Goal: Task Accomplishment & Management: Complete application form

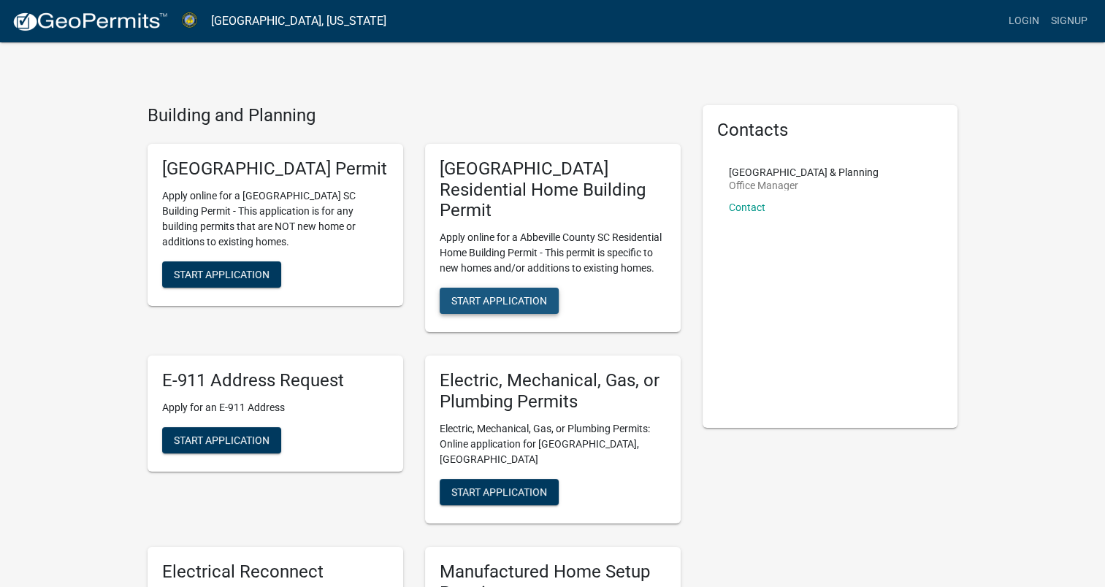
click at [483, 295] on span "Start Application" at bounding box center [499, 301] width 96 height 12
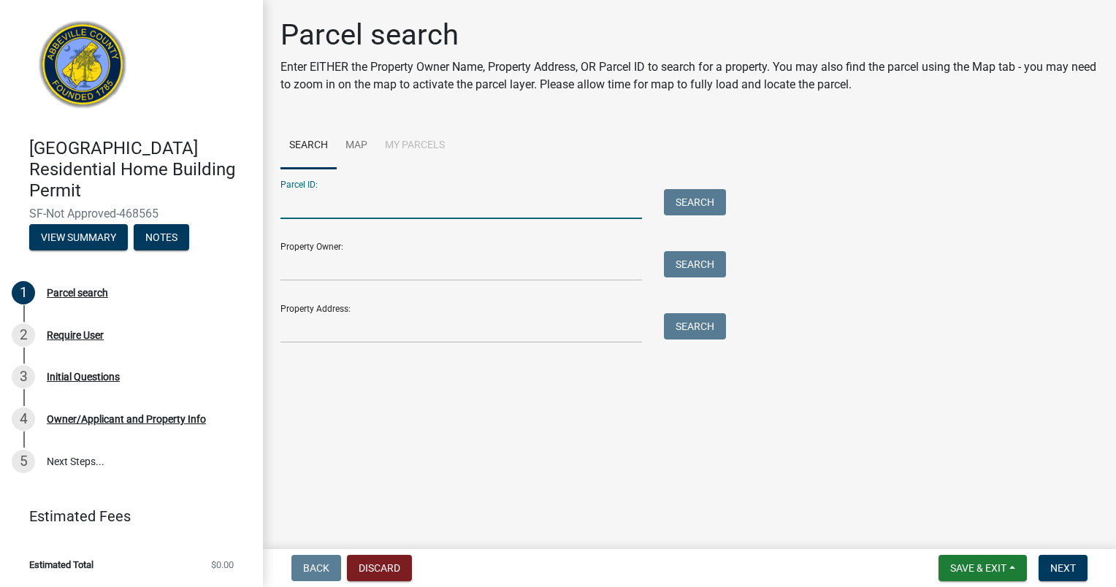
click at [330, 201] on input "Parcel ID:" at bounding box center [460, 204] width 361 height 30
type input "055-00-00-085"
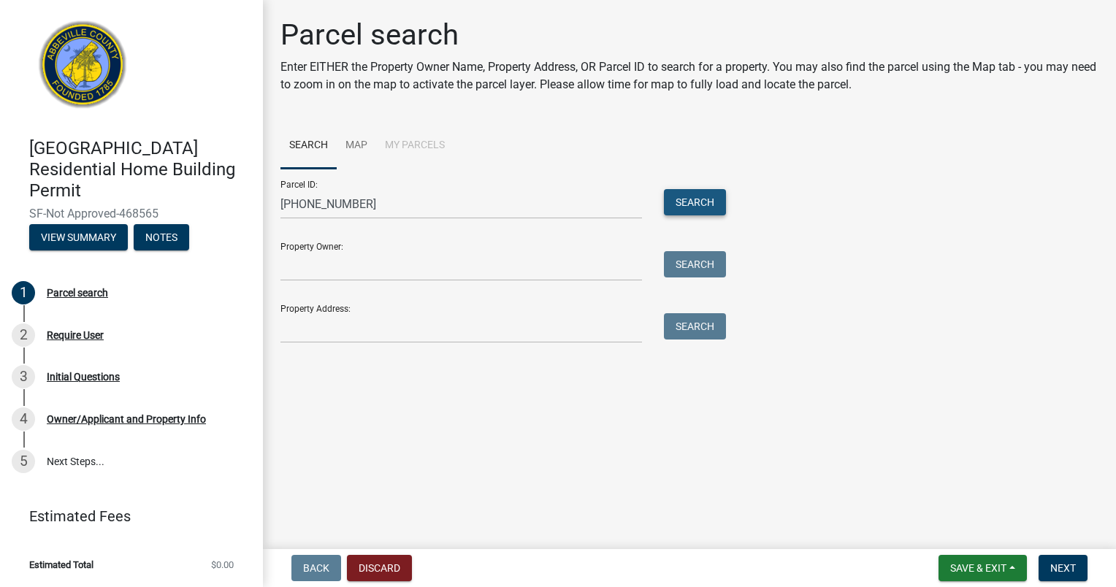
click at [678, 196] on button "Search" at bounding box center [695, 202] width 62 height 26
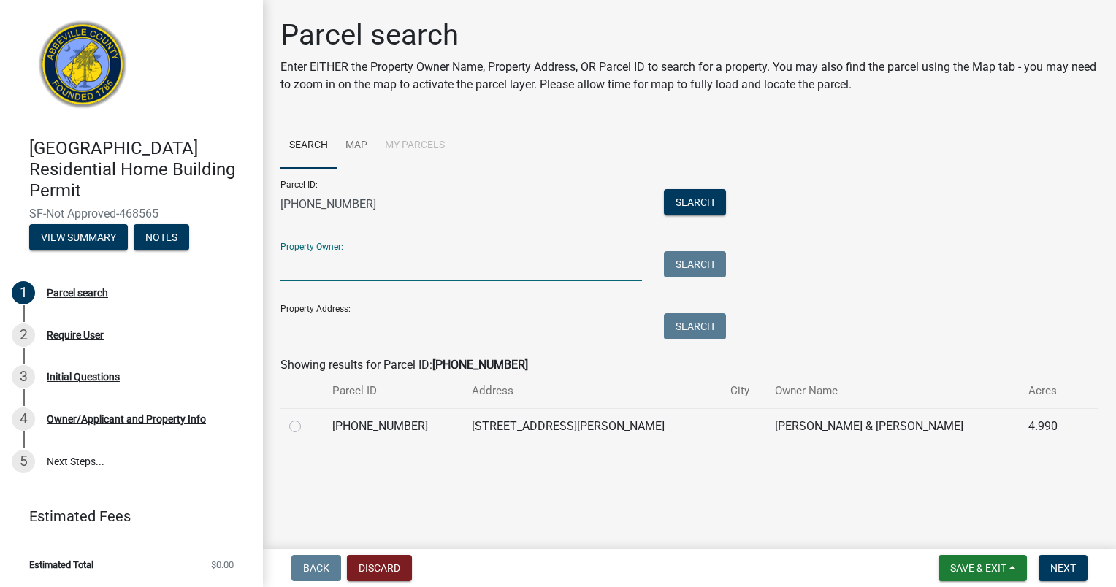
click at [523, 263] on input "Property Owner:" at bounding box center [460, 266] width 361 height 30
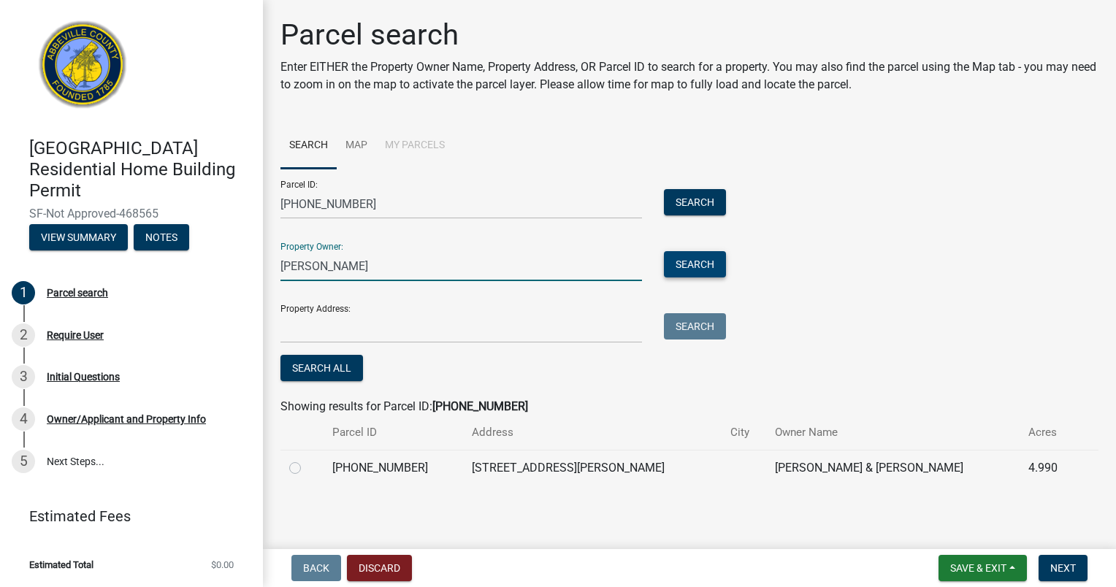
type input "OVERHOLT"
click at [686, 267] on button "Search" at bounding box center [695, 264] width 62 height 26
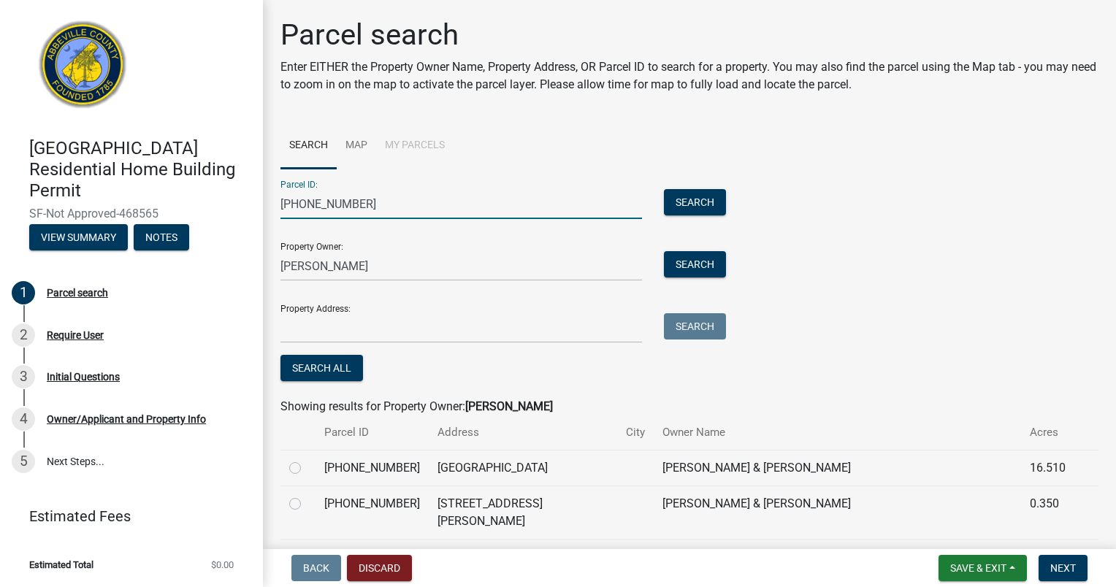
click at [371, 195] on input "[PHONE_NUMBER]" at bounding box center [460, 204] width 361 height 30
type input "0"
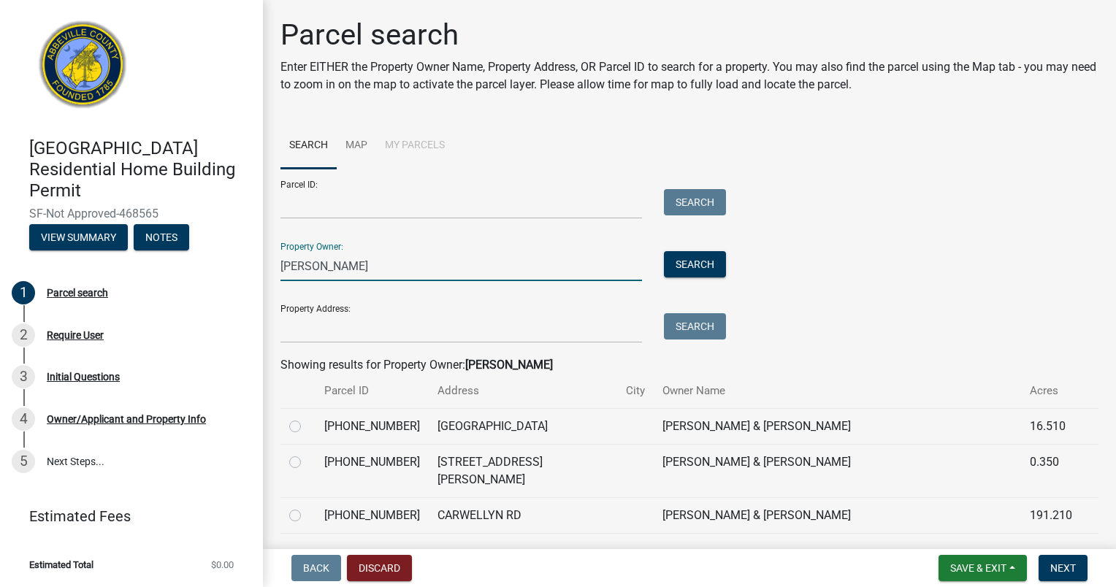
click at [281, 272] on input "OVERHOLT" at bounding box center [460, 266] width 361 height 30
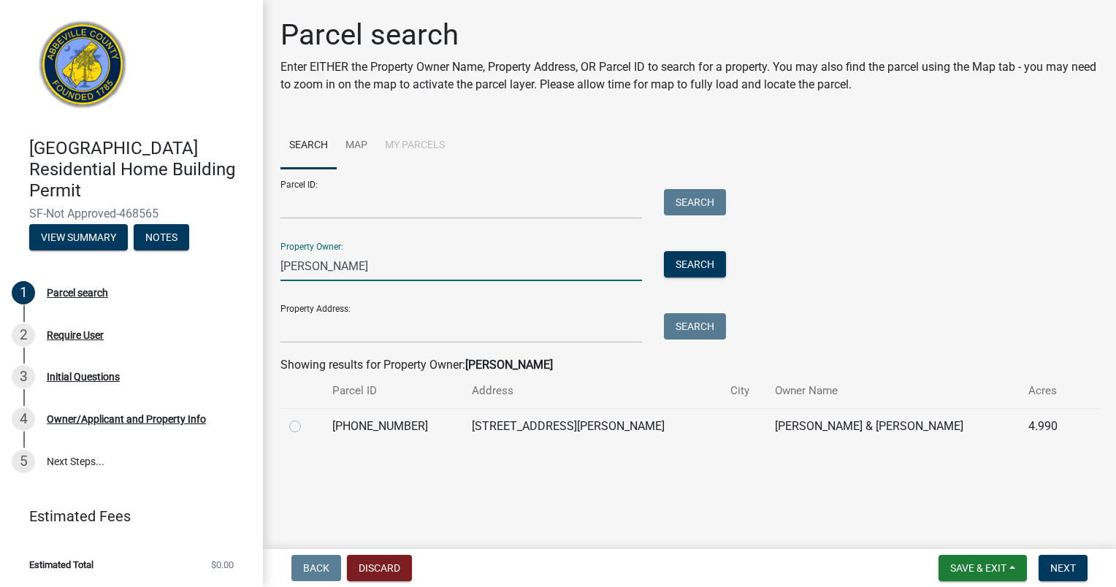
type input "AMBER OVERHOLT"
click at [307, 418] on label at bounding box center [307, 418] width 0 height 0
click at [307, 427] on input "radio" at bounding box center [311, 422] width 9 height 9
radio input "true"
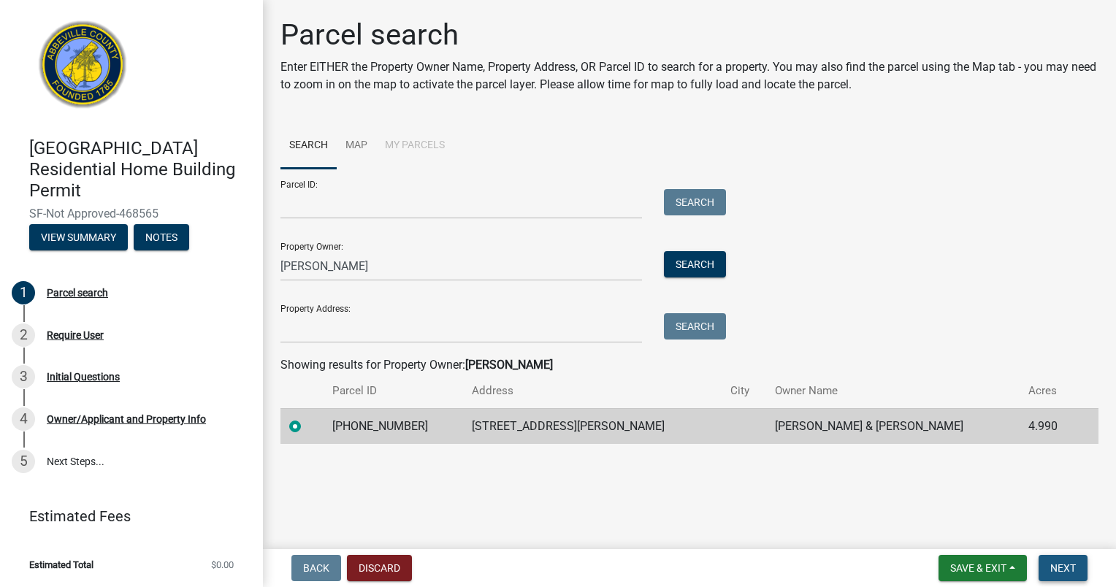
click at [1063, 570] on span "Next" at bounding box center [1063, 568] width 26 height 12
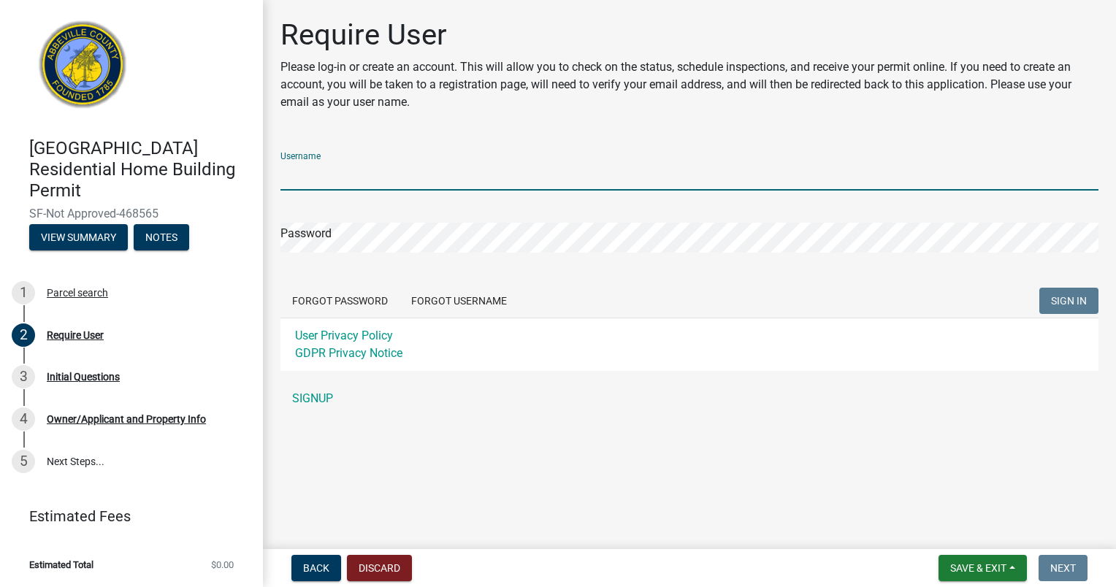
click at [368, 180] on input "Username" at bounding box center [689, 176] width 818 height 30
type input "J"
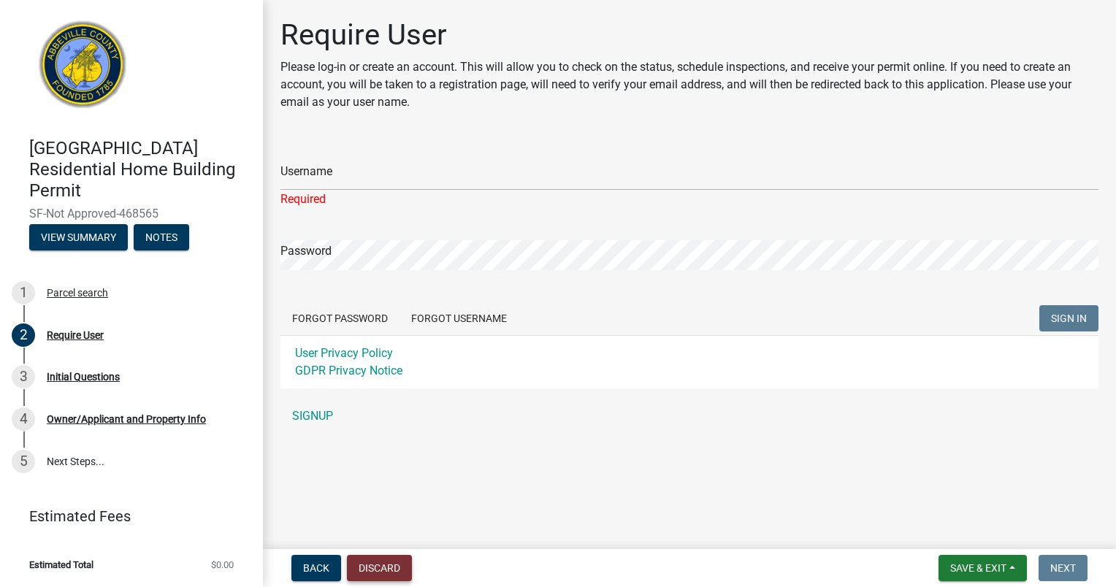
click at [356, 573] on button "Discard" at bounding box center [379, 568] width 65 height 26
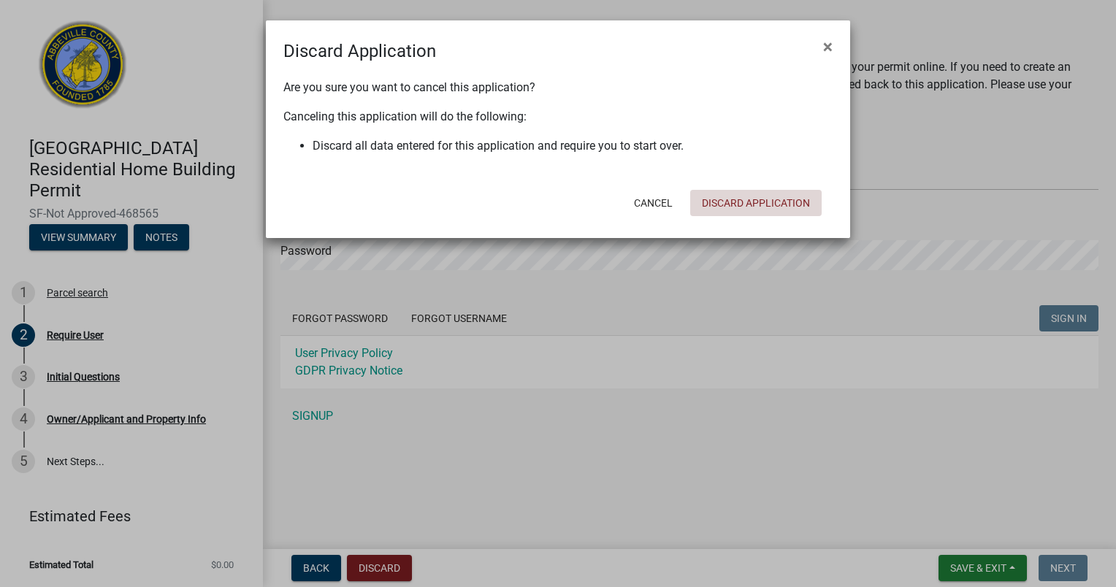
click at [739, 207] on button "Discard Application" at bounding box center [755, 203] width 131 height 26
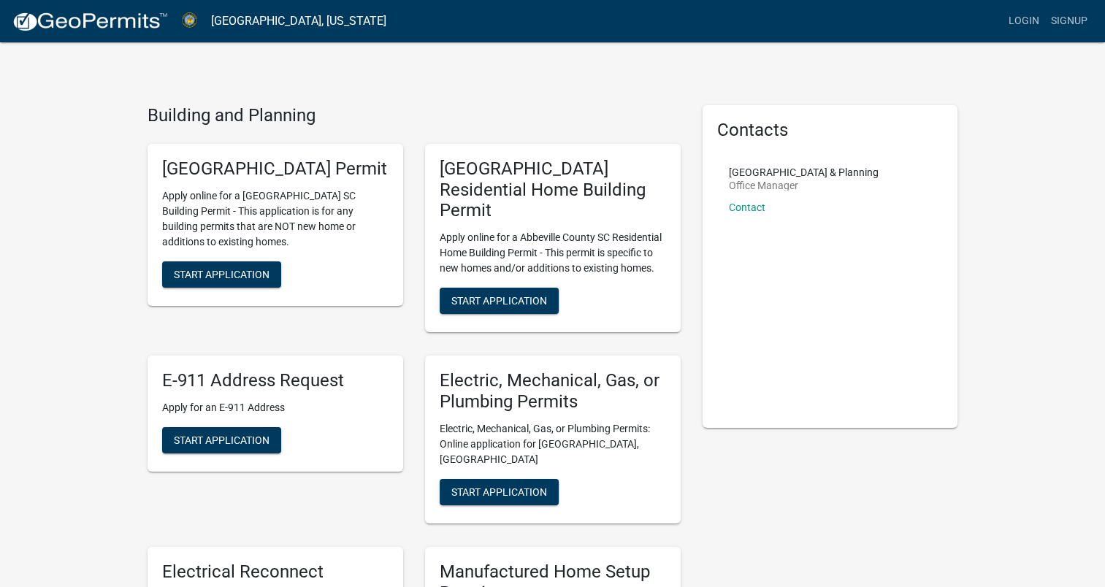
scroll to position [513, 0]
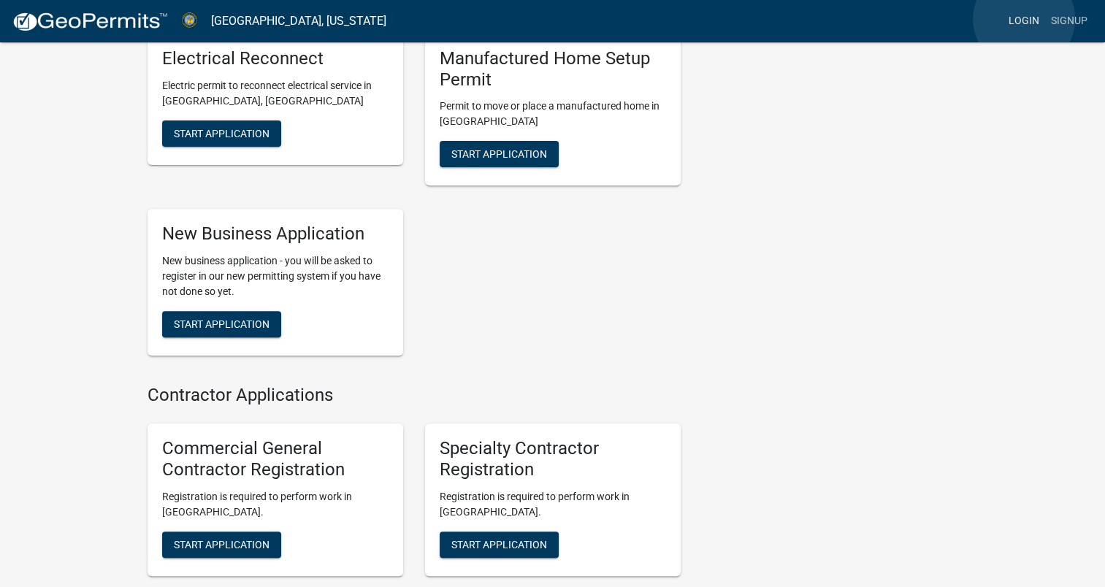
click at [1024, 19] on link "Login" at bounding box center [1024, 21] width 42 height 28
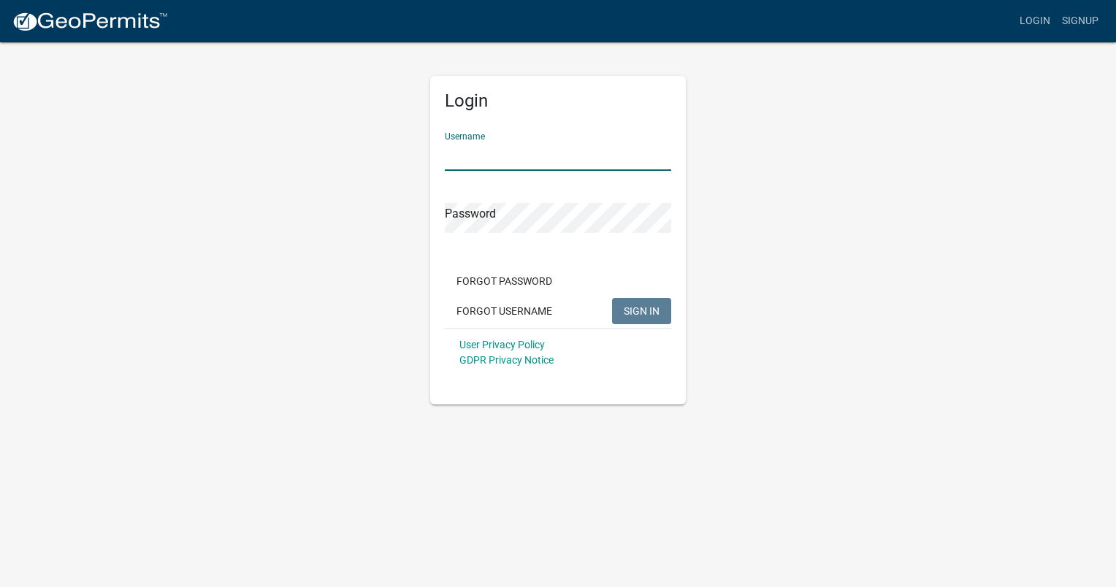
click at [458, 155] on input "Username" at bounding box center [558, 156] width 226 height 30
type input "J"
type input "[EMAIL_ADDRESS][DOMAIN_NAME]"
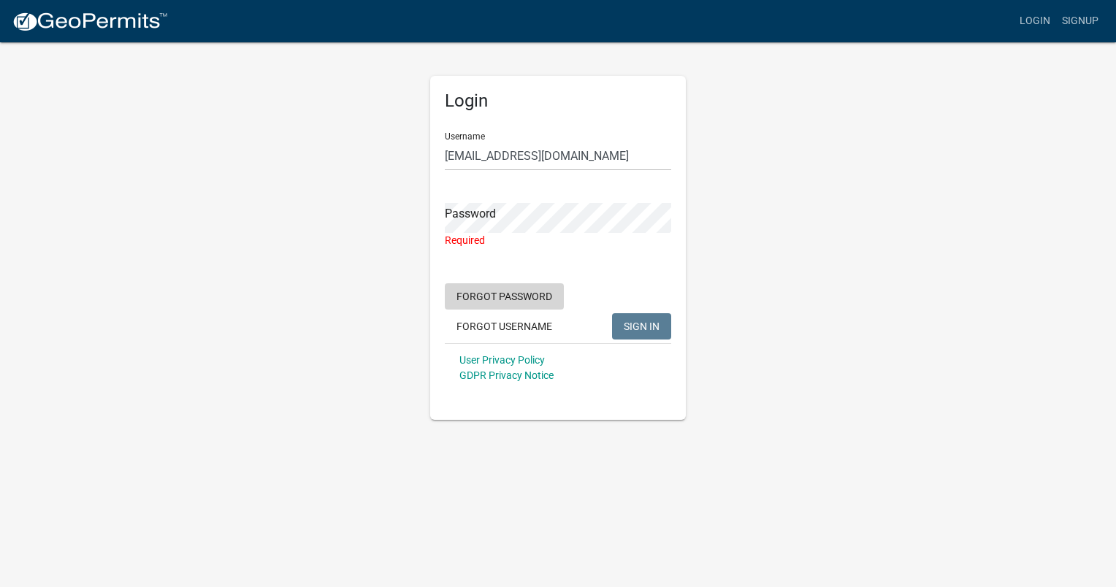
click at [499, 277] on form "Username jlstines@gmail.com Password Required Forgot Password Forgot Username S…" at bounding box center [558, 256] width 226 height 272
click at [488, 299] on button "Forgot Password" at bounding box center [504, 296] width 119 height 26
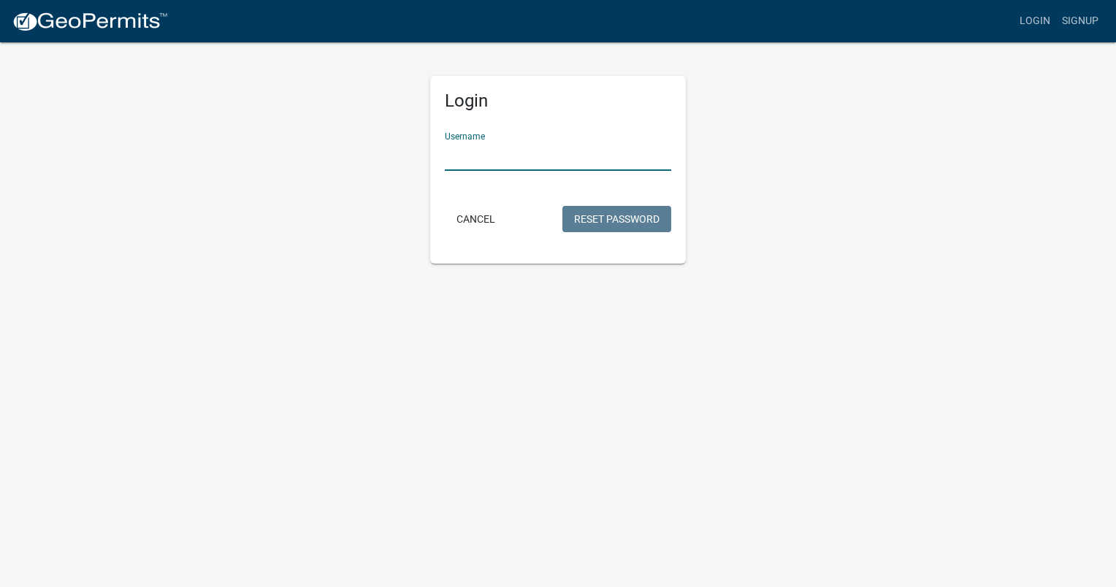
click at [462, 154] on input "Username" at bounding box center [558, 156] width 226 height 30
type input "[EMAIL_ADDRESS][DOMAIN_NAME]"
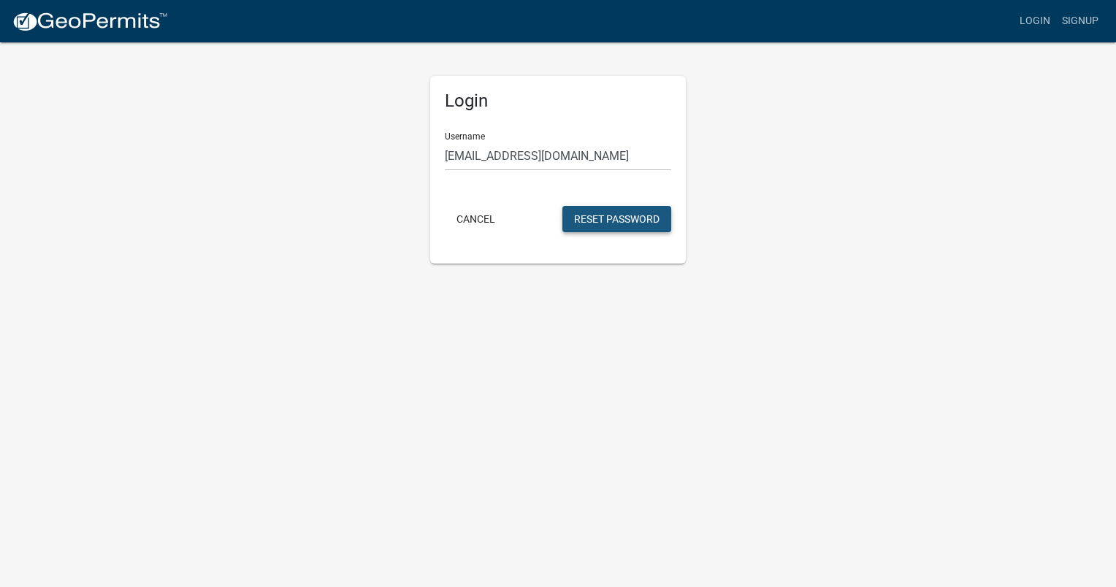
click at [575, 216] on button "Reset Password" at bounding box center [616, 219] width 109 height 26
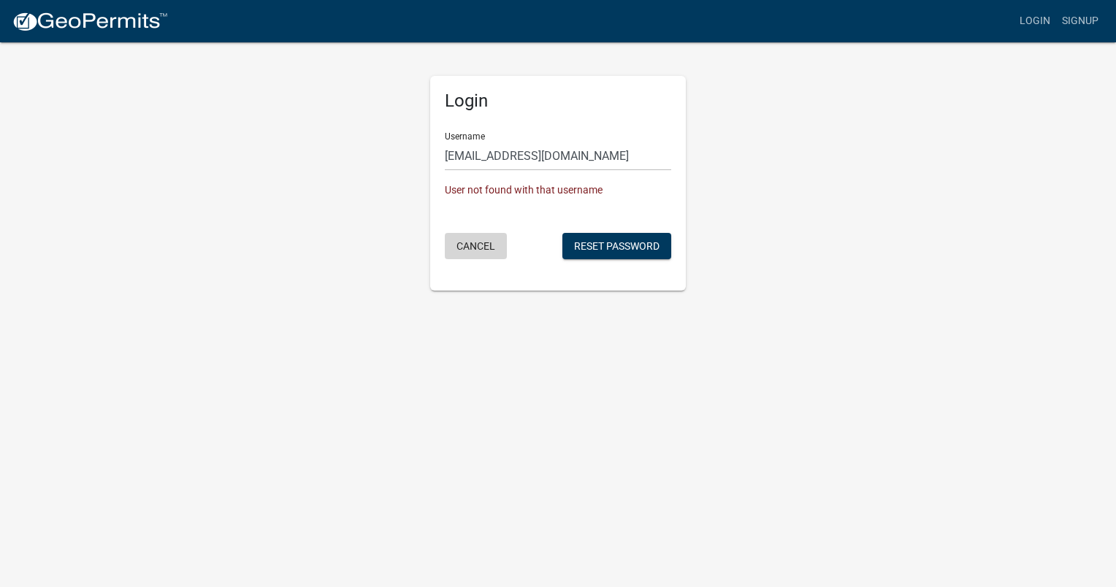
click at [472, 242] on button "Cancel" at bounding box center [476, 246] width 62 height 26
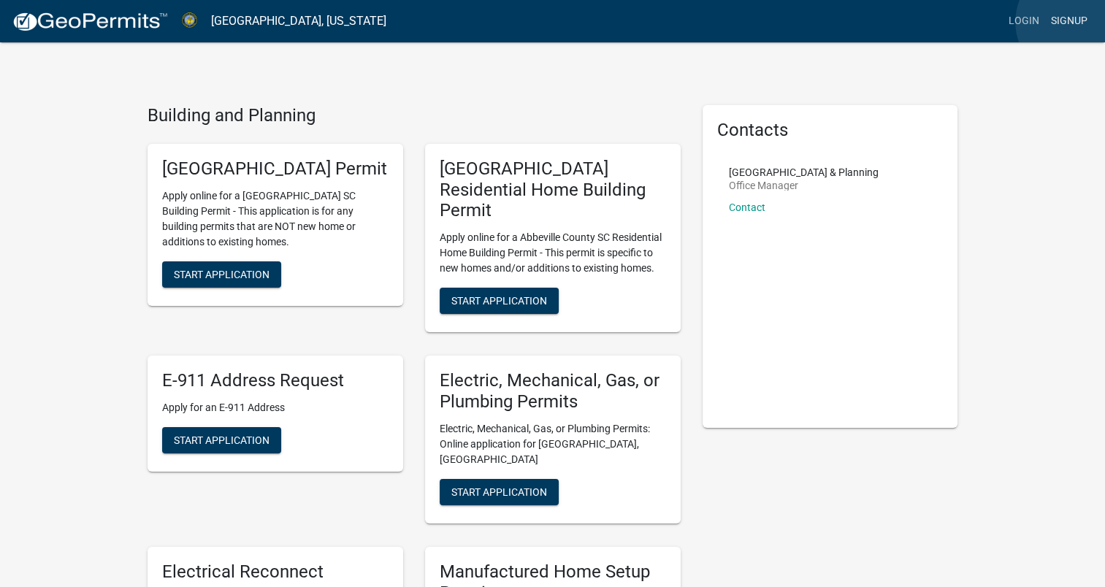
click at [1075, 22] on link "Signup" at bounding box center [1069, 21] width 48 height 28
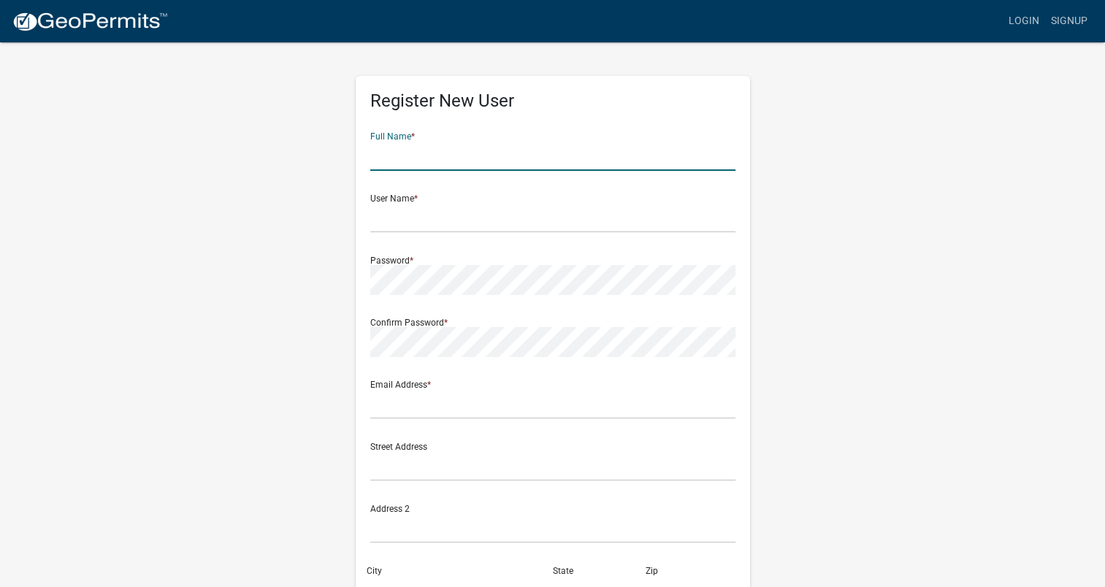
click at [397, 164] on input "text" at bounding box center [552, 156] width 365 height 30
type input "[PERSON_NAME]"
type input "[EMAIL_ADDRESS][DOMAIN_NAME]"
type input "1041 Misty Ln"
type input "Gilbert"
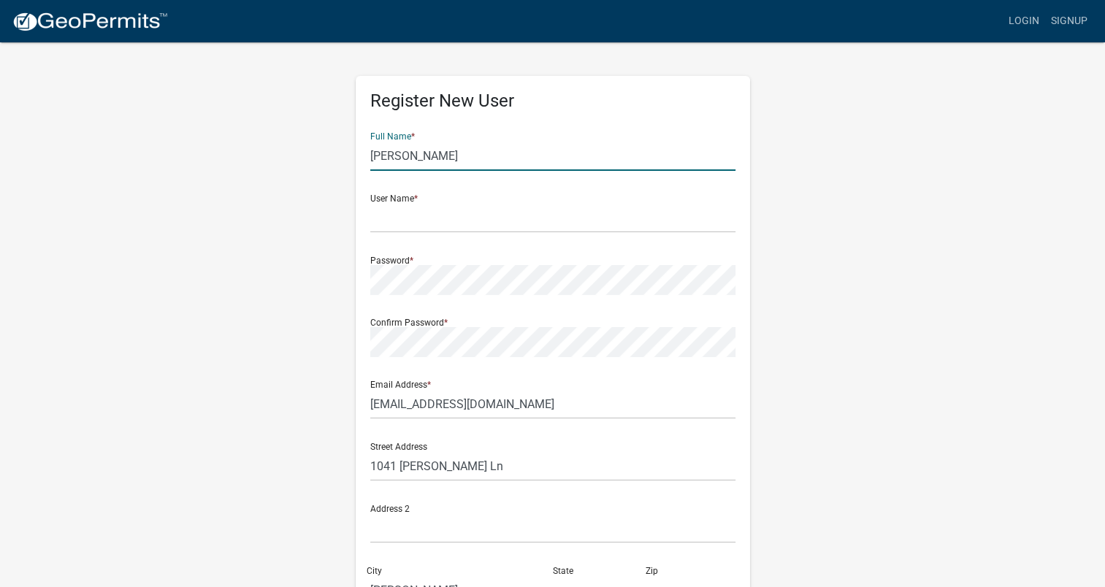
type input "SC"
type input "29054"
type input "8035990066"
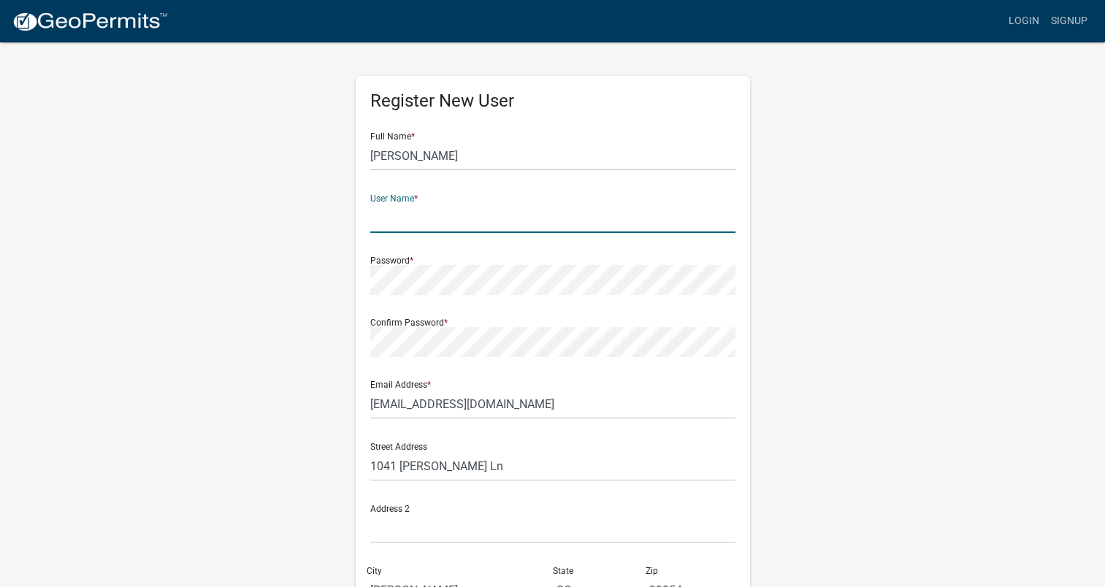
click at [417, 212] on input "text" at bounding box center [552, 218] width 365 height 30
type input "[EMAIL_ADDRESS][DOMAIN_NAME]"
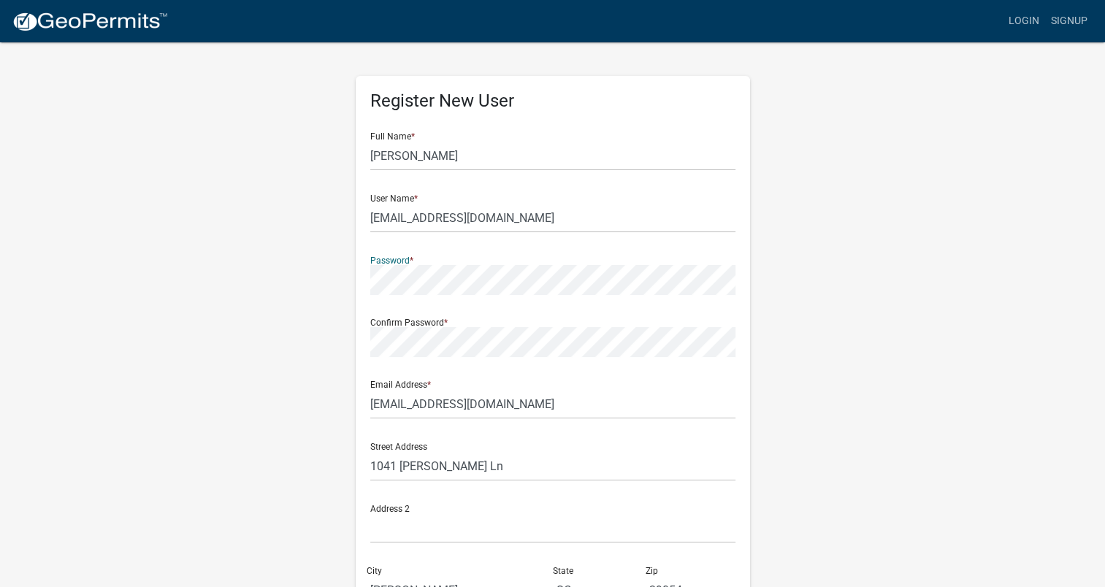
click at [288, 283] on div "Register New User Full Name * JENNIFER STINES User Name * jlstines@gmail.com Pa…" at bounding box center [553, 431] width 832 height 781
click at [499, 461] on input "1041 Misty Ln" at bounding box center [552, 466] width 365 height 30
type input "1"
type input "856 HWY 378"
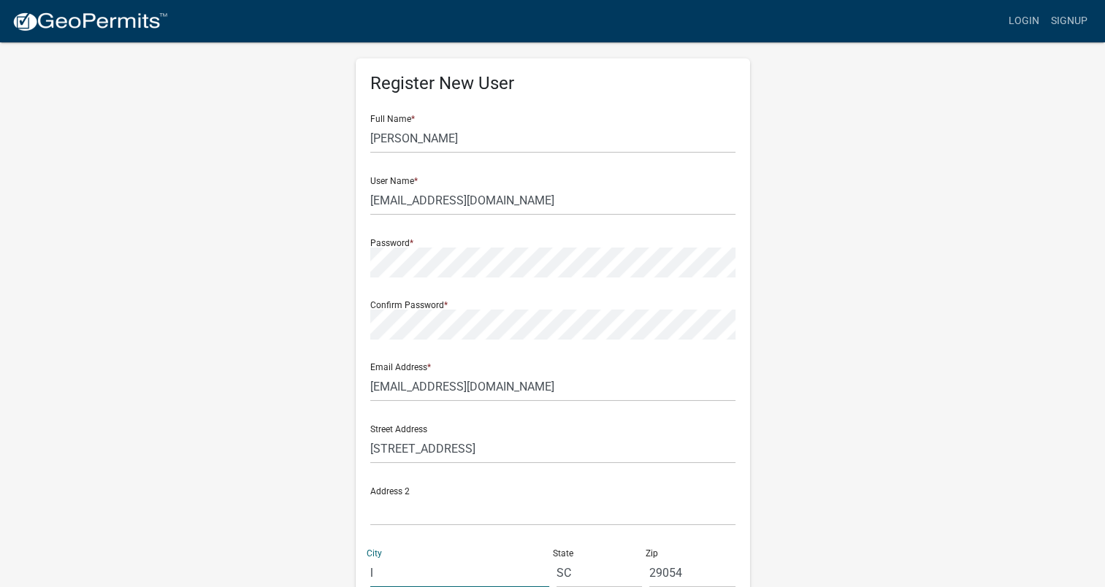
type input "lexington"
type input "29072"
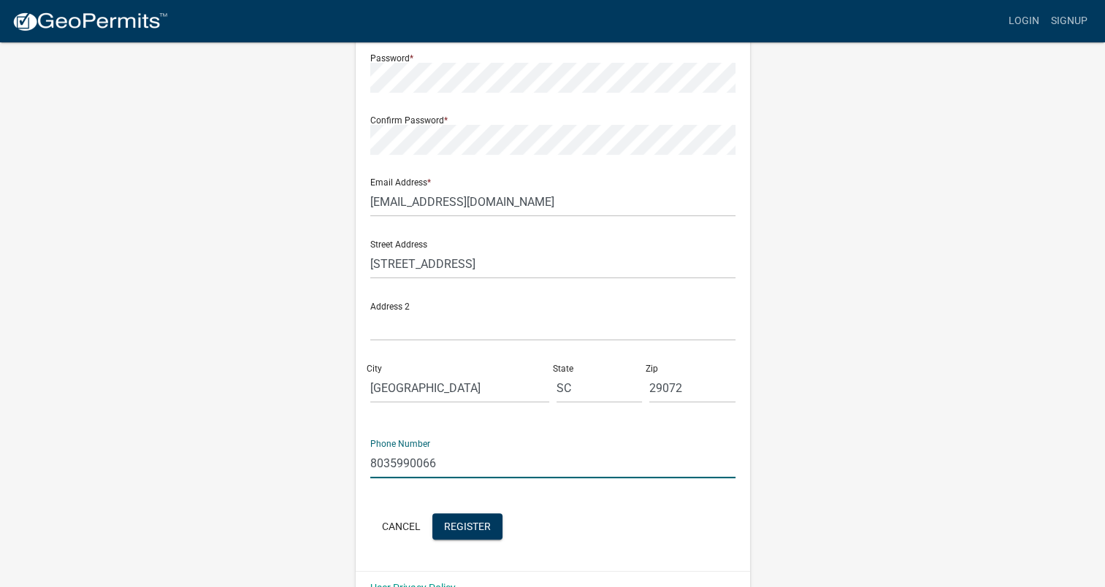
scroll to position [234, 0]
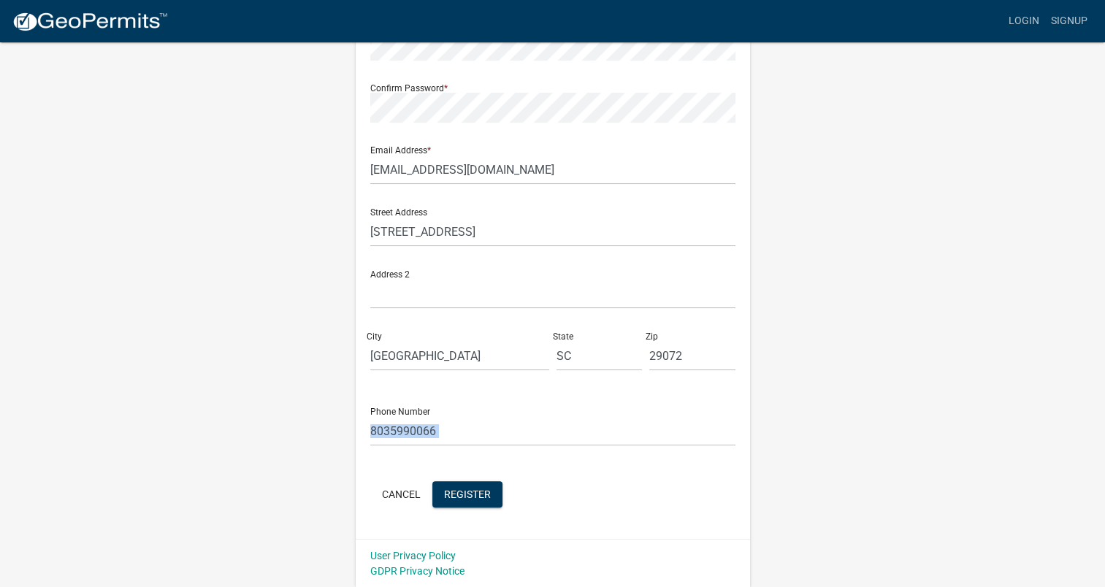
drag, startPoint x: 637, startPoint y: 479, endPoint x: 559, endPoint y: 426, distance: 93.6
click at [559, 426] on form "Full Name * JENNIFER STINES User Name * jlstines@gmail.com Password * Confirm P…" at bounding box center [552, 198] width 365 height 625
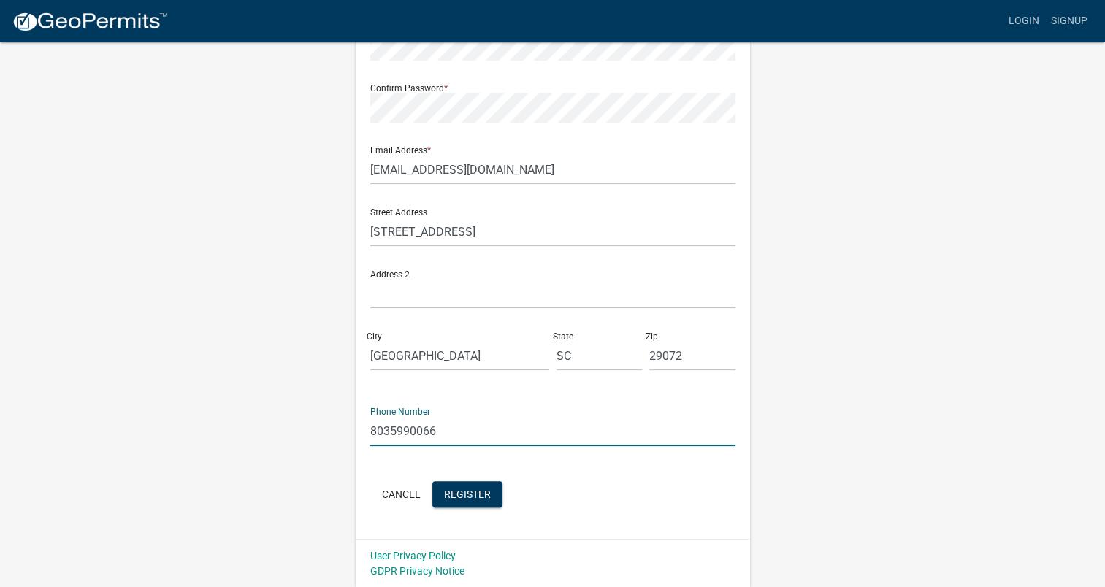
click at [559, 426] on input "8035990066" at bounding box center [552, 431] width 365 height 30
click at [810, 523] on div "Register New User Full Name * JENNIFER STINES User Name * jlstines@gmail.com Pa…" at bounding box center [553, 196] width 832 height 781
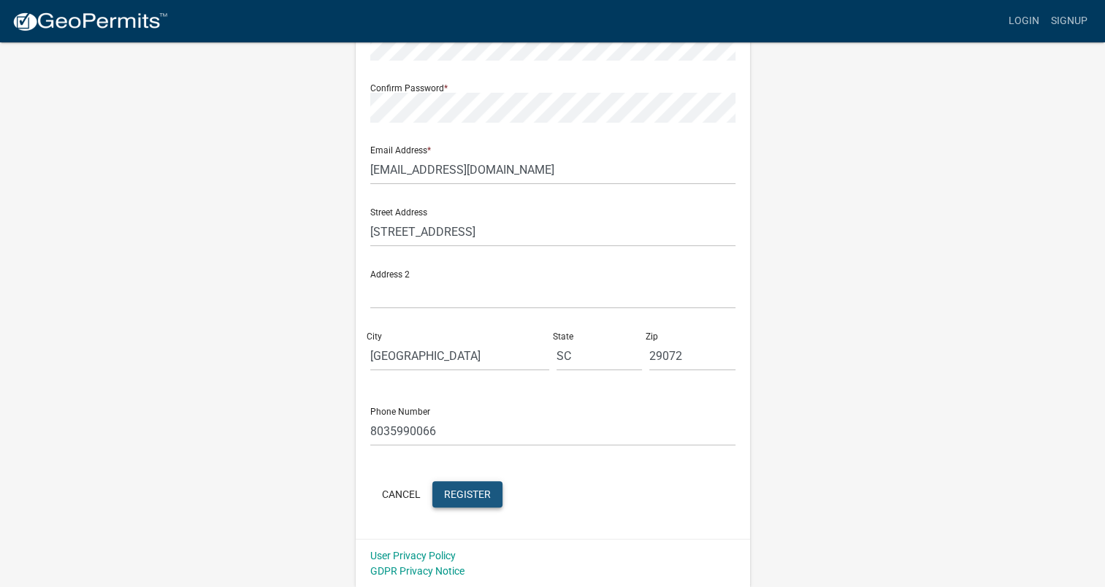
click at [461, 499] on span "Register" at bounding box center [467, 494] width 47 height 12
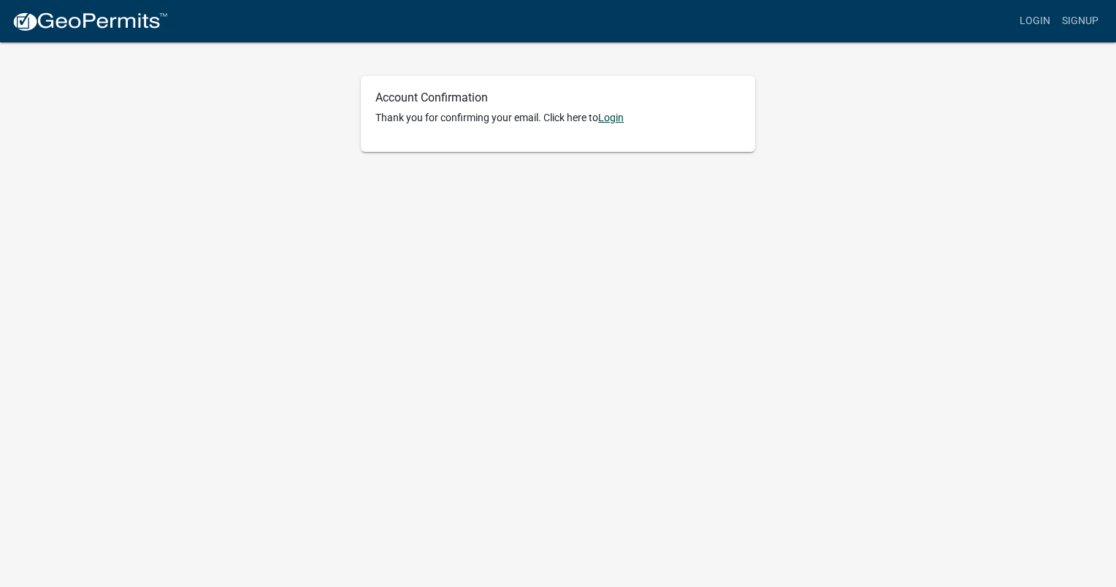
click at [613, 117] on link "Login" at bounding box center [611, 118] width 26 height 12
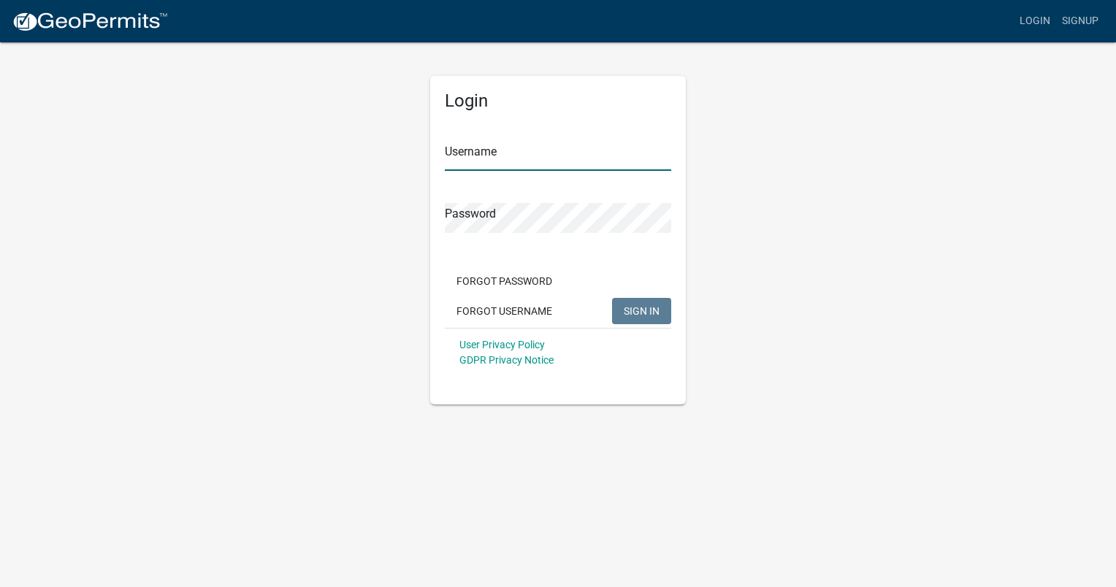
type input "[EMAIL_ADDRESS][DOMAIN_NAME]"
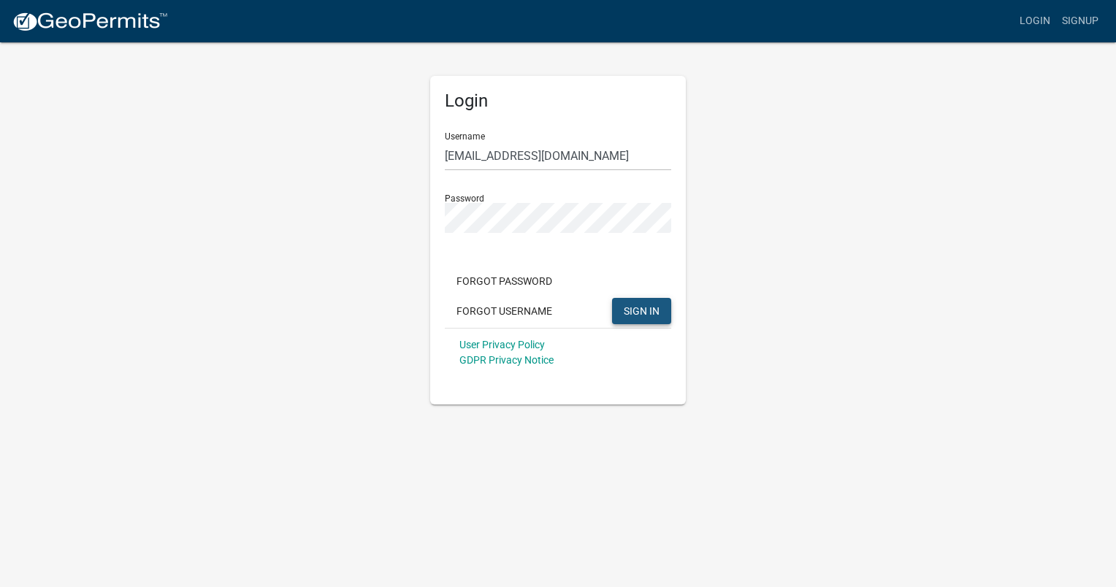
click at [644, 310] on span "SIGN IN" at bounding box center [642, 311] width 36 height 12
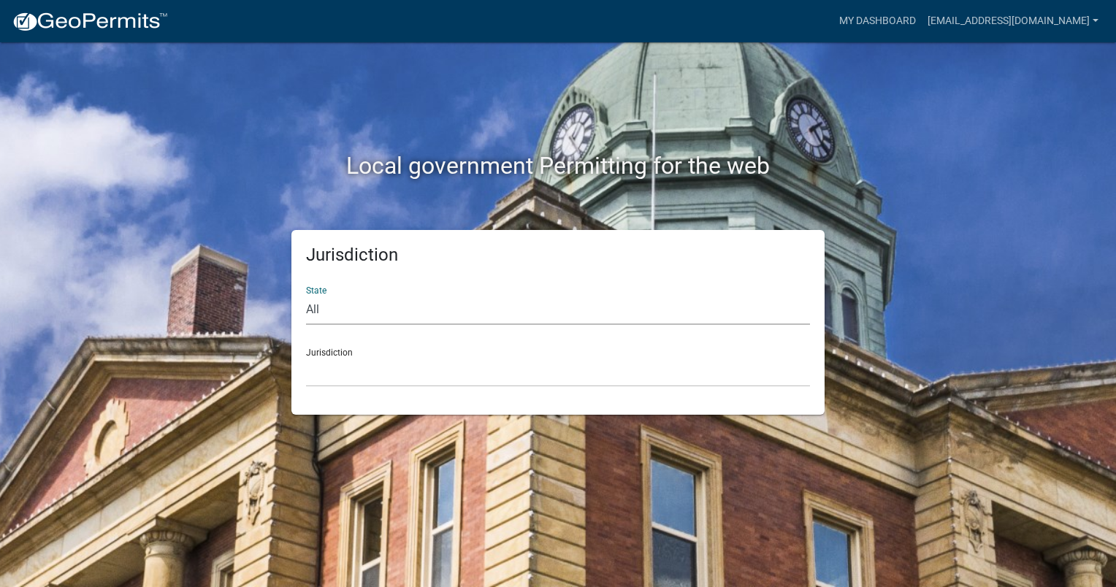
click at [323, 309] on select "All Colorado Georgia Indiana Iowa Kansas Minnesota Ohio South Carolina Wisconsin" at bounding box center [558, 310] width 504 height 30
select select "[US_STATE]"
click at [306, 295] on select "All Colorado Georgia Indiana Iowa Kansas Minnesota Ohio South Carolina Wisconsin" at bounding box center [558, 310] width 504 height 30
click at [336, 373] on select "Abbeville County, South Carolina Jasper County, South Carolina" at bounding box center [558, 372] width 504 height 30
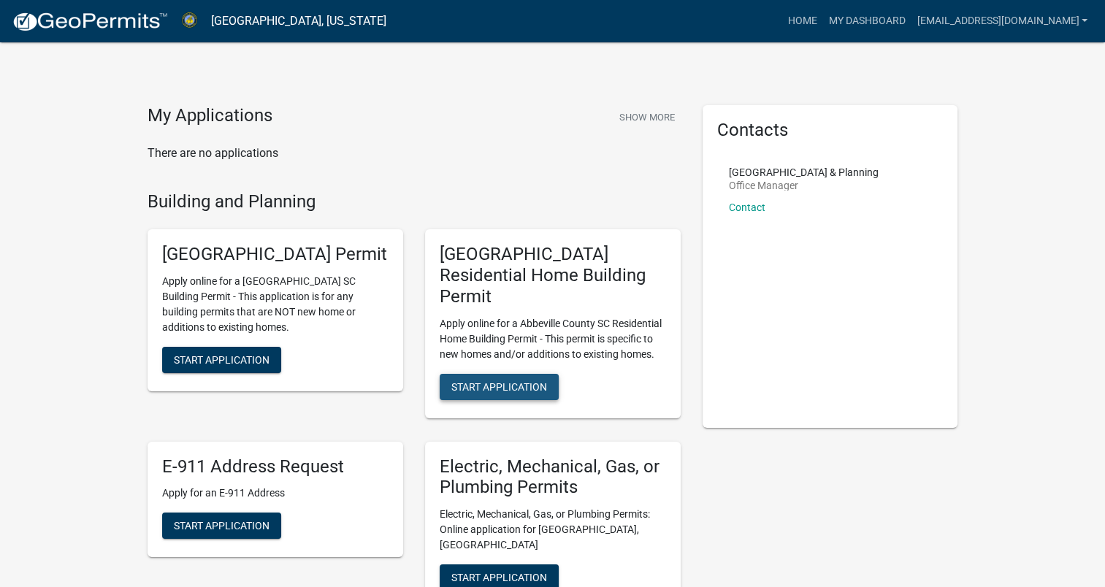
click at [532, 380] on span "Start Application" at bounding box center [499, 386] width 96 height 12
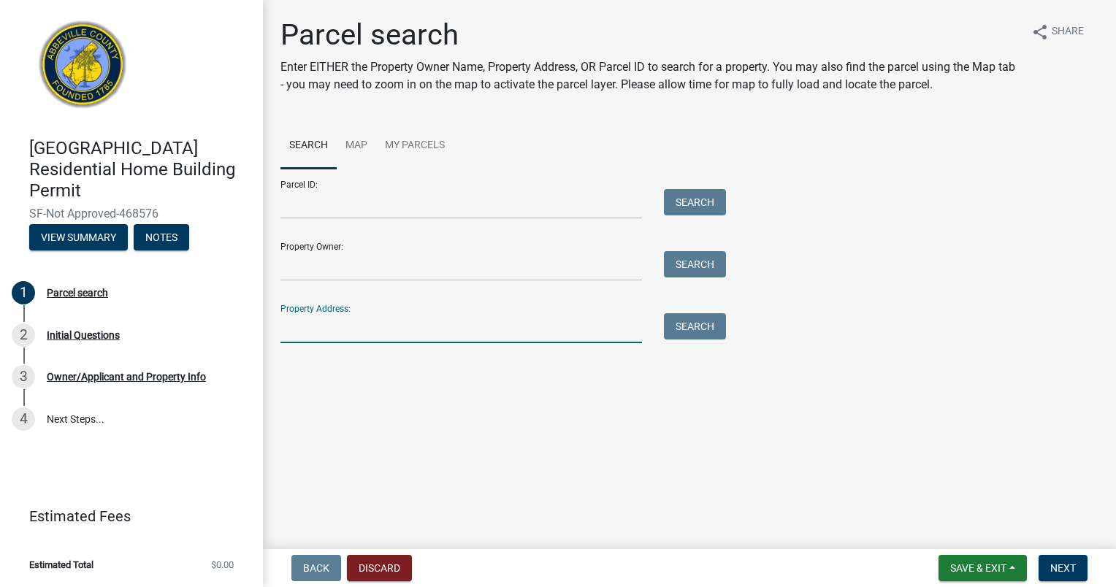
click at [353, 330] on input "Property Address:" at bounding box center [460, 328] width 361 height 30
click at [710, 321] on button "Search" at bounding box center [695, 326] width 62 height 26
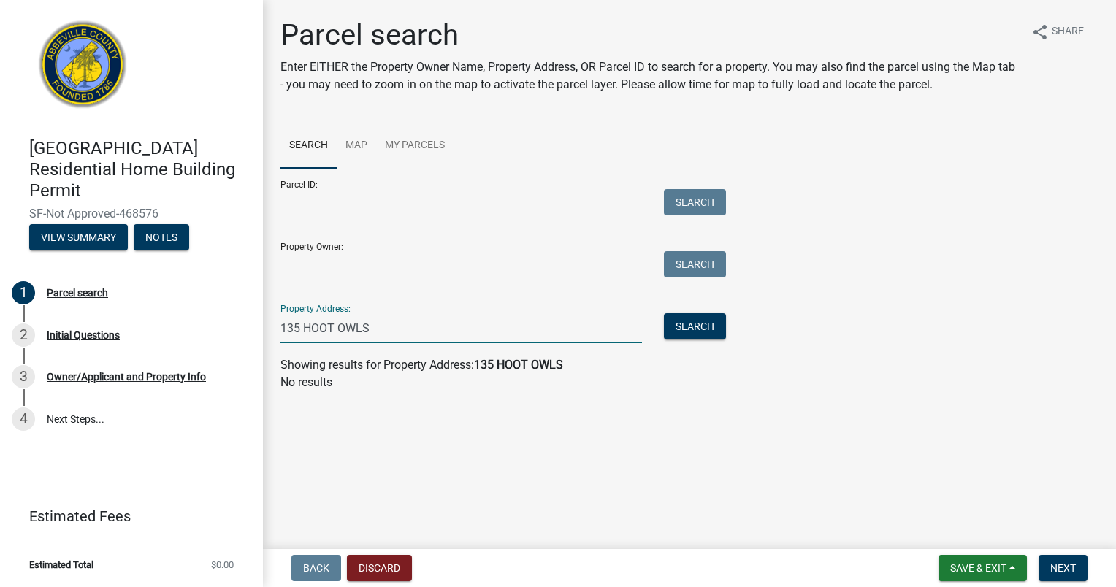
click at [429, 324] on input "135 HOOT OWLS" at bounding box center [460, 328] width 361 height 30
type input "1"
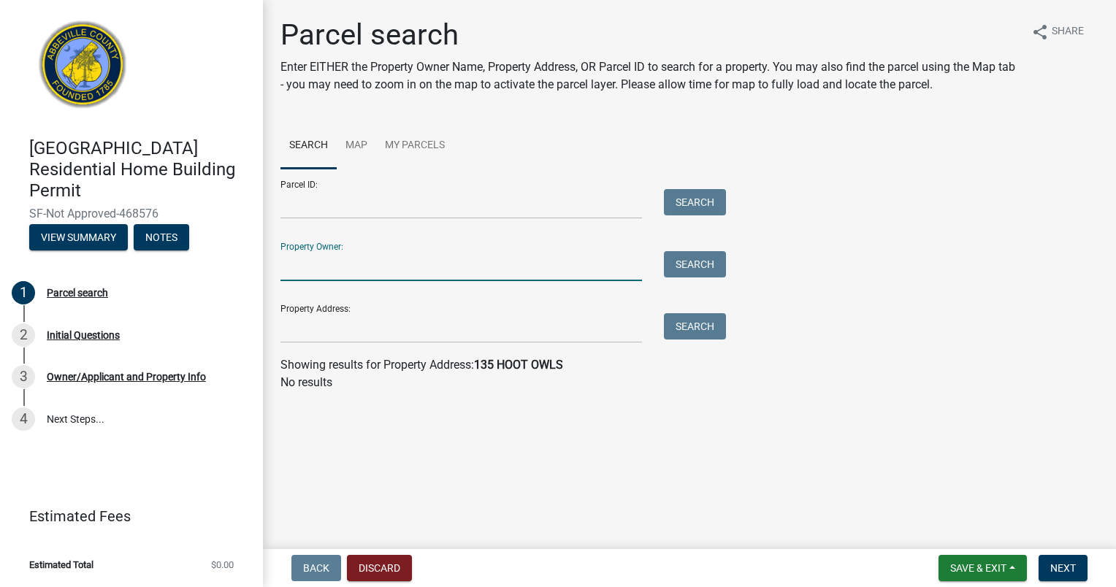
click at [307, 261] on input "Property Owner:" at bounding box center [460, 266] width 361 height 30
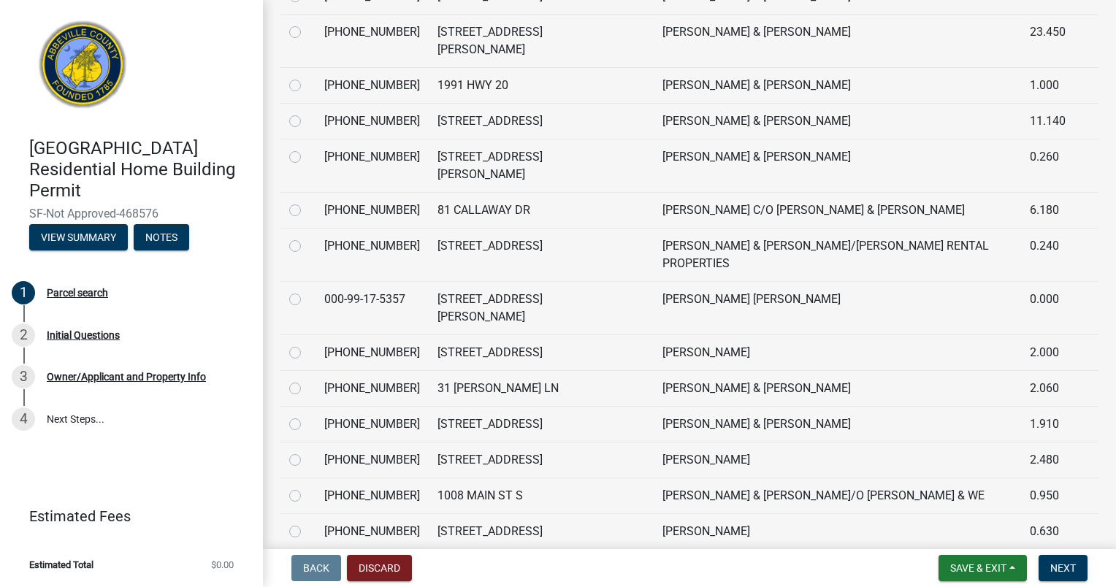
scroll to position [1862, 0]
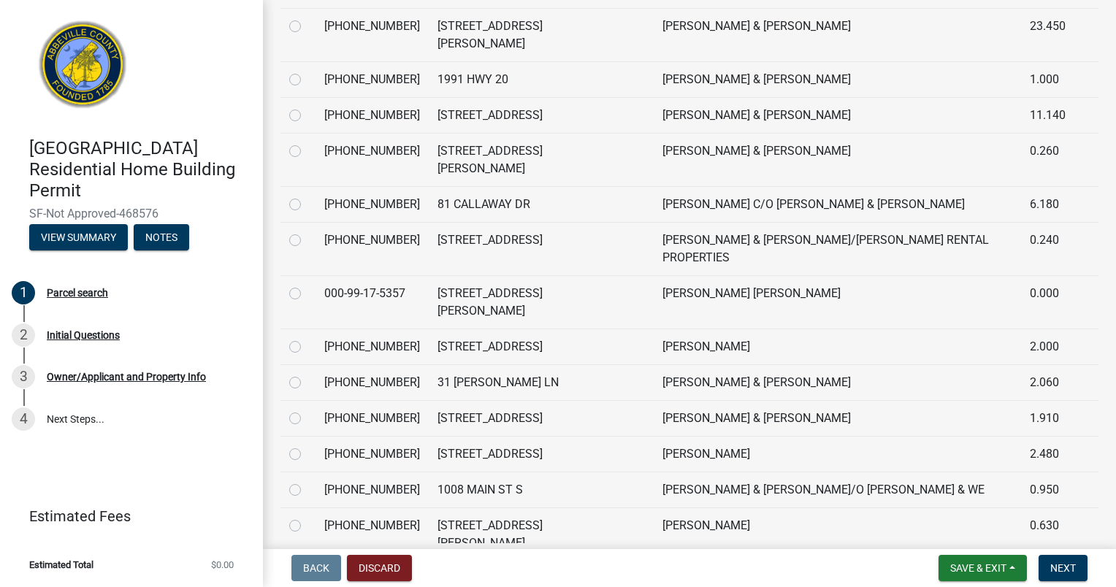
type input "OVERHOLT"
radio input "true"
click at [1057, 563] on span "Next" at bounding box center [1063, 568] width 26 height 12
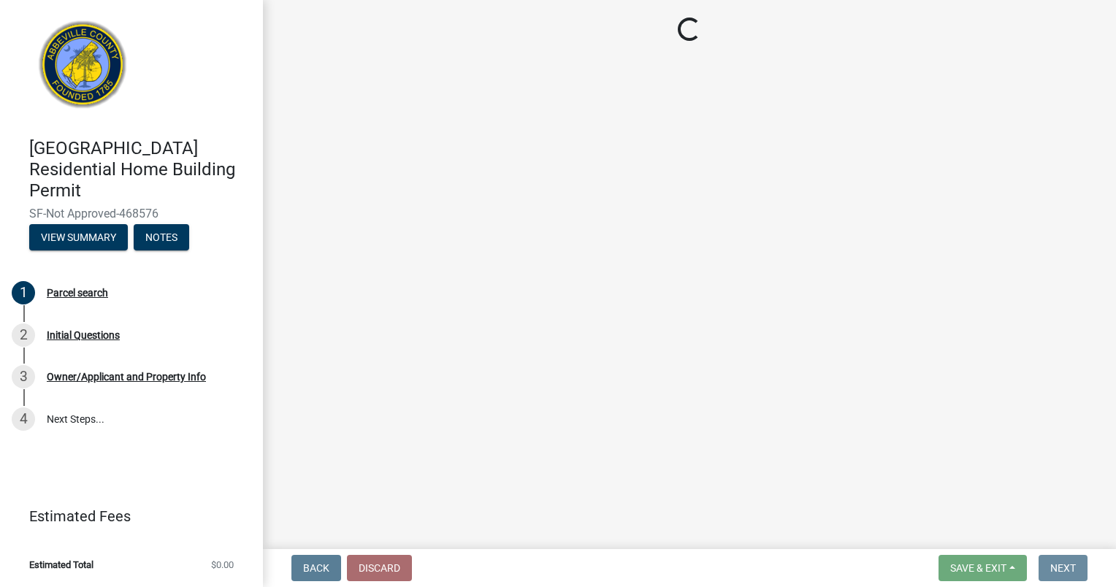
scroll to position [0, 0]
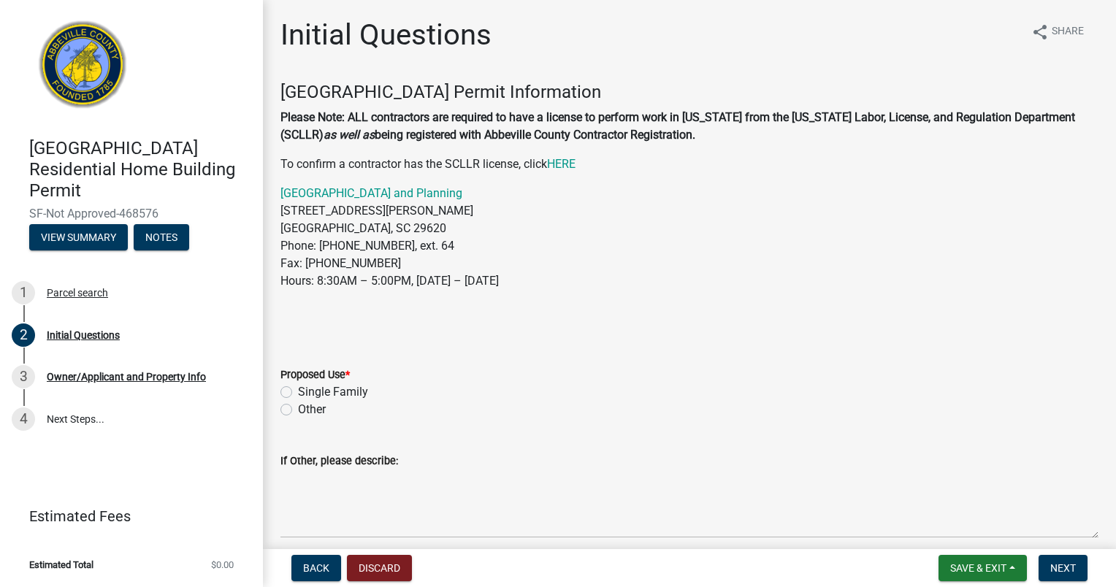
click at [298, 388] on label "Single Family" at bounding box center [333, 392] width 70 height 18
click at [298, 388] on input "Single Family" at bounding box center [302, 387] width 9 height 9
radio input "true"
click at [1063, 567] on span "Next" at bounding box center [1063, 568] width 26 height 12
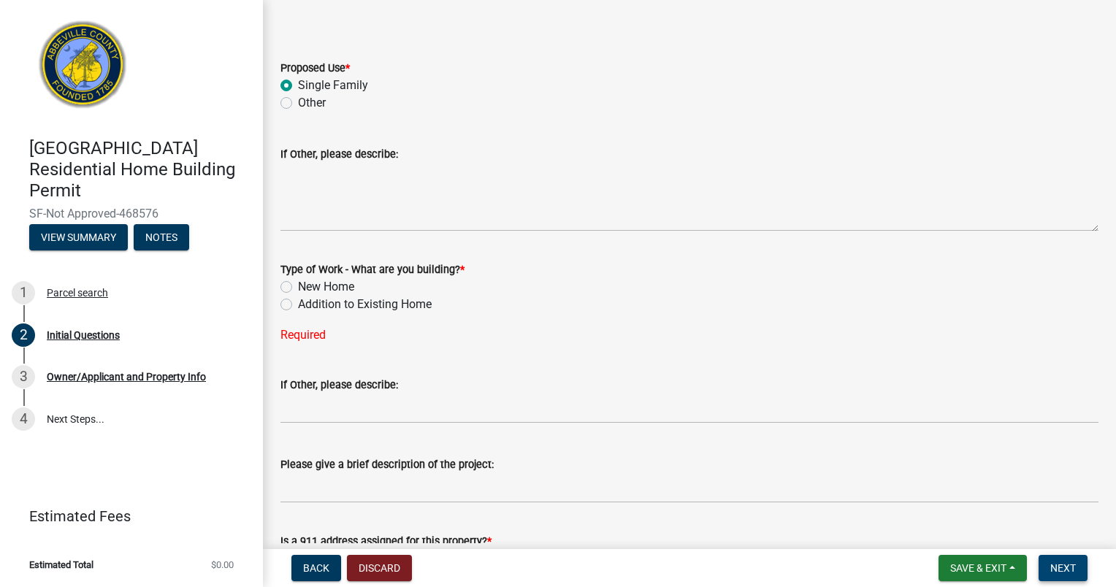
scroll to position [316, 0]
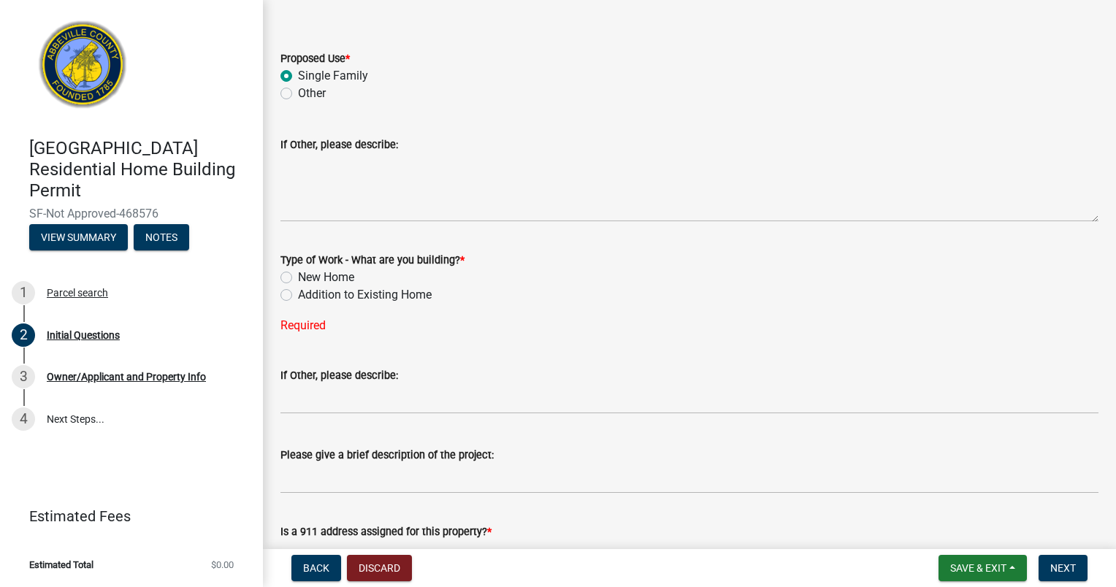
click at [298, 294] on label "Addition to Existing Home" at bounding box center [365, 295] width 134 height 18
click at [298, 294] on input "Addition to Existing Home" at bounding box center [302, 290] width 9 height 9
radio input "true"
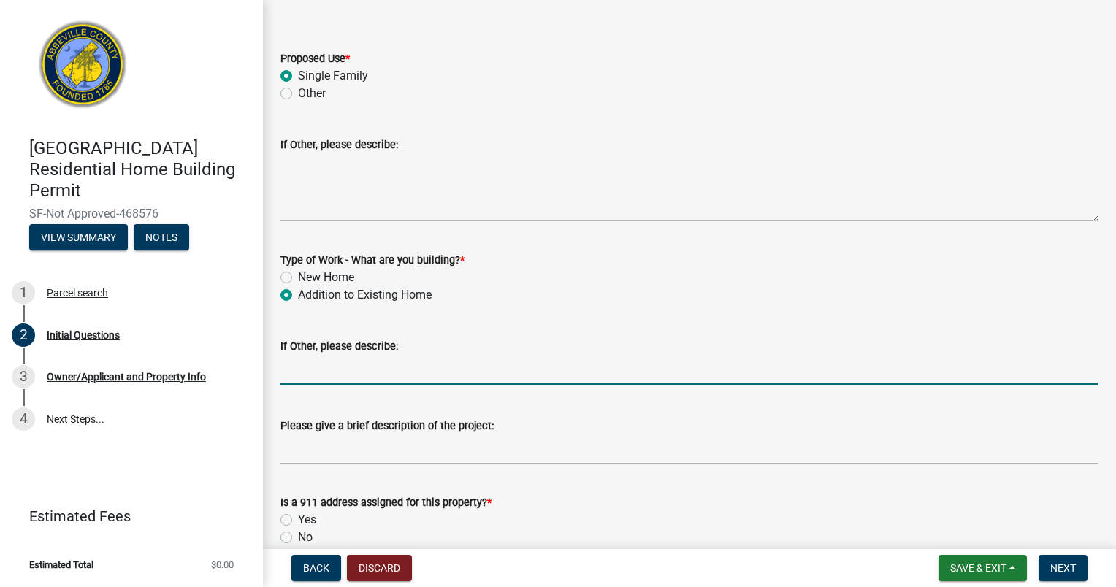
click at [332, 374] on input "If Other, please describe:" at bounding box center [689, 370] width 818 height 30
type input "IN-GROUND FIBERGLASS POOL"
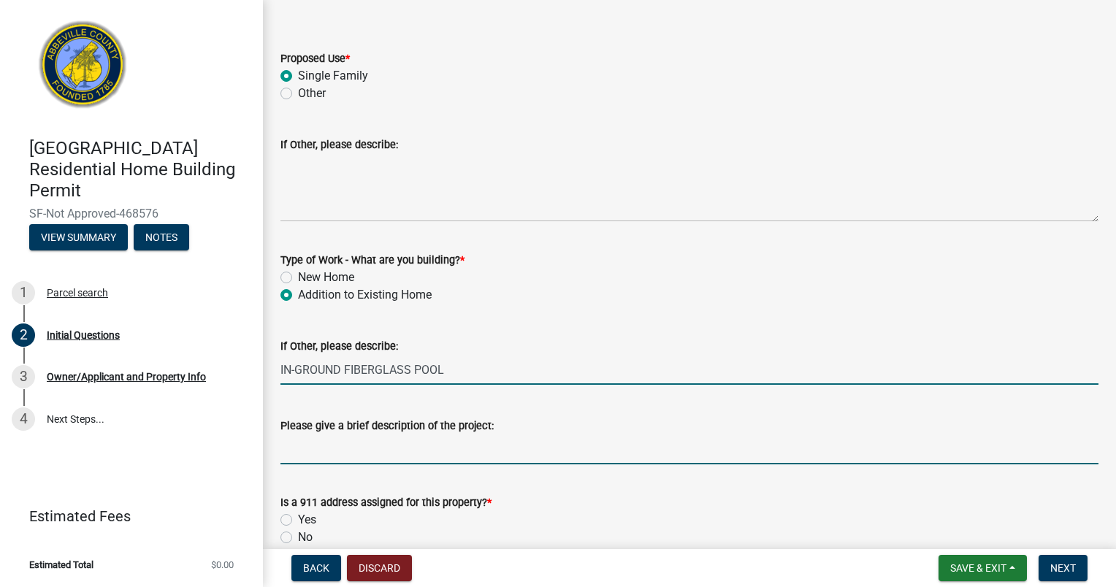
click at [324, 453] on input "Please give a brief description of the project:" at bounding box center [689, 449] width 818 height 30
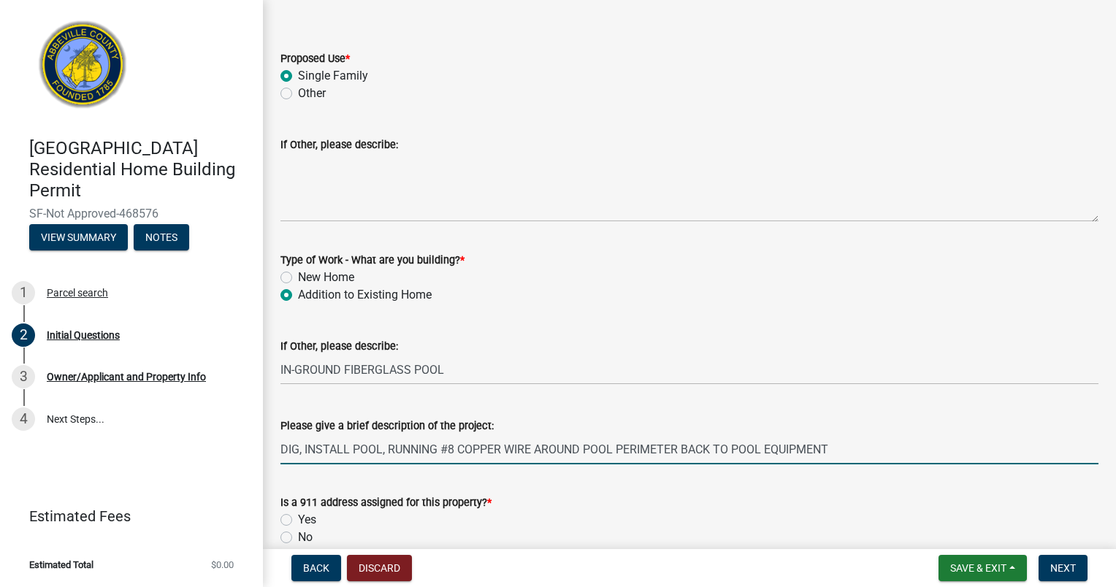
type input "DIG, INSTALL POOL, RUNNING #8 COPPER WIRE AROUND POOL PERIMETER BACK TO POOL EQ…"
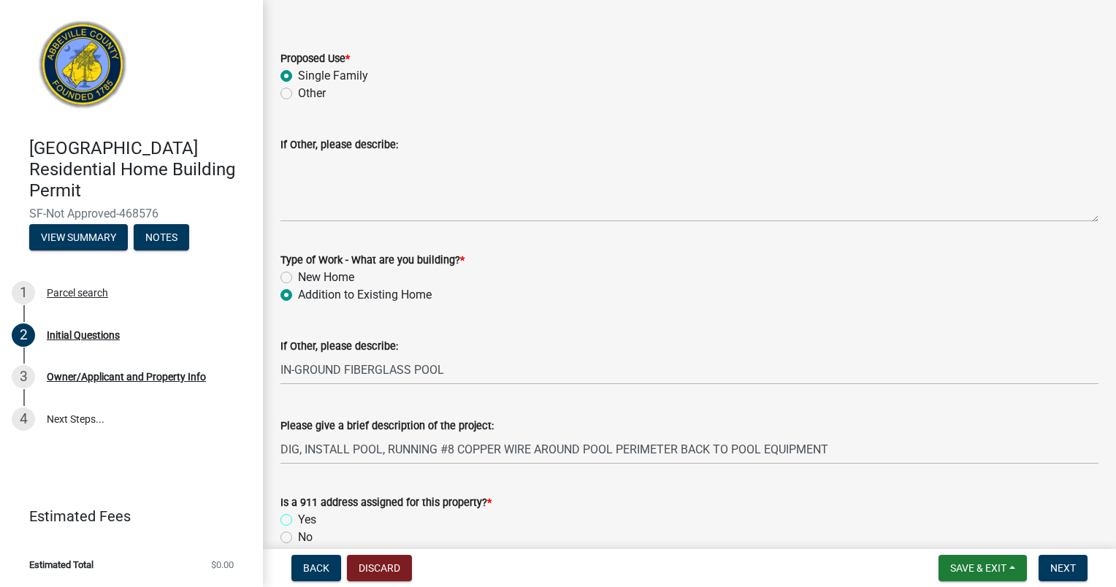
scroll to position [418, 0]
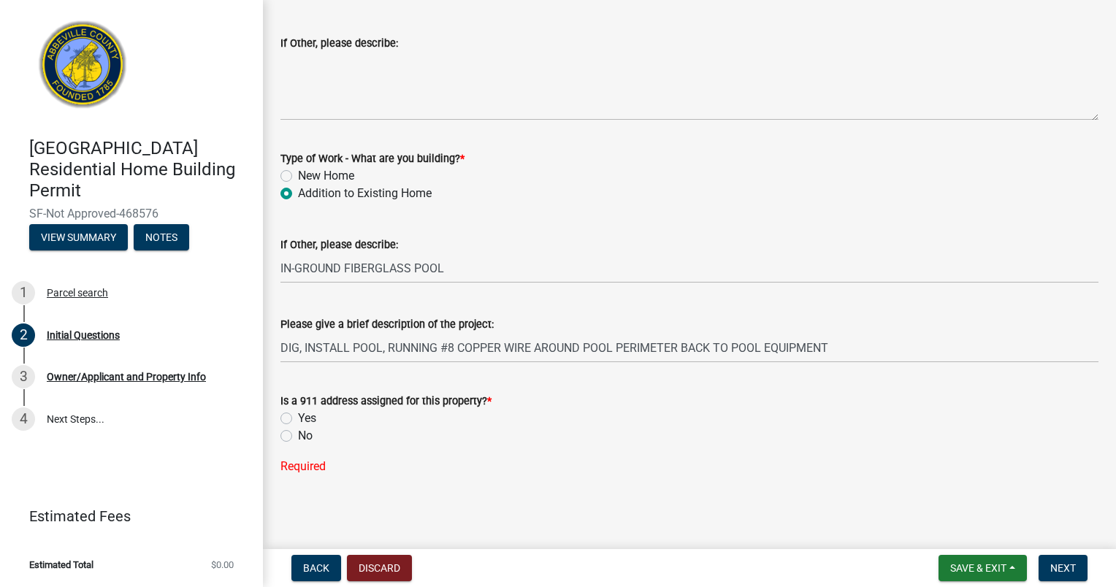
click at [298, 417] on label "Yes" at bounding box center [307, 419] width 18 height 18
click at [298, 417] on input "Yes" at bounding box center [302, 414] width 9 height 9
radio input "true"
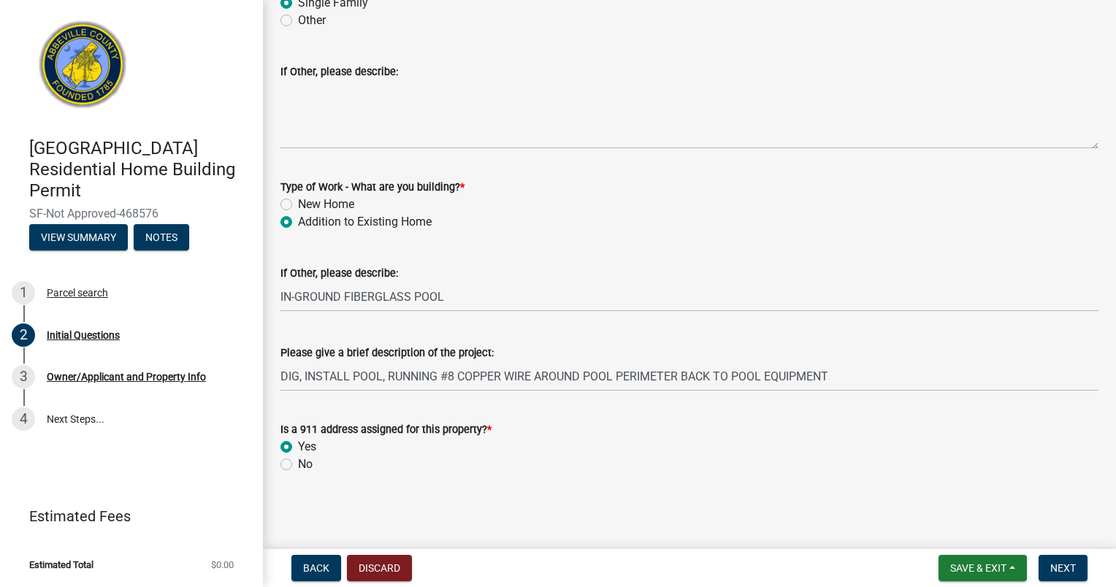
scroll to position [388, 0]
click at [1046, 564] on button "Next" at bounding box center [1062, 568] width 49 height 26
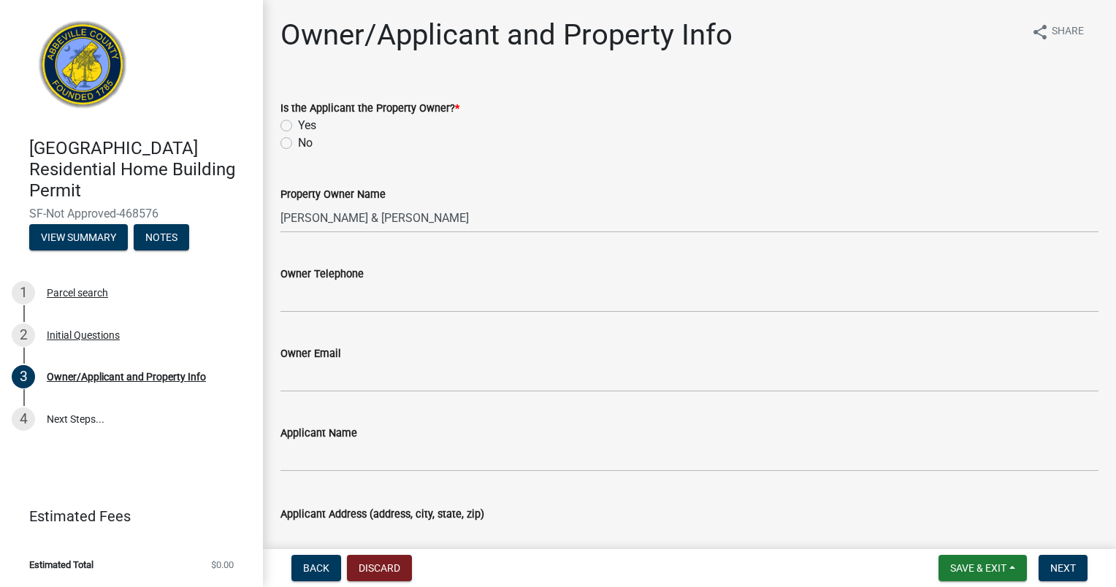
click at [298, 140] on label "No" at bounding box center [305, 143] width 15 height 18
click at [298, 140] on input "No" at bounding box center [302, 138] width 9 height 9
radio input "true"
click at [302, 281] on div "Owner Telephone" at bounding box center [689, 274] width 818 height 18
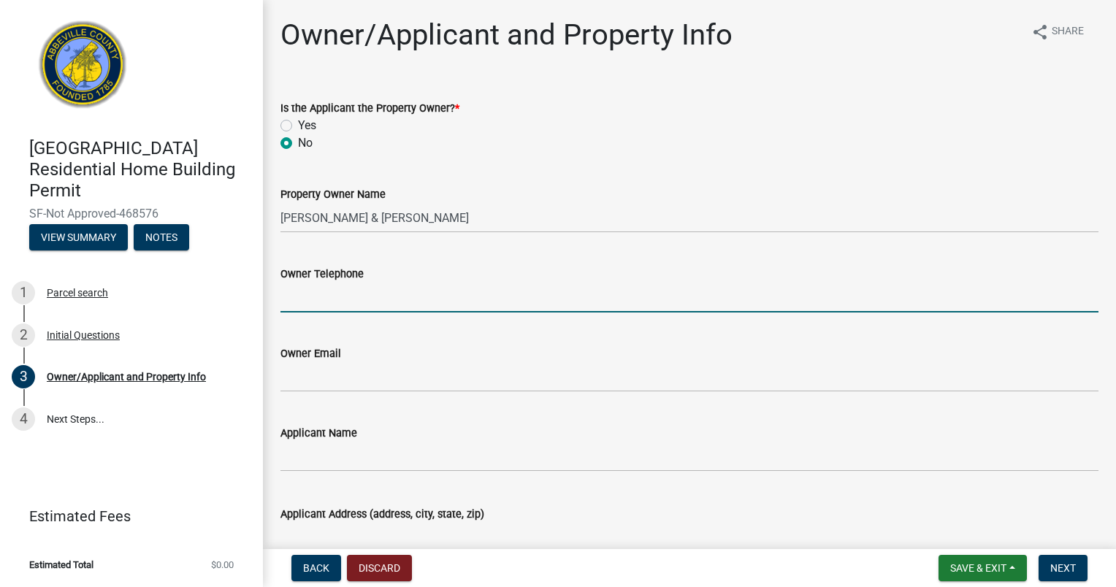
click at [304, 301] on input "Owner Telephone" at bounding box center [689, 298] width 818 height 30
type input "[PHONE_NUMBER]"
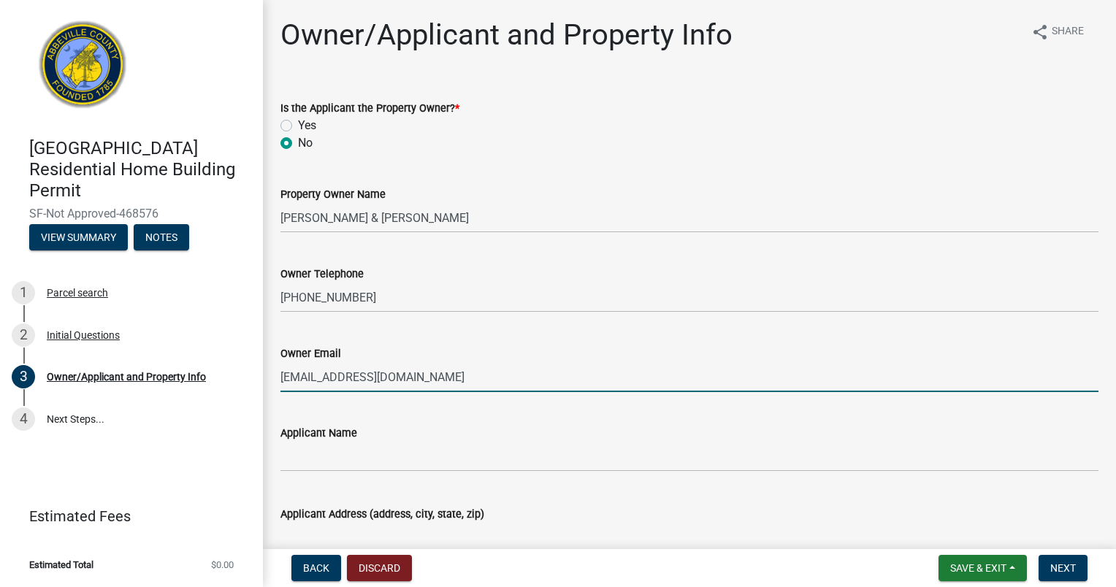
type input "[EMAIL_ADDRESS][DOMAIN_NAME]"
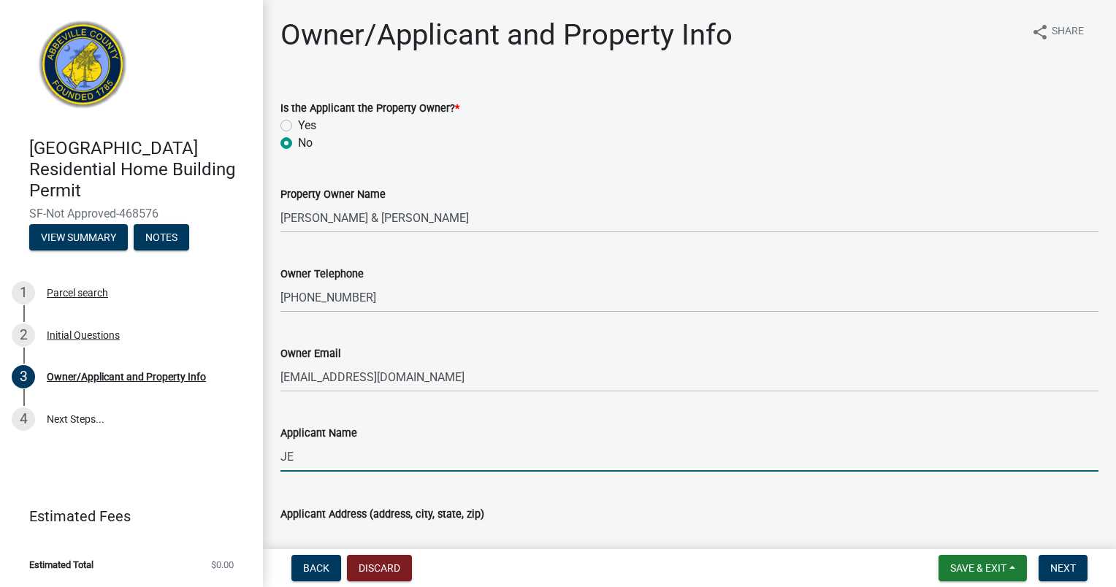
type input "J"
type input "CANNONBALL POOLS"
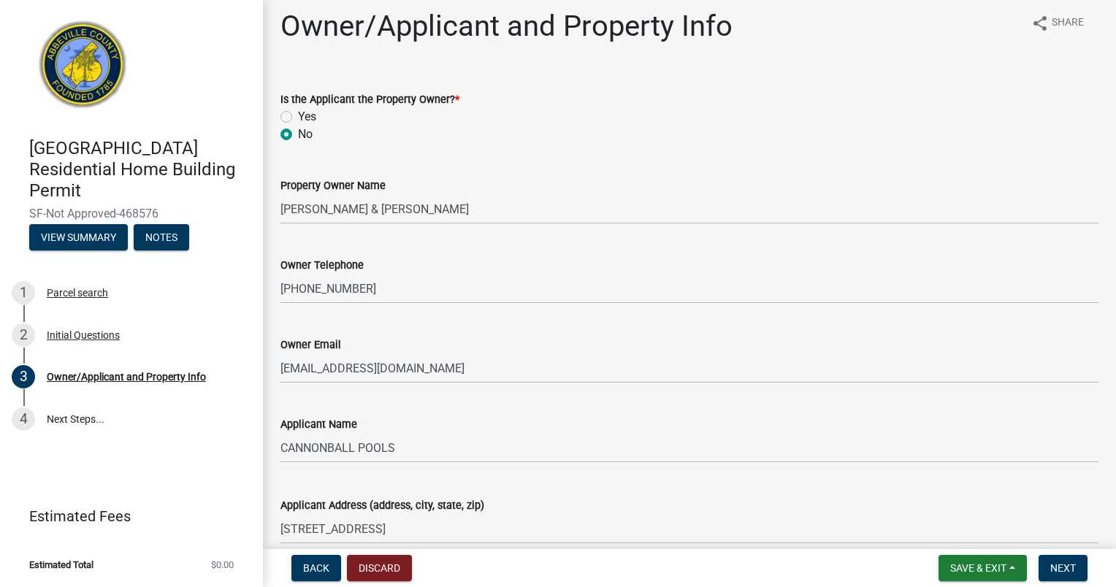
scroll to position [347, 0]
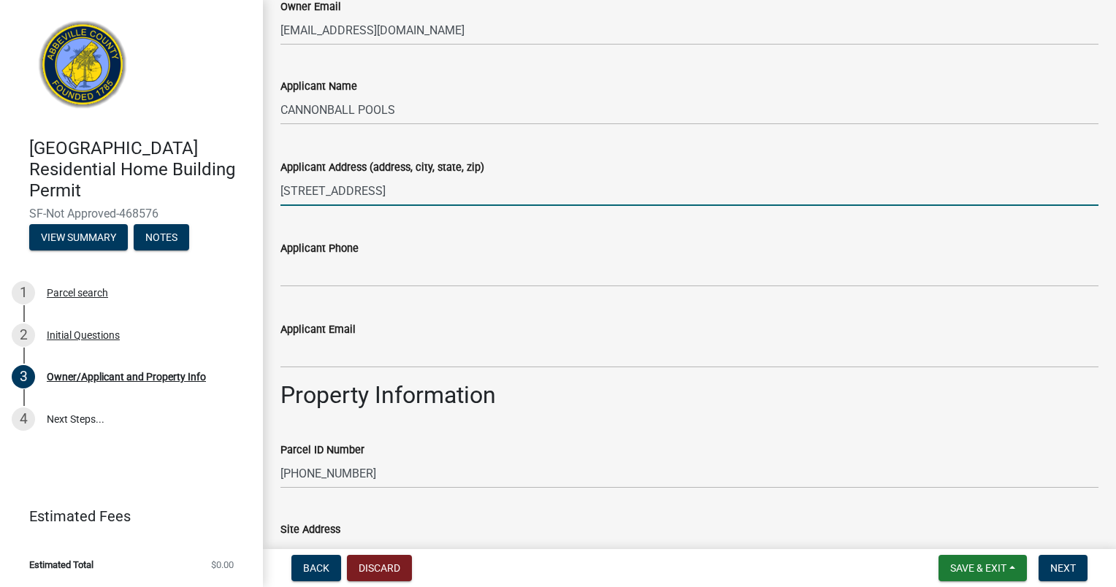
click at [375, 198] on input "856 HWY 378" at bounding box center [689, 191] width 818 height 30
type input "[STREET_ADDRESS]"
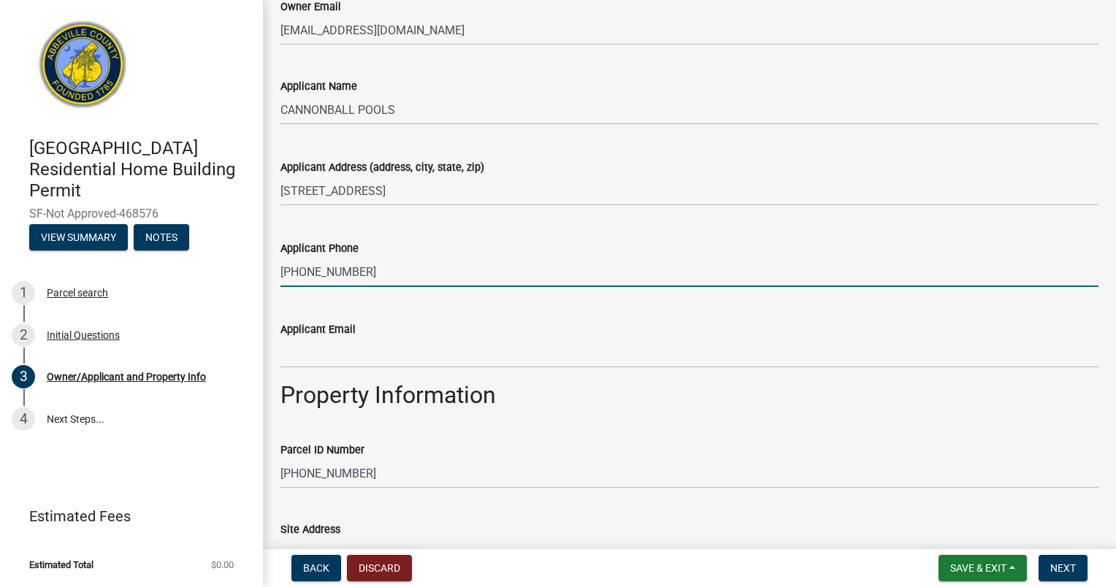
type input "[PHONE_NUMBER]"
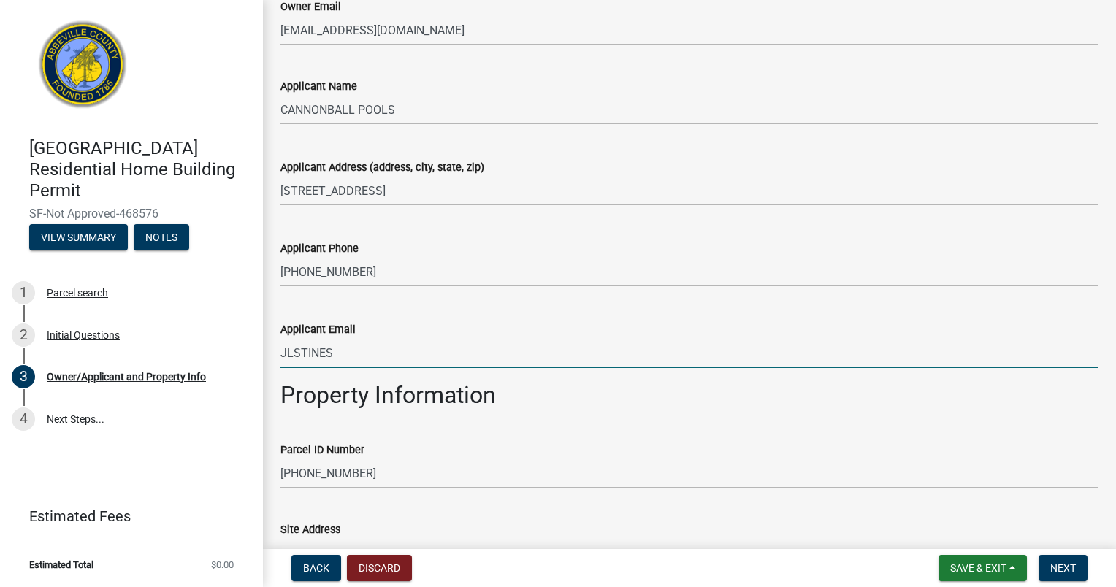
type input "[EMAIL_ADDRESS][DOMAIN_NAME]"
type input "CANNONBALL POOLS"
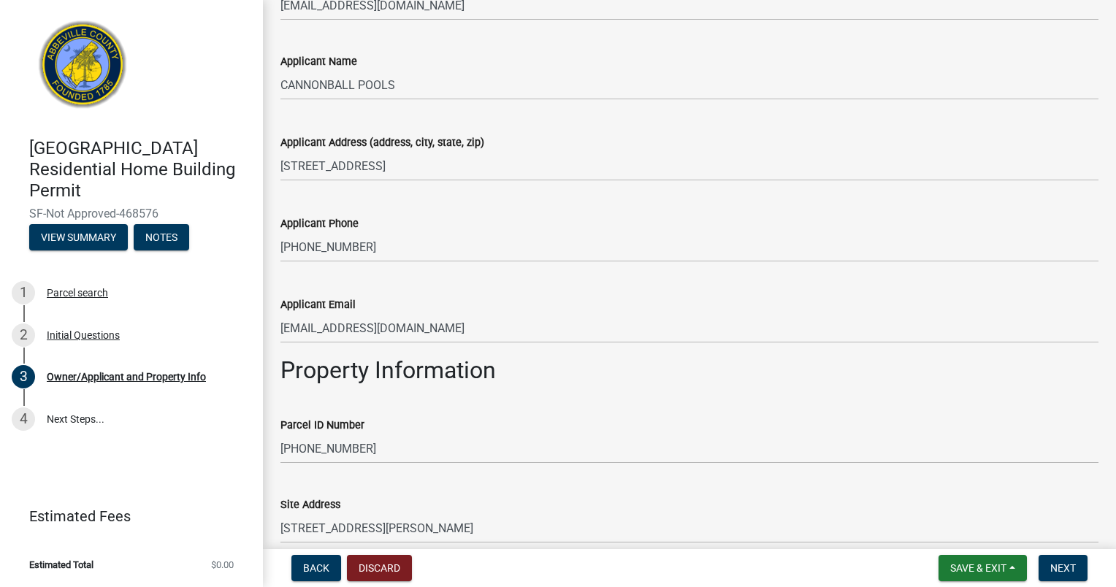
scroll to position [695, 0]
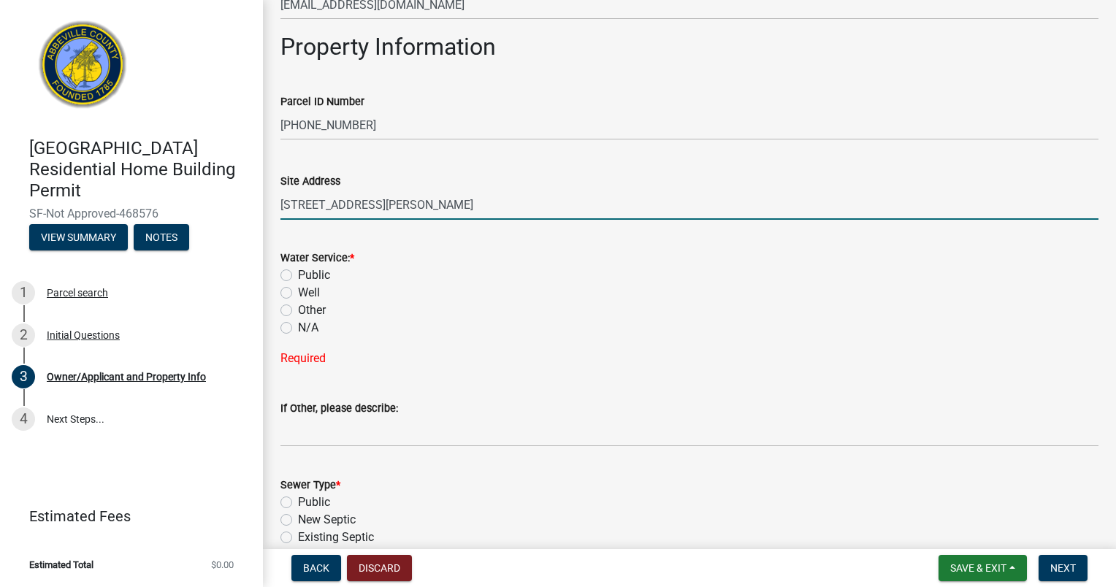
click at [382, 208] on input "[STREET_ADDRESS][PERSON_NAME]" at bounding box center [689, 205] width 818 height 30
type input "[STREET_ADDRESS][PERSON_NAME]"
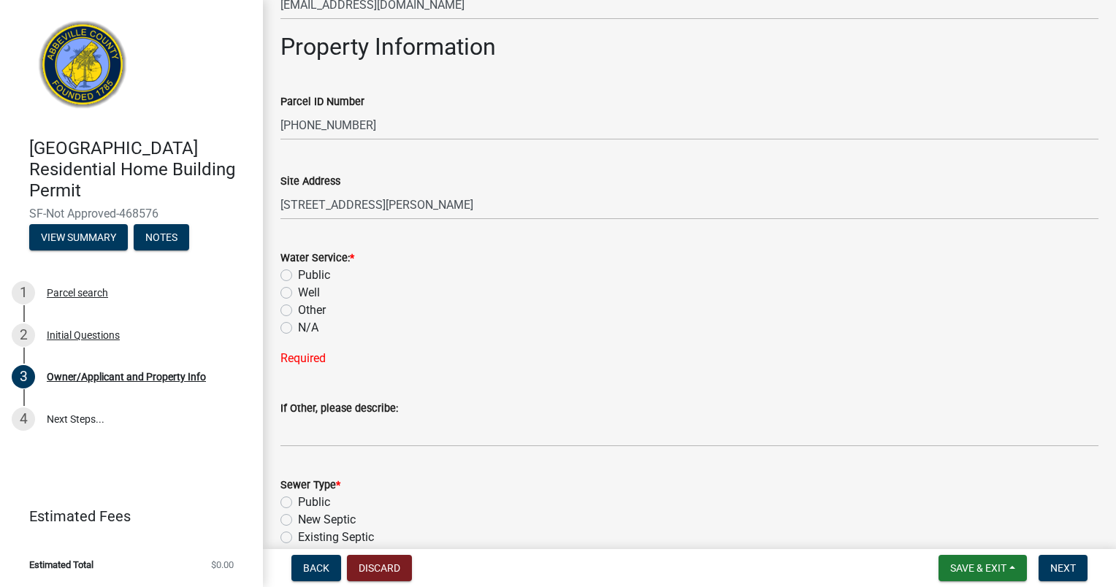
click at [298, 292] on label "Well" at bounding box center [309, 293] width 22 height 18
click at [298, 292] on input "Well" at bounding box center [302, 288] width 9 height 9
radio input "true"
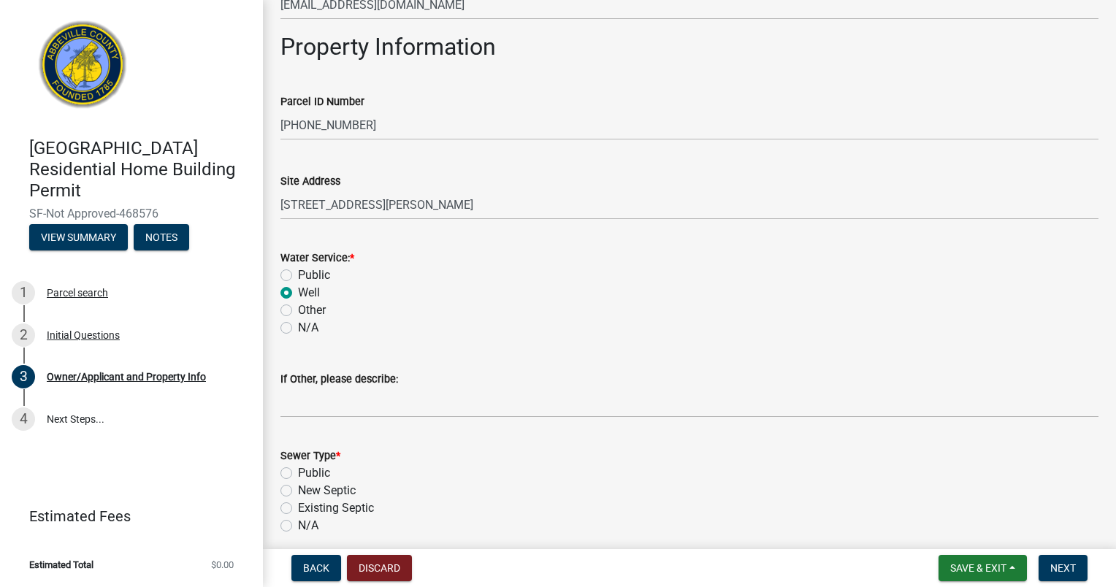
click at [298, 510] on label "Existing Septic" at bounding box center [336, 508] width 76 height 18
click at [298, 509] on input "Existing Septic" at bounding box center [302, 503] width 9 height 9
radio input "true"
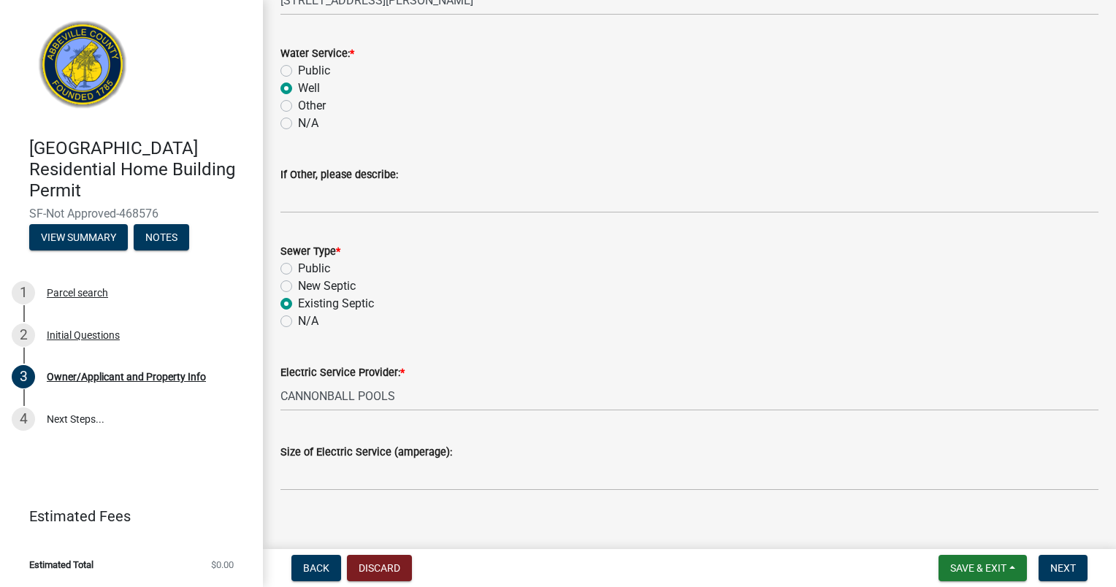
scroll to position [916, 0]
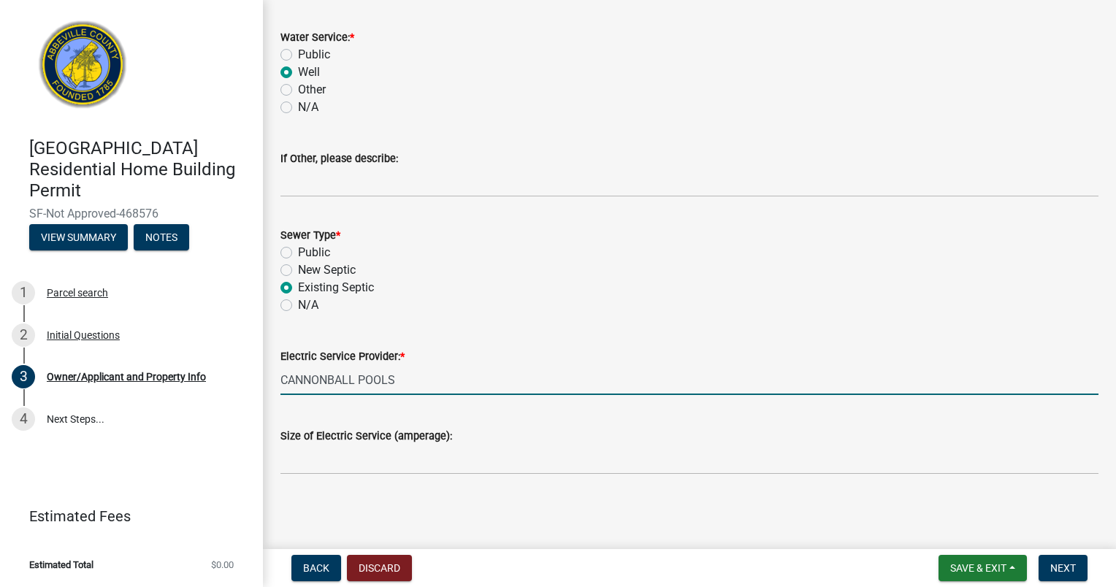
click at [1054, 373] on input "CANNONBALL POOLS" at bounding box center [689, 380] width 818 height 30
type input "C"
type input "DUKE"
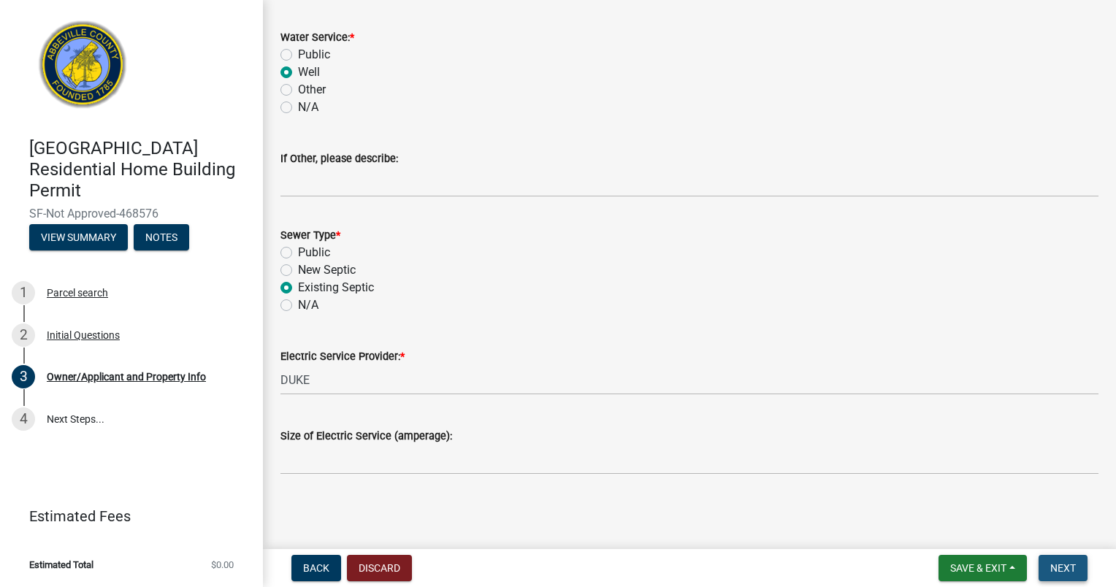
click at [1058, 562] on span "Next" at bounding box center [1063, 568] width 26 height 12
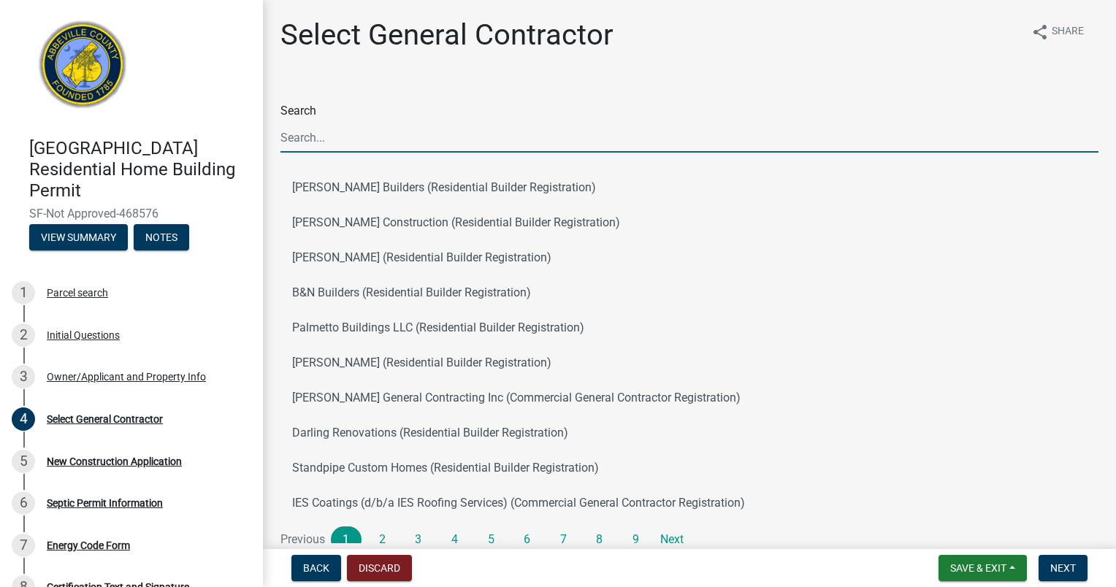
click at [354, 137] on input "Search" at bounding box center [689, 138] width 818 height 30
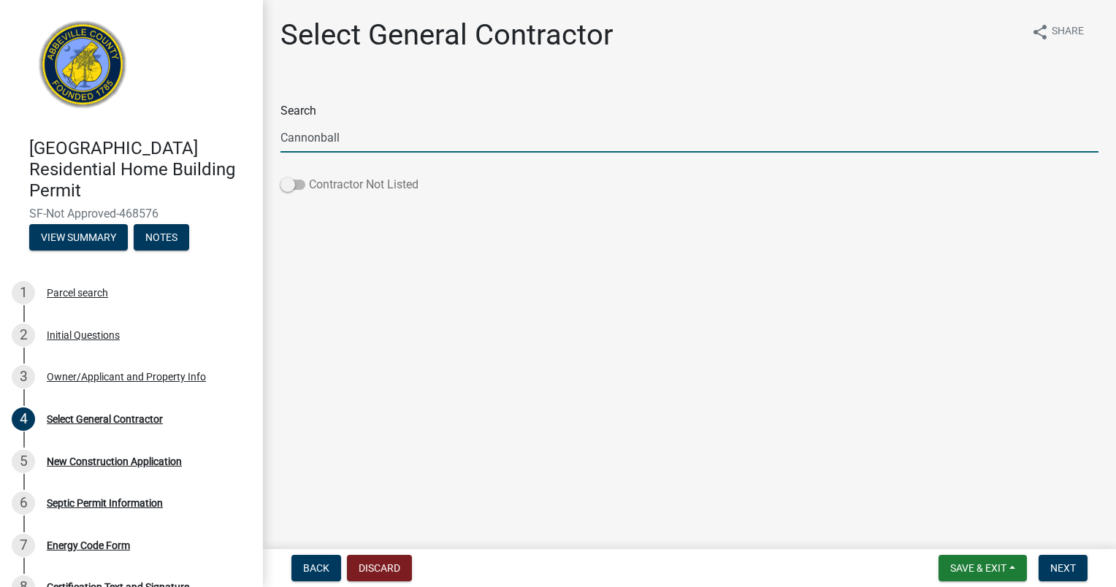
click at [291, 183] on span at bounding box center [292, 185] width 25 height 10
click at [309, 176] on input "Contractor Not Listed" at bounding box center [309, 176] width 0 height 0
click at [386, 140] on input "Cannonball" at bounding box center [689, 138] width 818 height 30
type input "C"
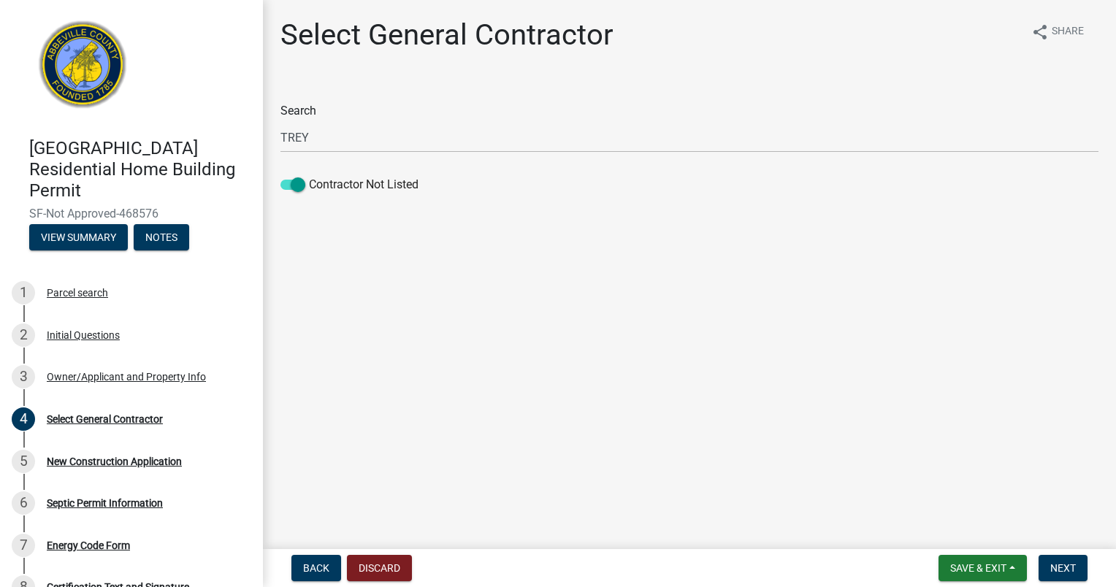
click at [662, 310] on main "Select General Contractor share Share Search TREY Contractor Not Listed" at bounding box center [689, 271] width 853 height 543
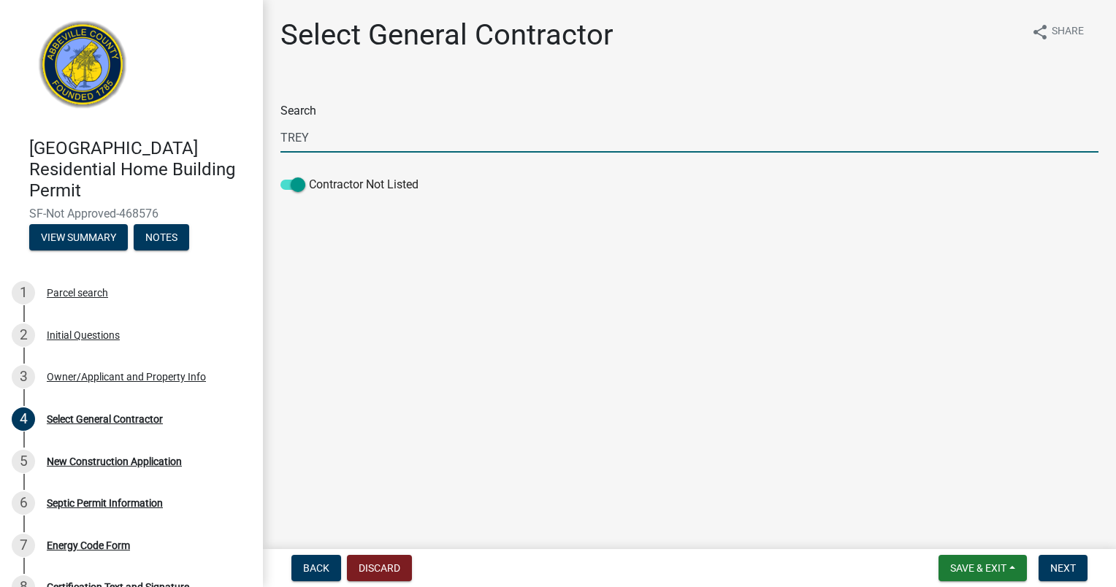
click at [333, 134] on input "TREY" at bounding box center [689, 138] width 818 height 30
type input "T"
type input "k"
type input "j"
type input "c"
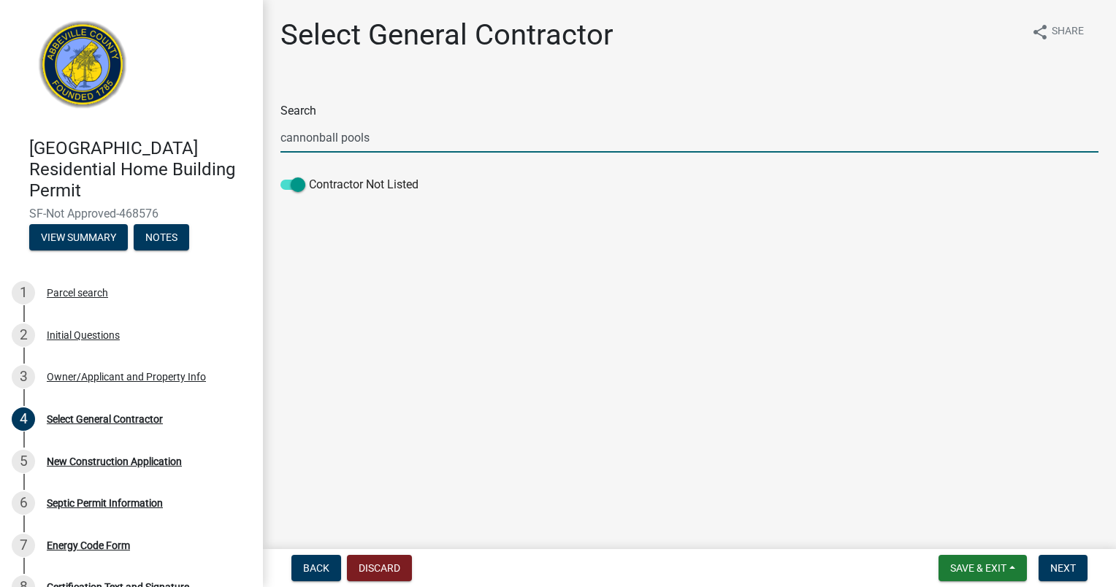
type input "cannonball pools"
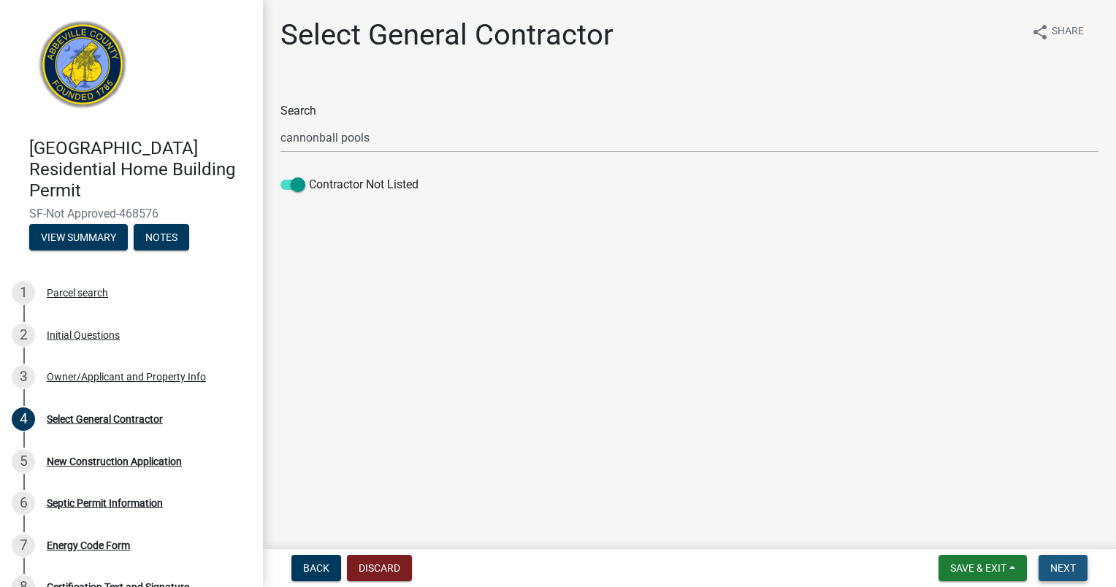
click at [1067, 564] on span "Next" at bounding box center [1063, 568] width 26 height 12
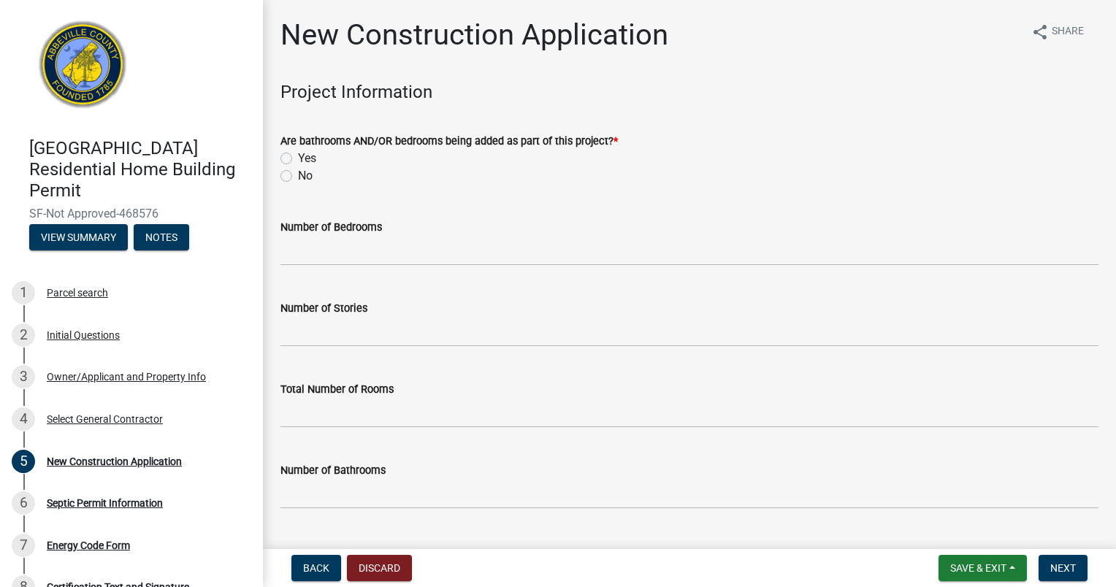
click at [298, 177] on label "No" at bounding box center [305, 176] width 15 height 18
click at [298, 177] on input "No" at bounding box center [302, 171] width 9 height 9
radio input "true"
click at [1060, 564] on span "Next" at bounding box center [1063, 568] width 26 height 12
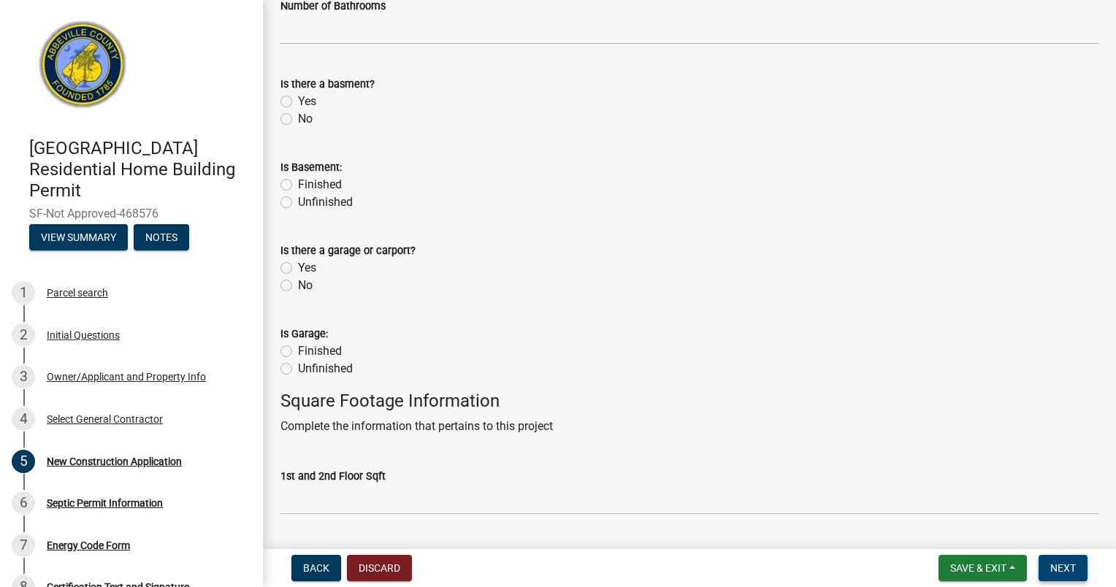
scroll to position [467, 0]
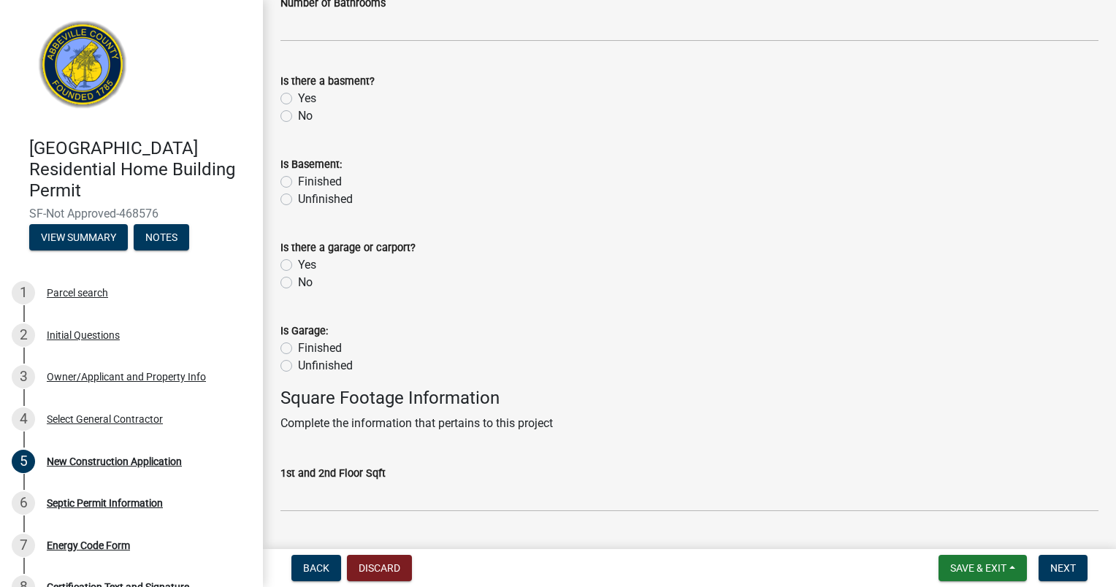
click at [298, 114] on label "No" at bounding box center [305, 116] width 15 height 18
click at [298, 114] on input "No" at bounding box center [302, 111] width 9 height 9
radio input "true"
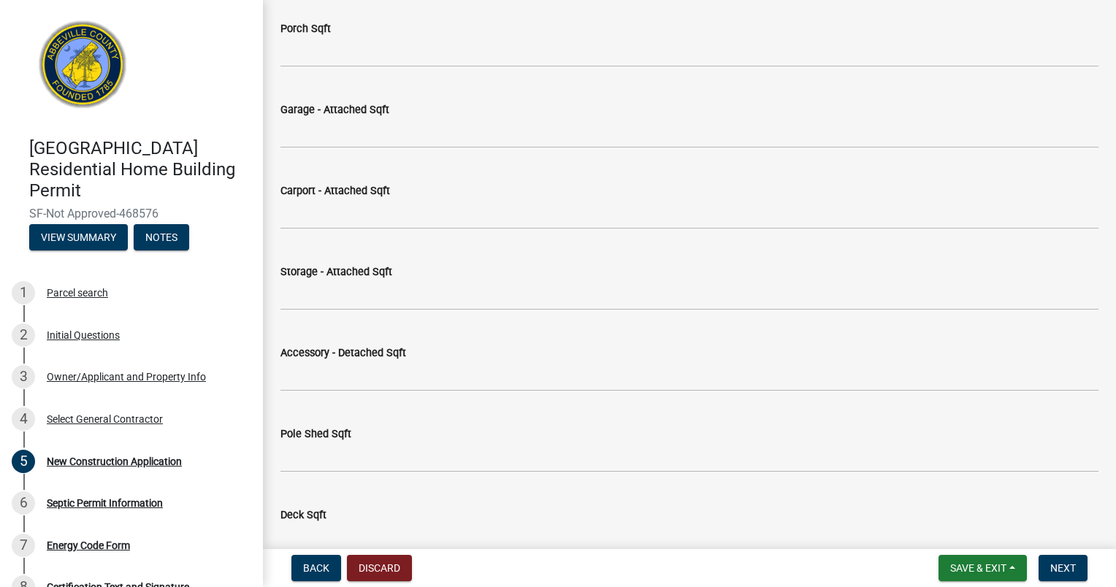
scroll to position [1246, 0]
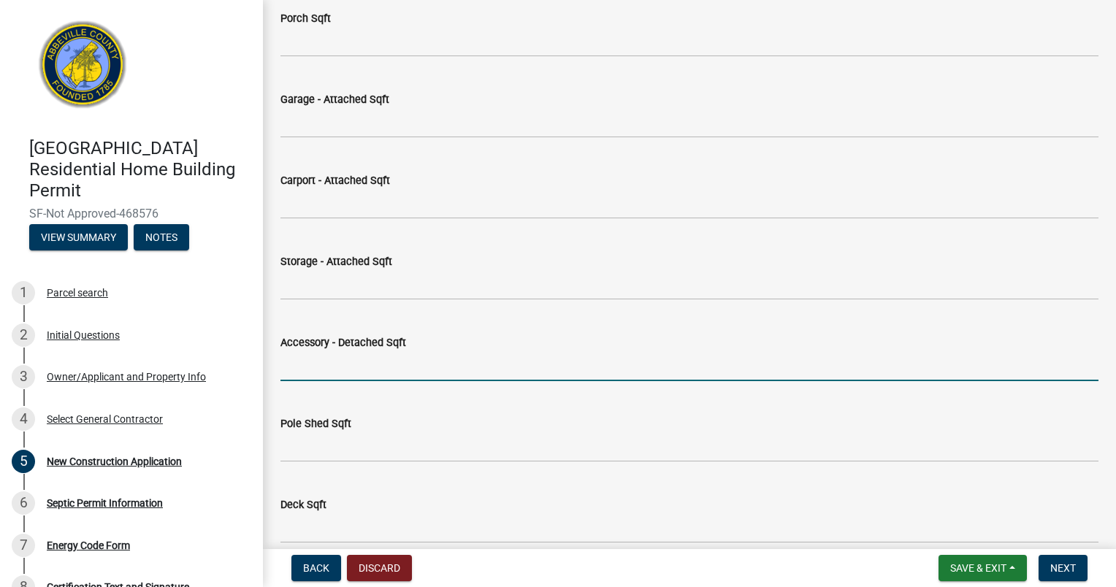
click at [323, 353] on input "text" at bounding box center [689, 366] width 818 height 30
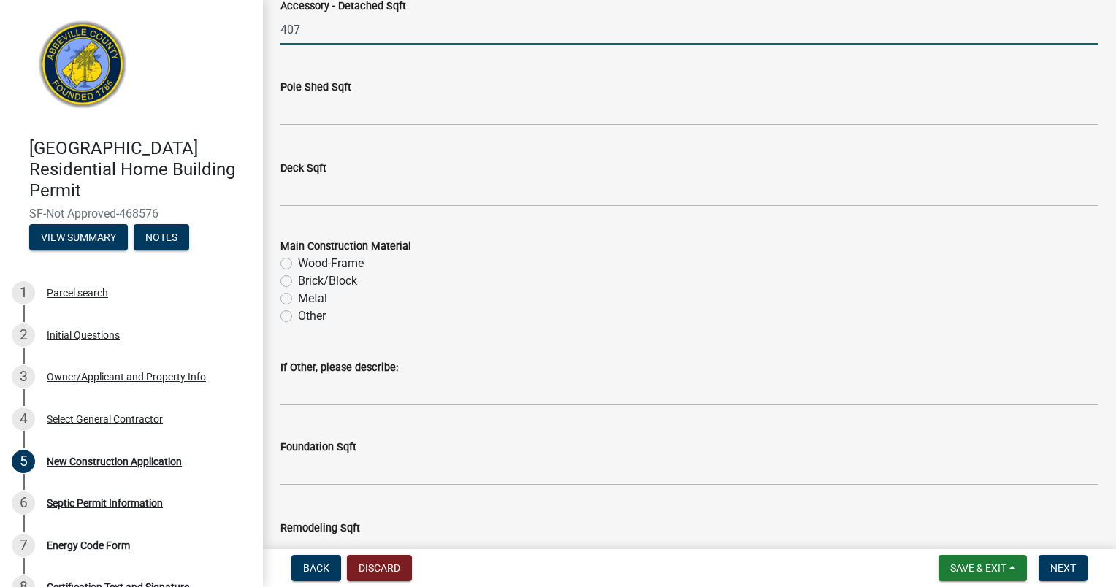
scroll to position [1587, 0]
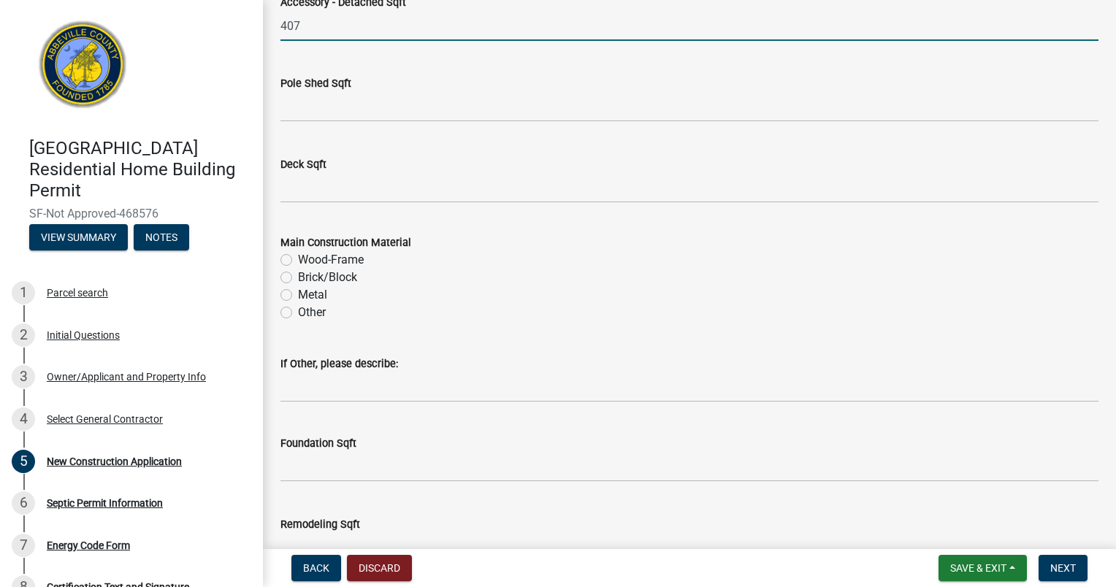
type input "407"
click at [298, 313] on label "Other" at bounding box center [312, 313] width 28 height 18
click at [298, 313] on input "Other" at bounding box center [302, 308] width 9 height 9
radio input "true"
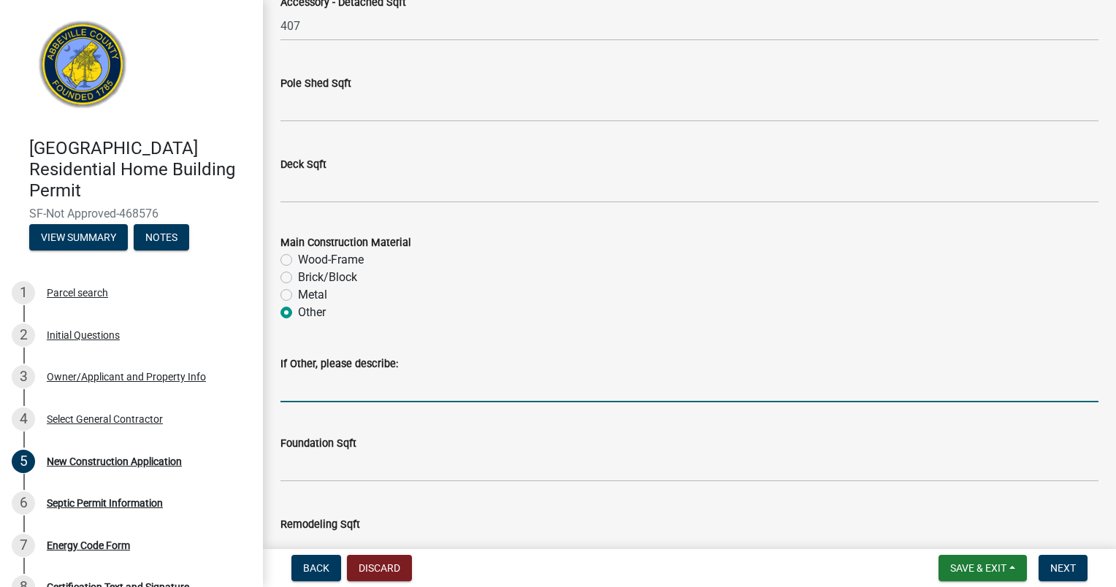
click at [295, 395] on input "If Other, please describe:" at bounding box center [689, 387] width 818 height 30
type input "in-ground fiberglass pool"
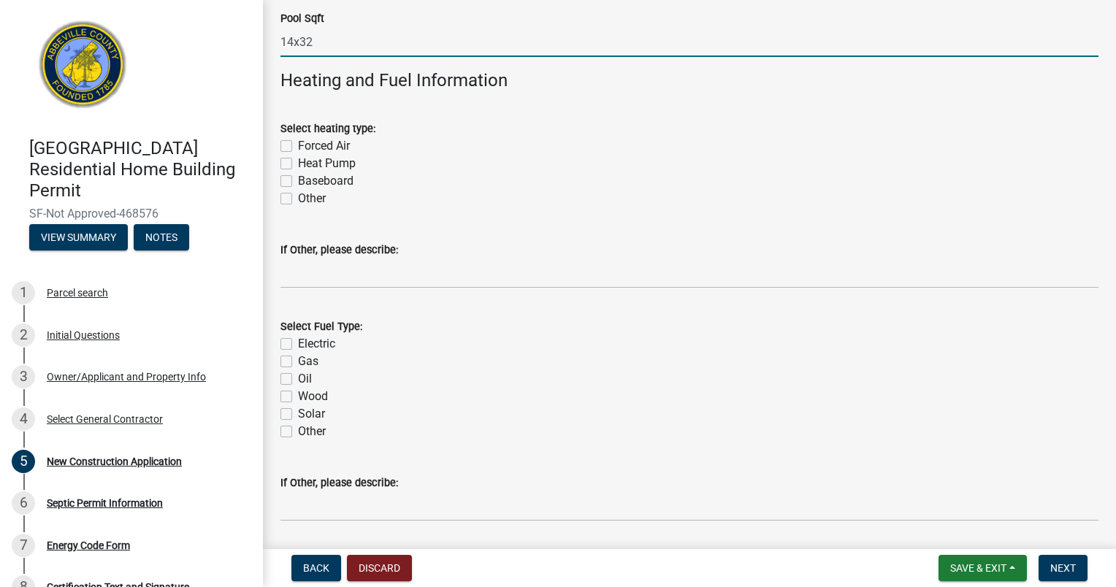
scroll to position [2178, 0]
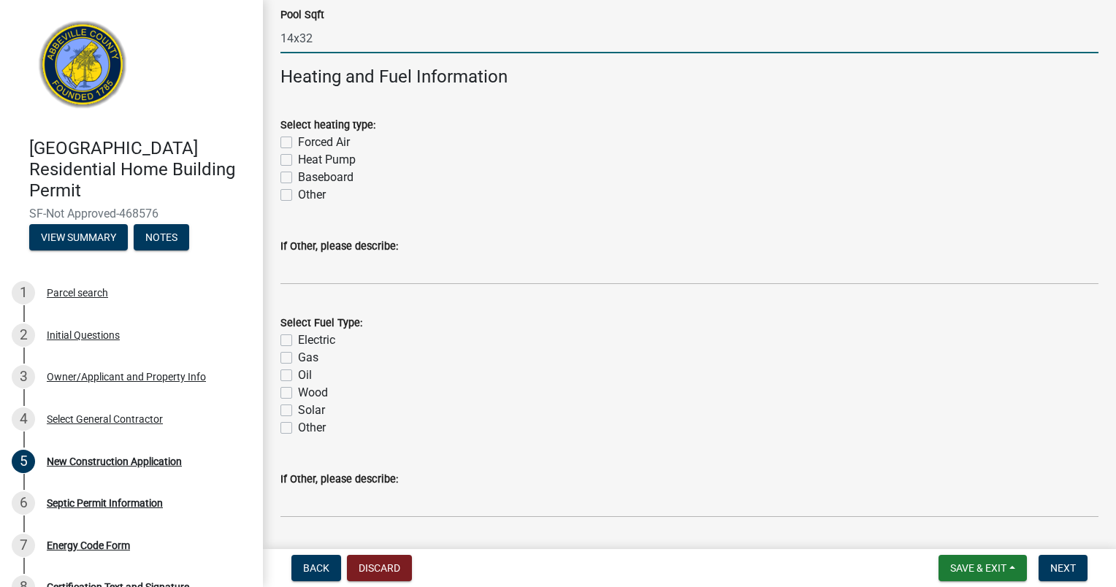
type input "1432"
click at [277, 333] on div "Select Fuel Type: Electric Gas Oil Wood Solar Other" at bounding box center [689, 366] width 840 height 140
click at [298, 341] on label "Electric" at bounding box center [316, 341] width 37 height 18
click at [298, 341] on input "Electric" at bounding box center [302, 336] width 9 height 9
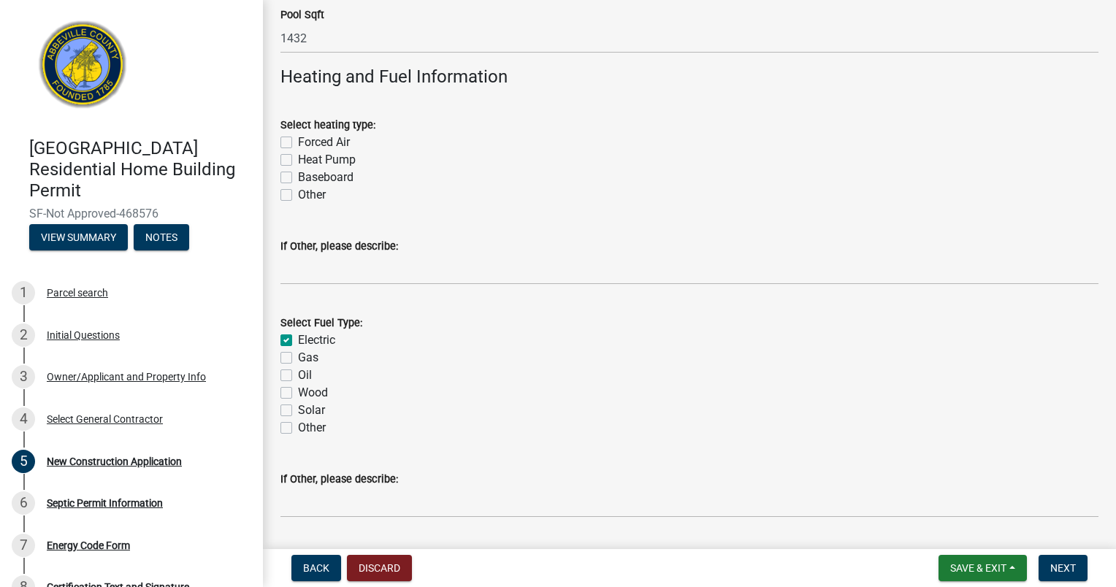
checkbox input "true"
checkbox input "false"
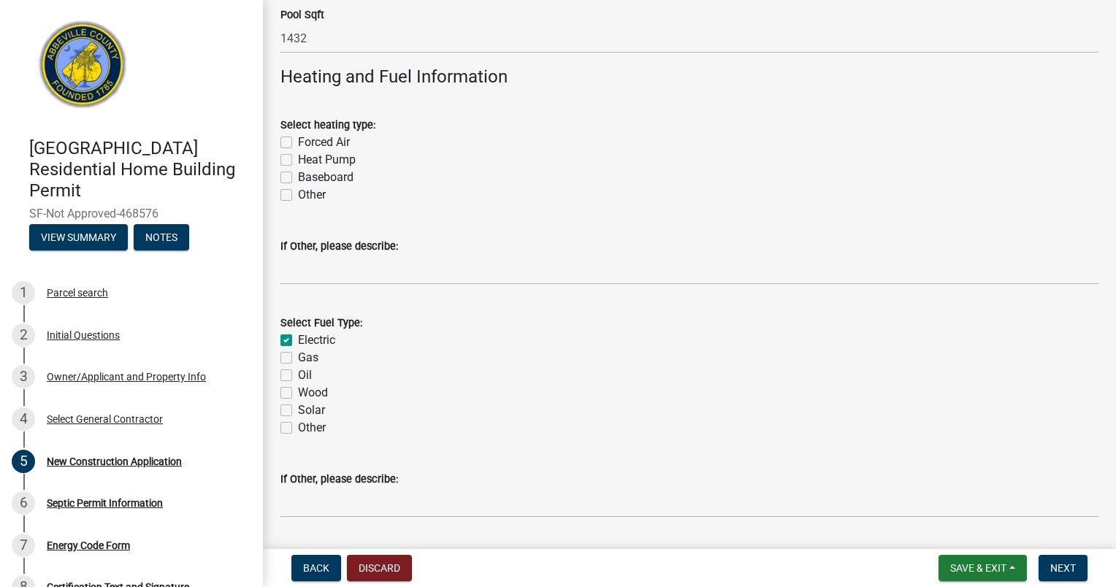
checkbox input "false"
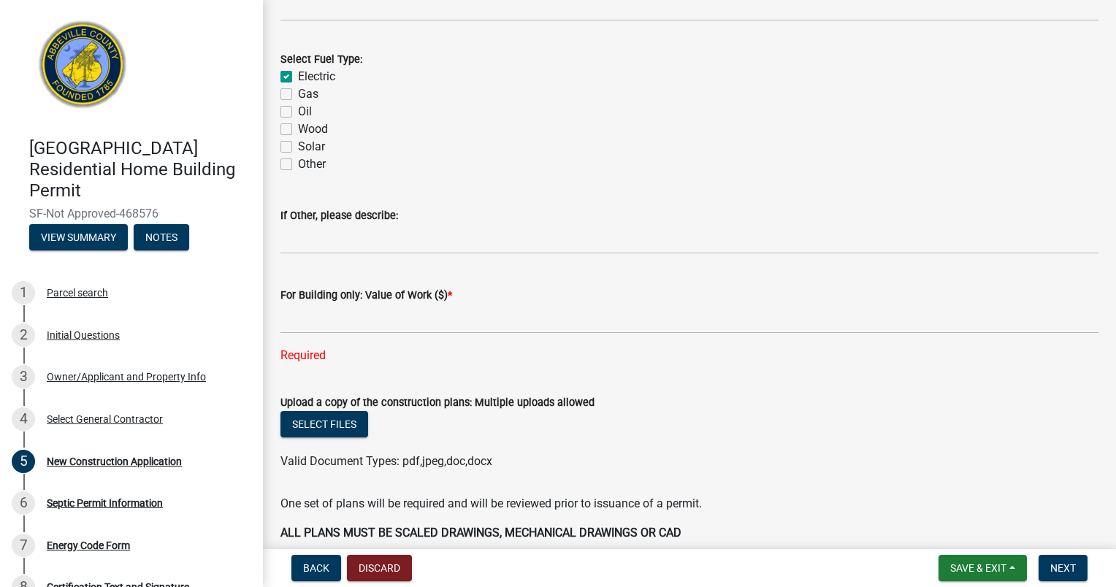
scroll to position [2451, 0]
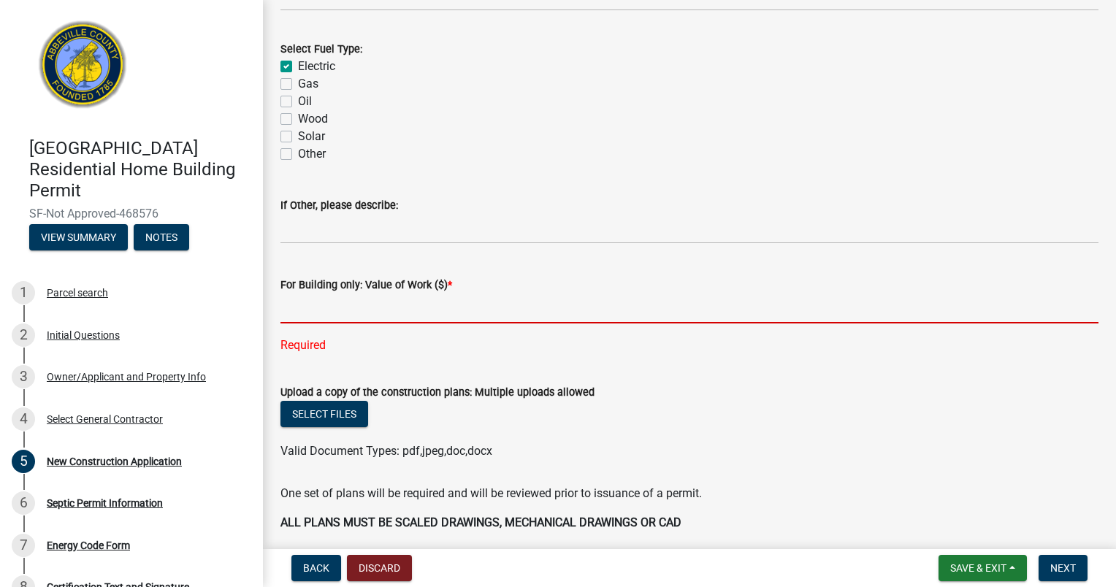
click at [330, 313] on input "text" at bounding box center [689, 309] width 818 height 30
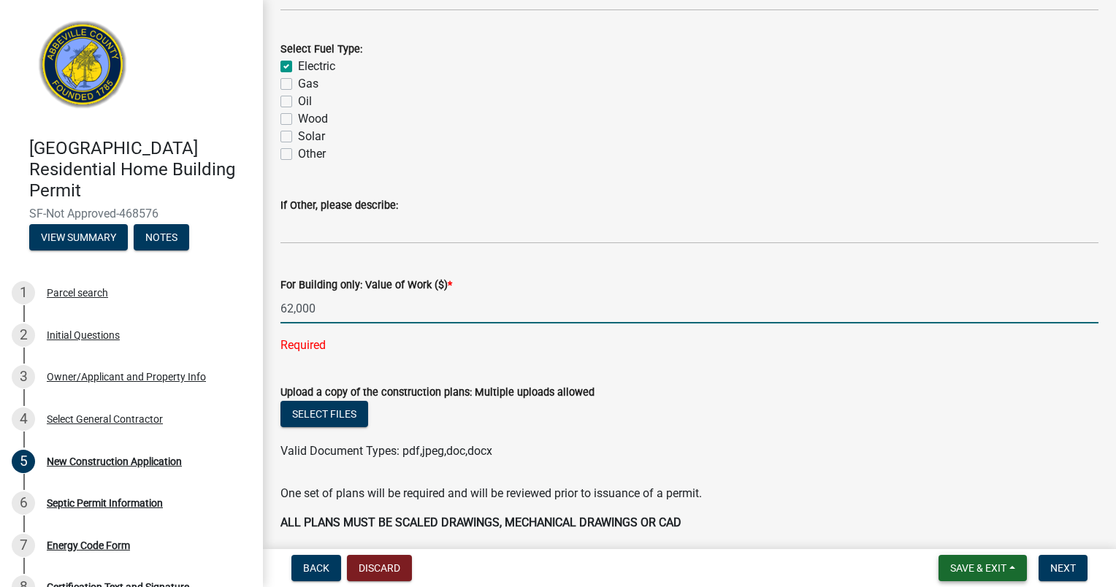
type input "62000"
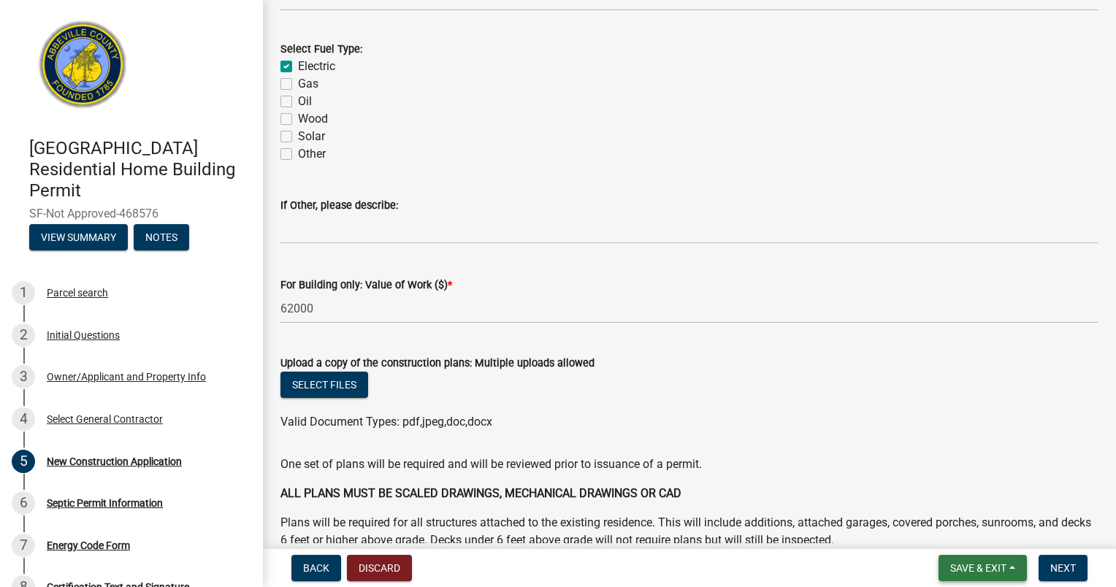
click at [963, 571] on span "Save & Exit" at bounding box center [978, 568] width 56 height 12
click at [938, 493] on button "Save" at bounding box center [968, 495] width 117 height 35
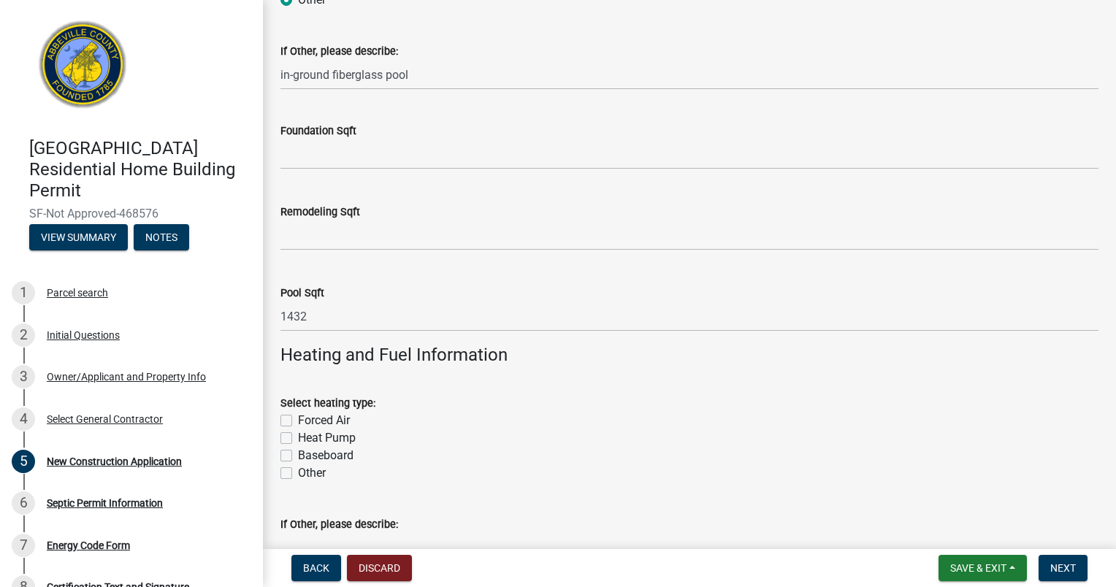
scroll to position [2375, 0]
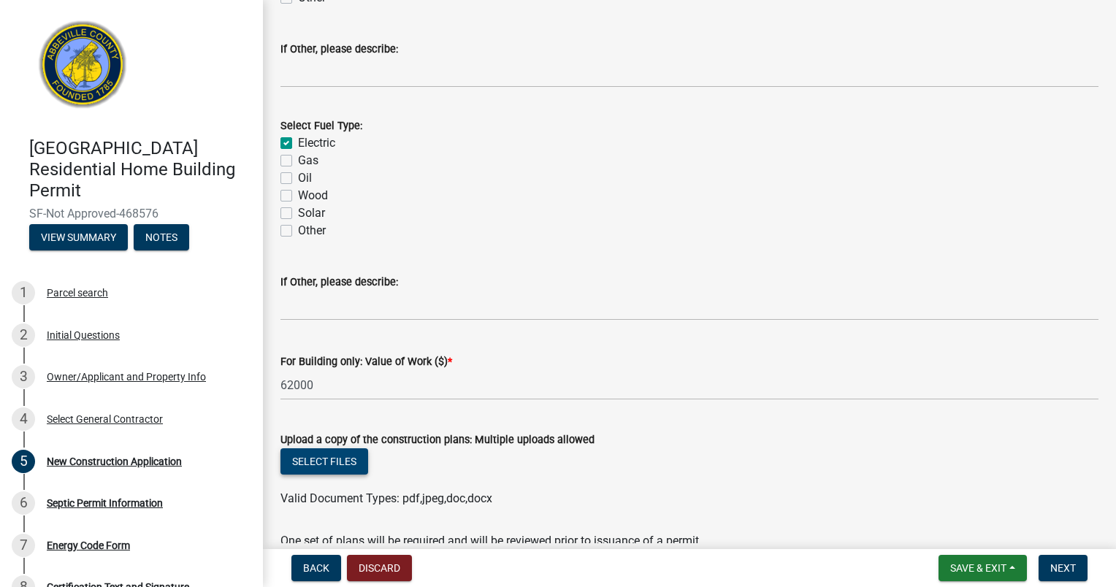
click at [313, 460] on button "Select files" at bounding box center [324, 461] width 88 height 26
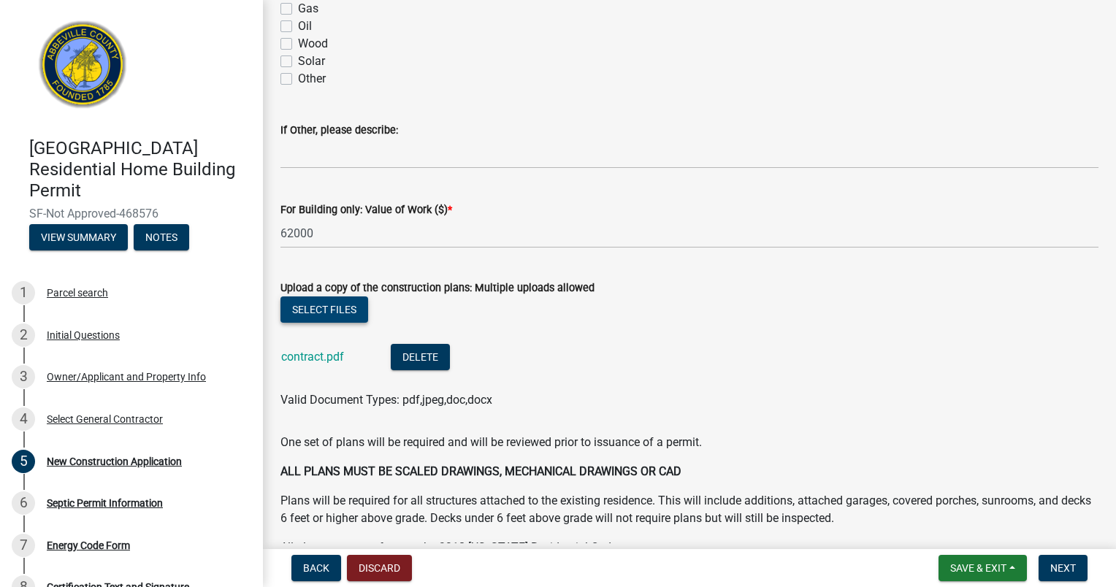
scroll to position [2608, 0]
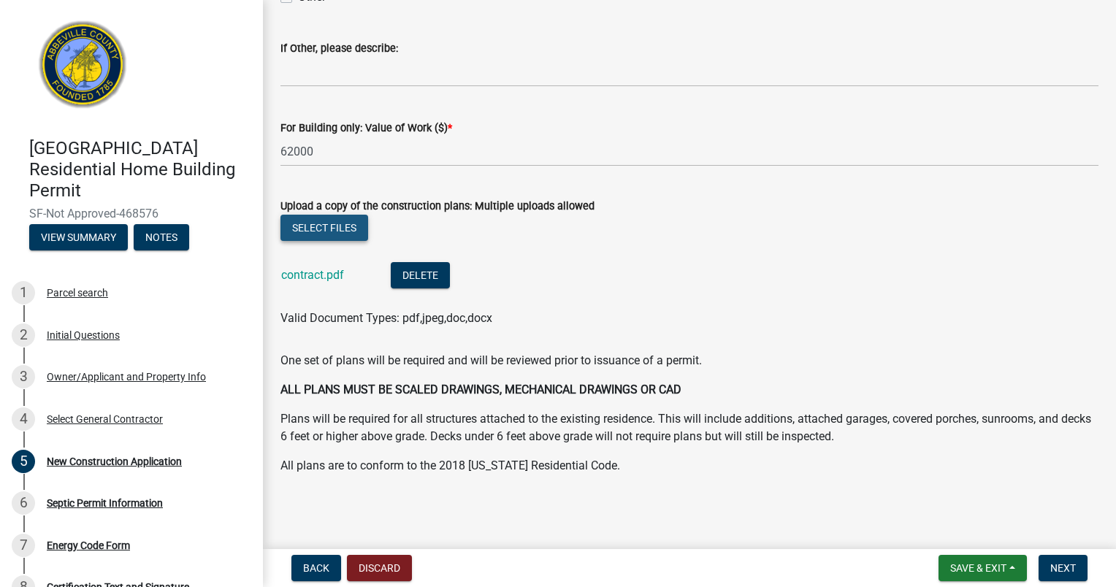
click at [340, 225] on button "Select files" at bounding box center [324, 228] width 88 height 26
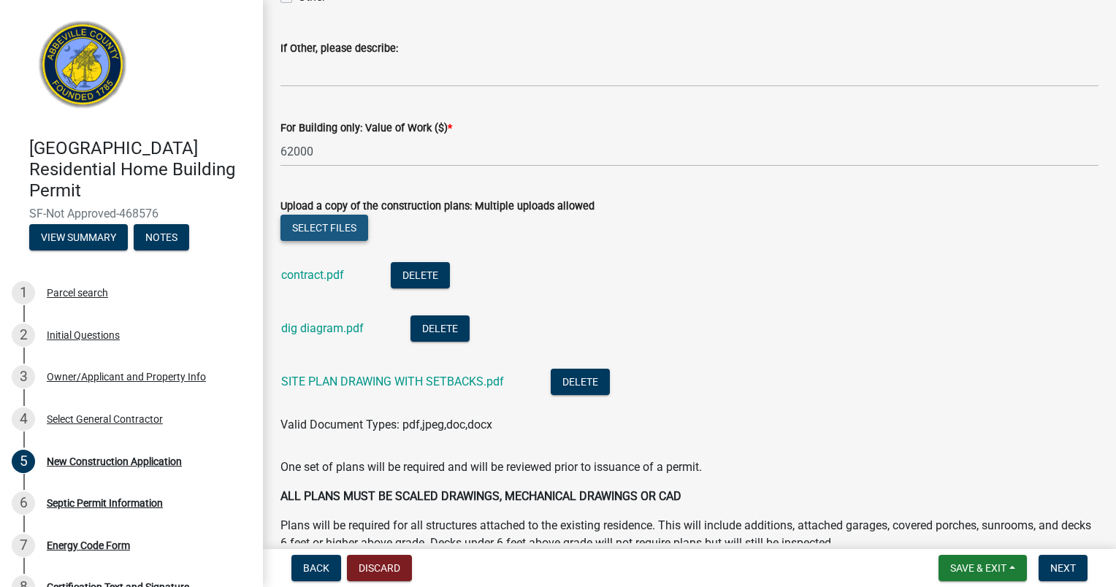
click at [318, 225] on button "Select files" at bounding box center [324, 228] width 88 height 26
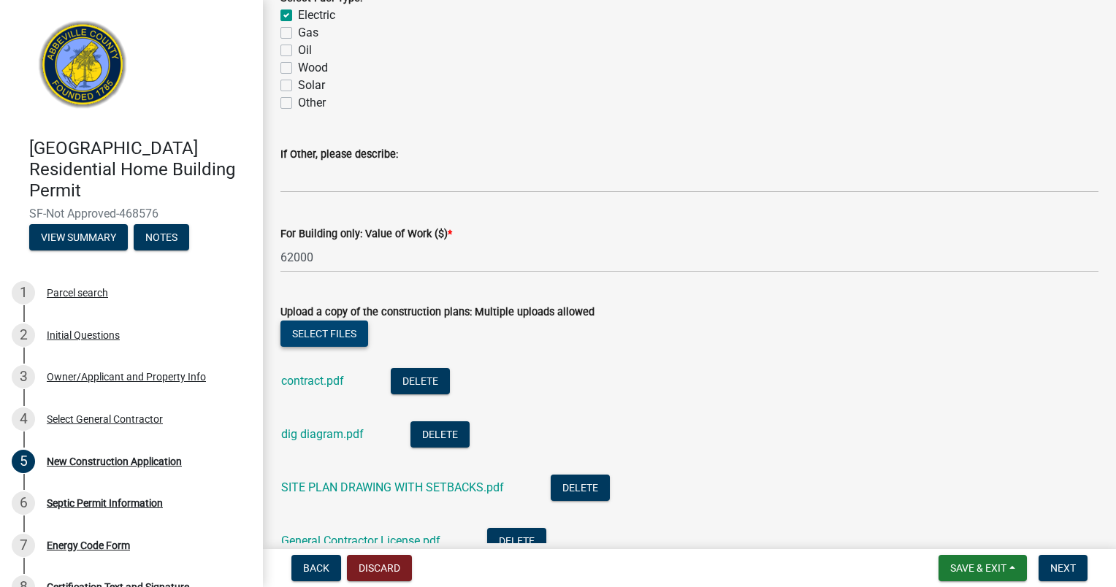
scroll to position [2534, 0]
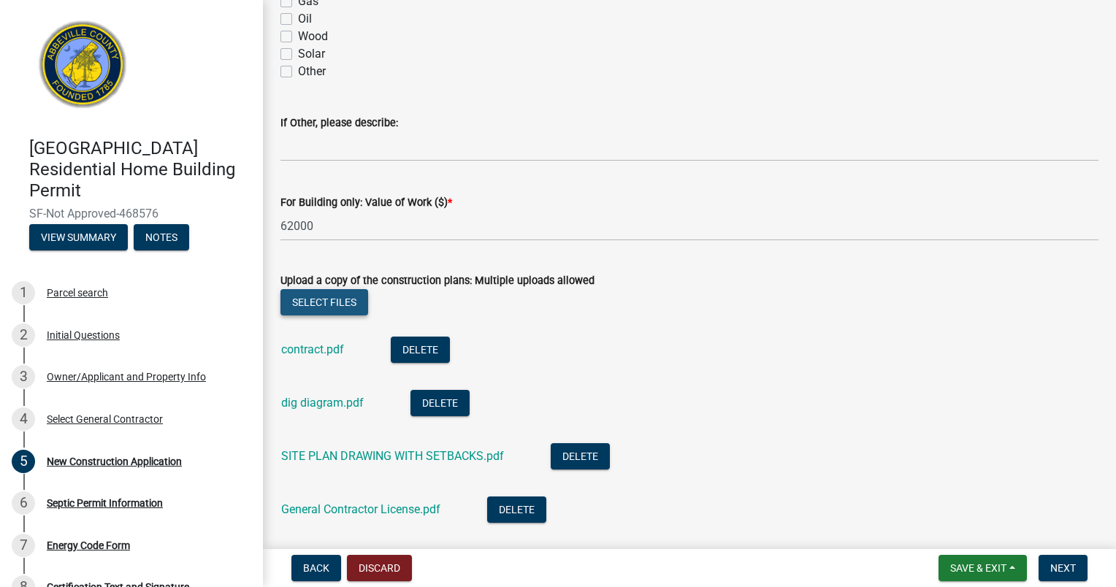
click at [294, 300] on button "Select files" at bounding box center [324, 302] width 88 height 26
click at [1072, 564] on span "Next" at bounding box center [1063, 568] width 26 height 12
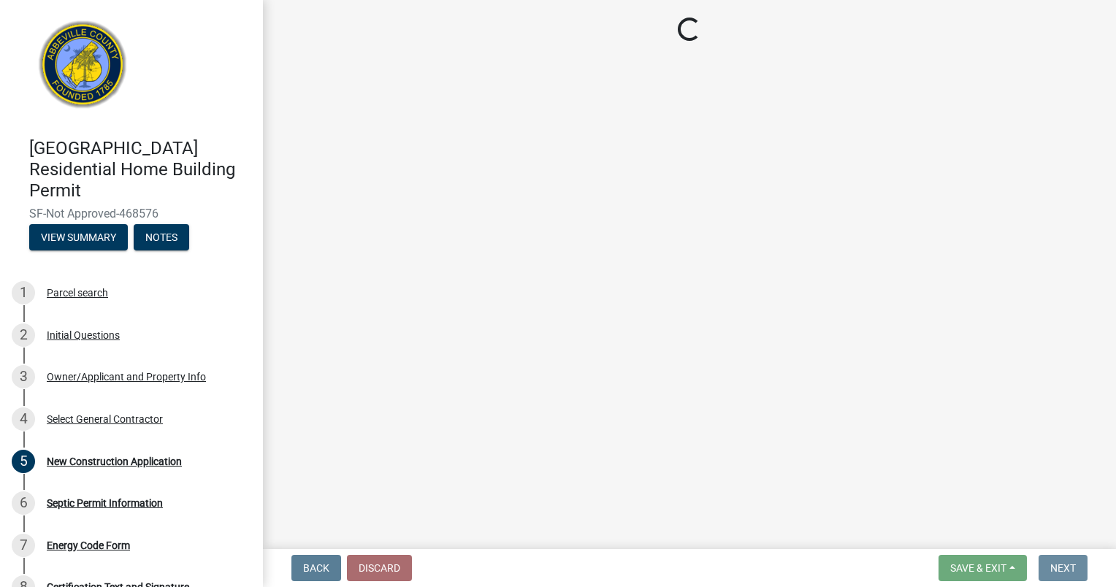
scroll to position [0, 0]
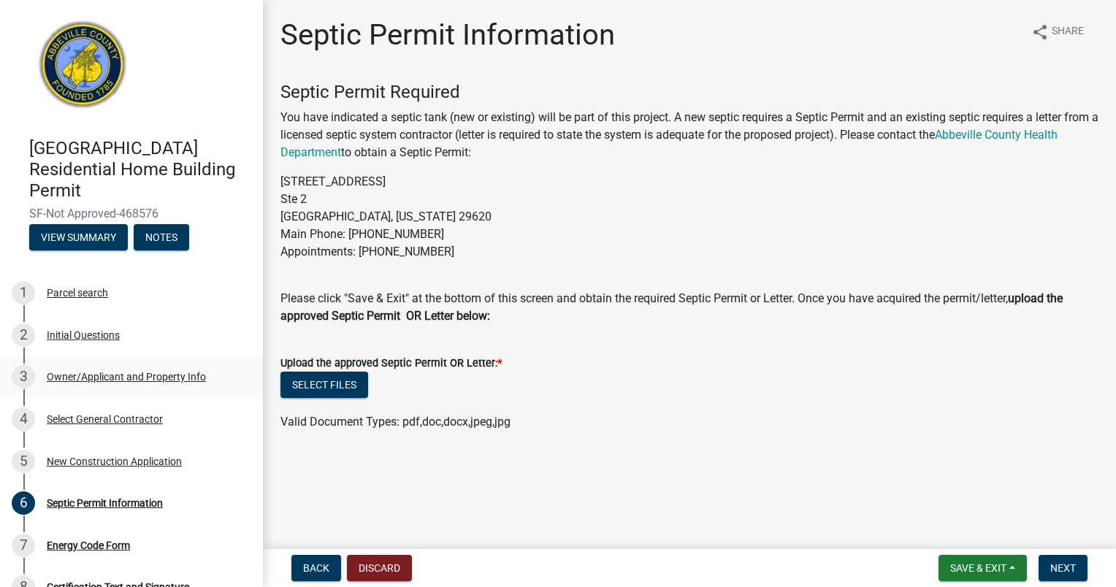
click at [149, 377] on div "Owner/Applicant and Property Info" at bounding box center [126, 377] width 159 height 10
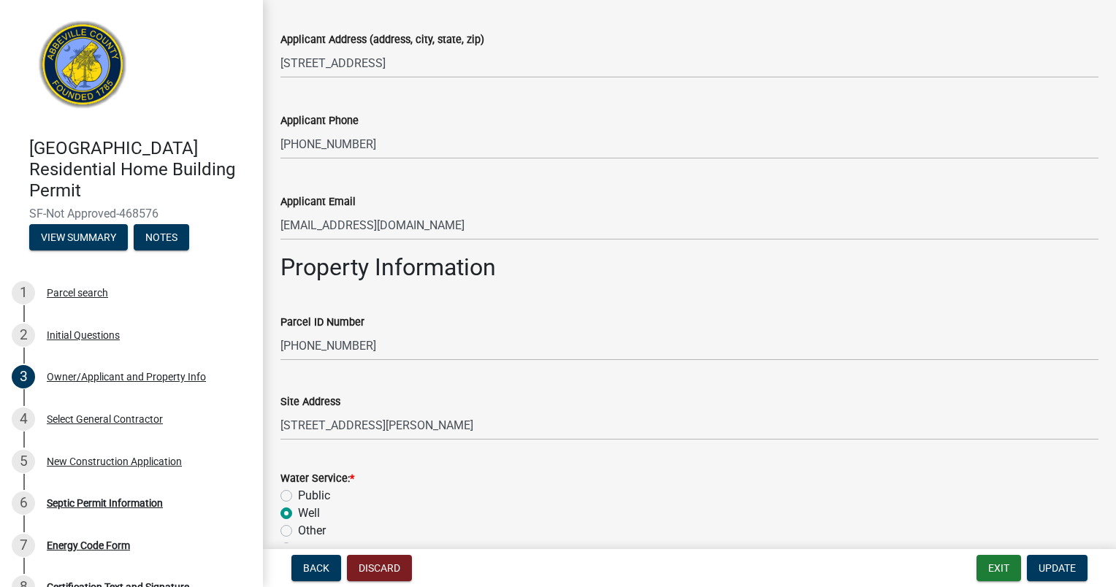
scroll to position [916, 0]
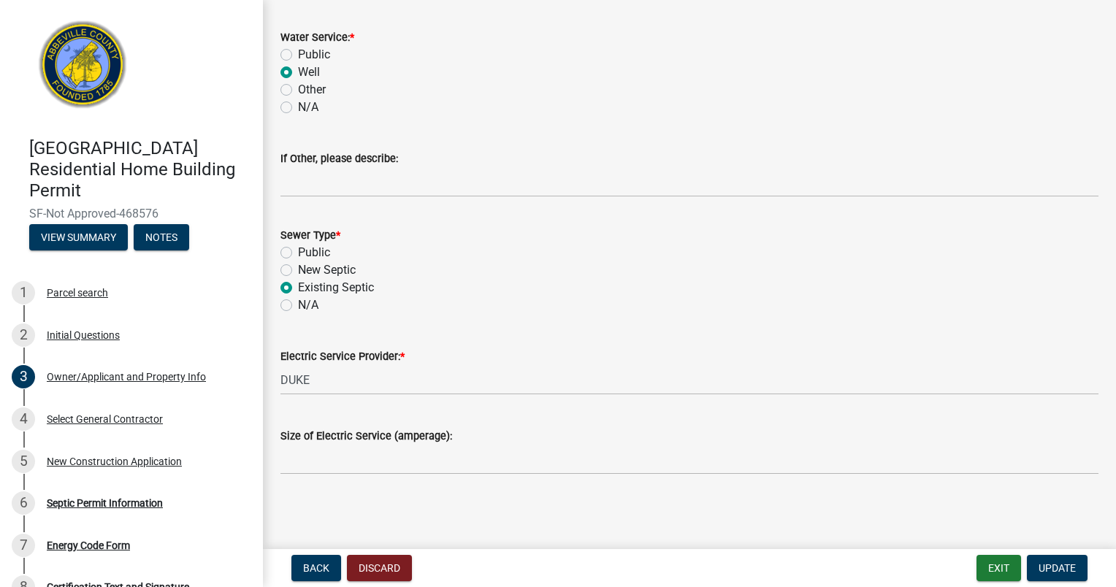
click at [298, 251] on label "Public" at bounding box center [314, 253] width 32 height 18
click at [298, 251] on input "Public" at bounding box center [302, 248] width 9 height 9
radio input "true"
click at [298, 56] on label "Public" at bounding box center [314, 55] width 32 height 18
click at [298, 55] on input "Public" at bounding box center [302, 50] width 9 height 9
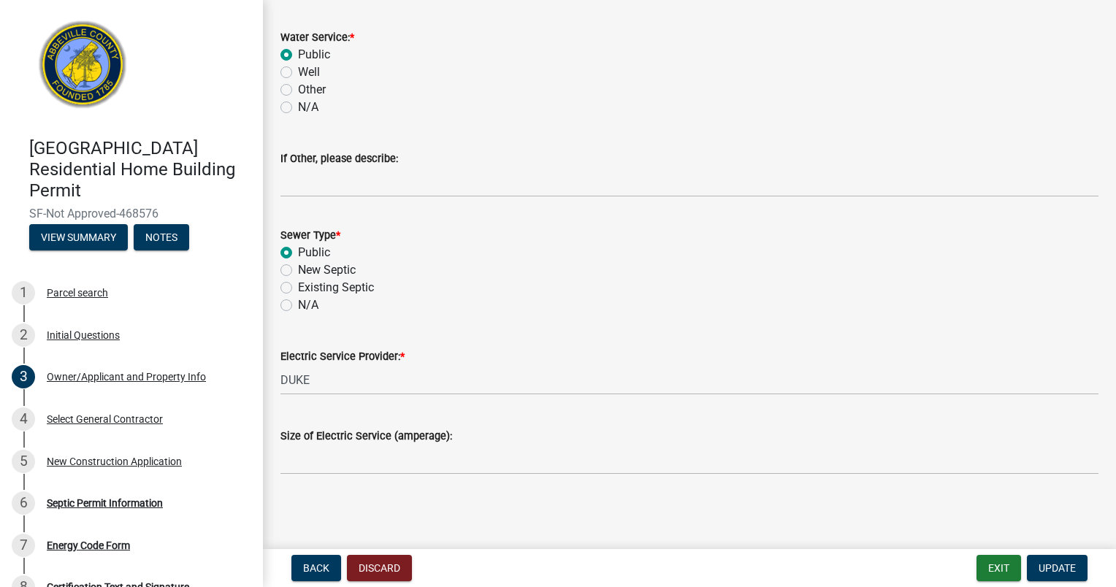
radio input "true"
click at [1042, 567] on span "Update" at bounding box center [1056, 568] width 37 height 12
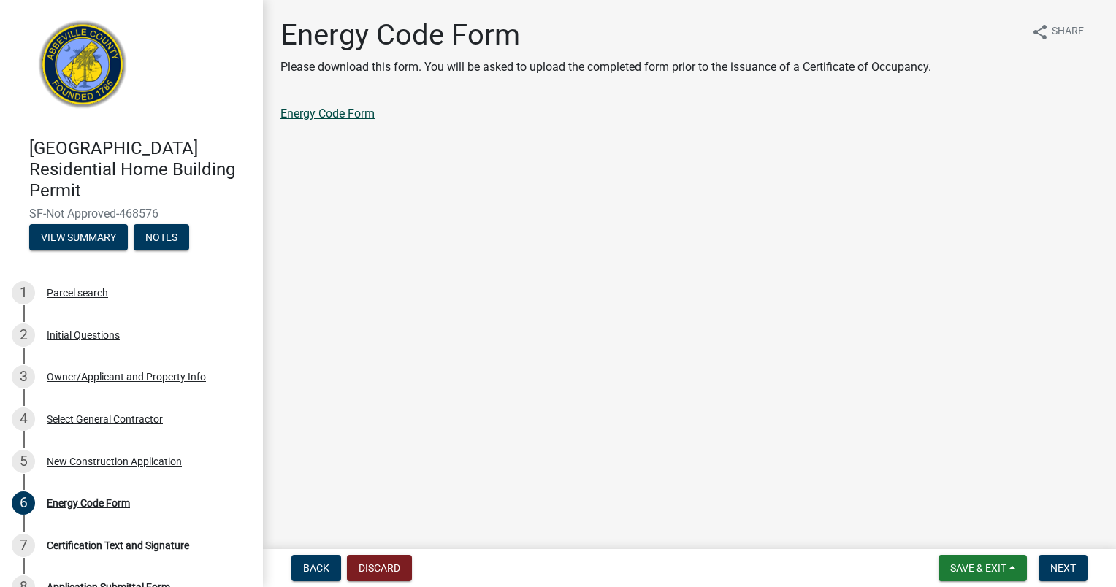
click at [310, 117] on link "Energy Code Form" at bounding box center [327, 114] width 94 height 14
click at [91, 372] on div "Owner/Applicant and Property Info" at bounding box center [126, 377] width 159 height 10
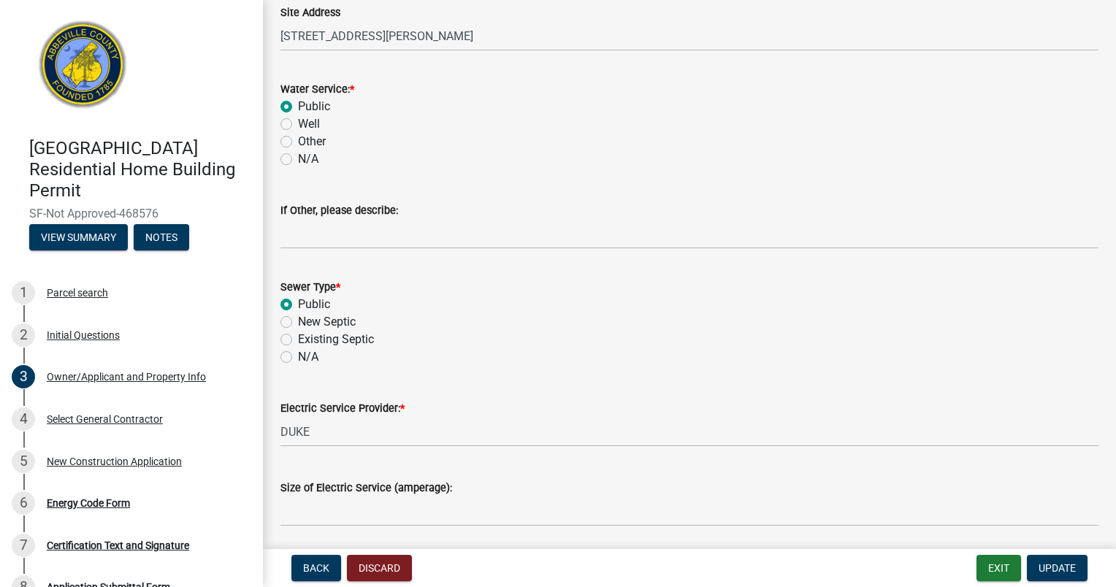
scroll to position [916, 0]
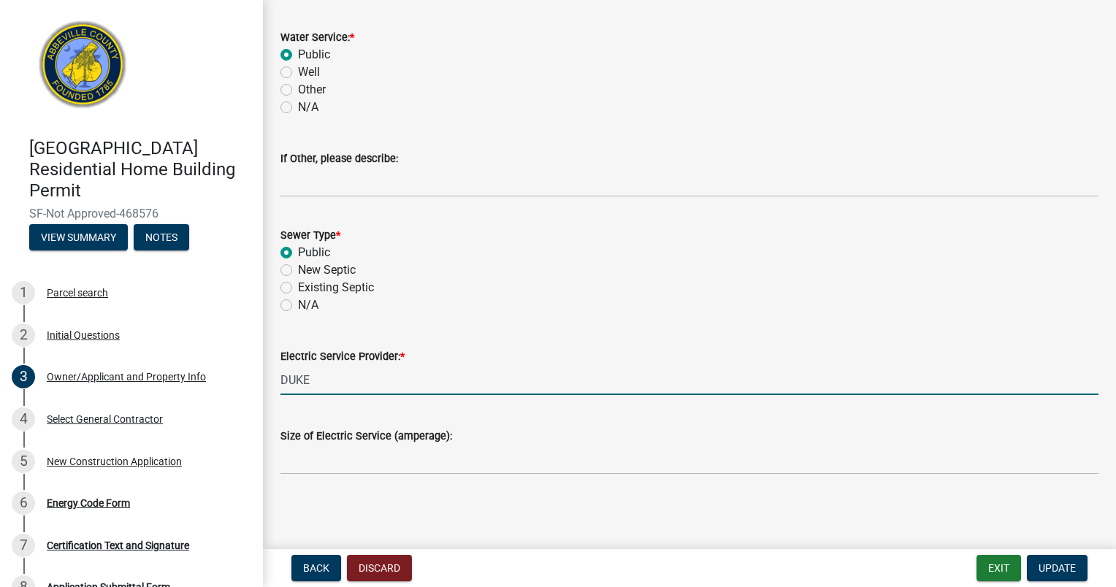
click at [323, 383] on input "DUKE" at bounding box center [689, 380] width 818 height 30
type input "D"
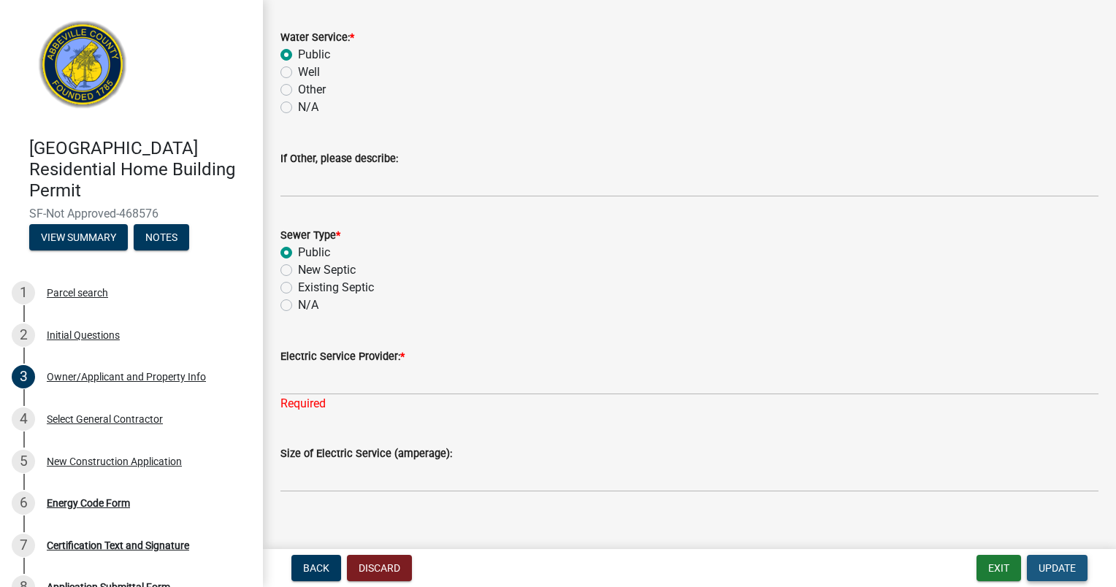
click at [1056, 569] on span "Update" at bounding box center [1056, 568] width 37 height 12
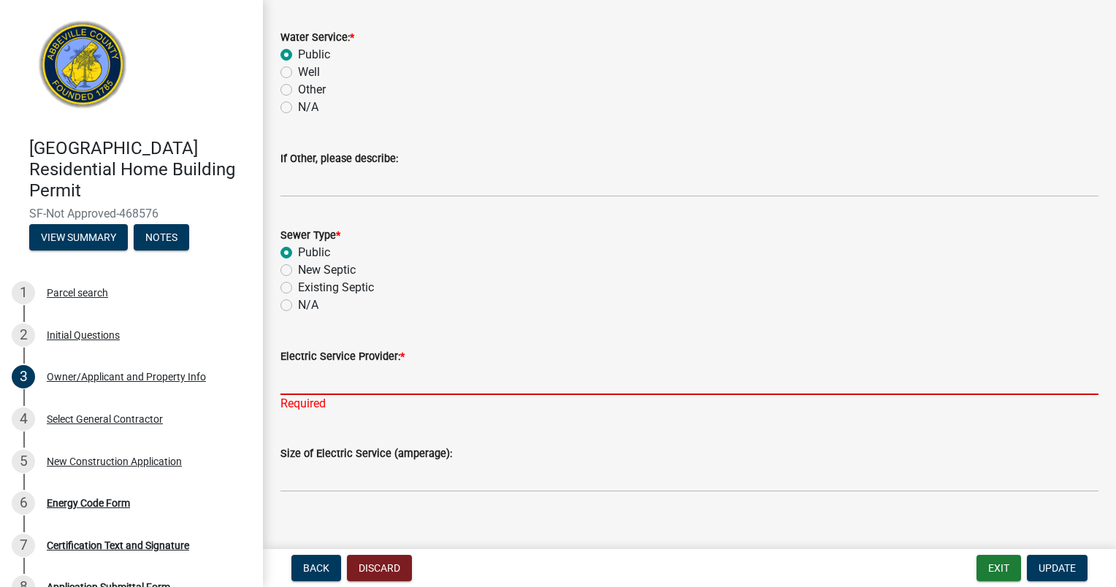
click at [414, 379] on input "Electric Service Provider: *" at bounding box center [689, 380] width 818 height 30
type input "DUKE"
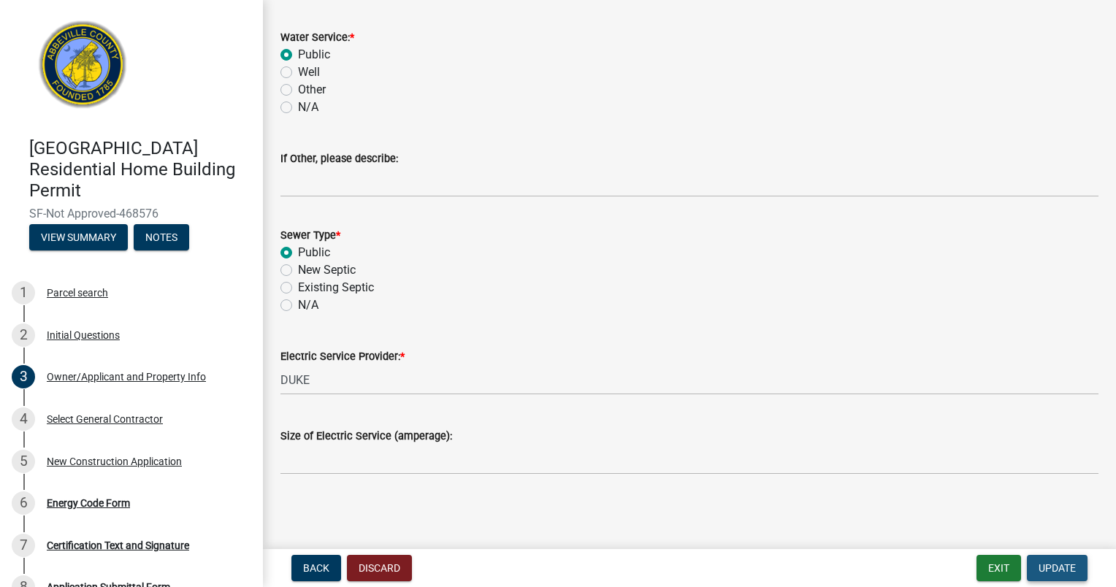
click at [1059, 570] on span "Update" at bounding box center [1056, 568] width 37 height 12
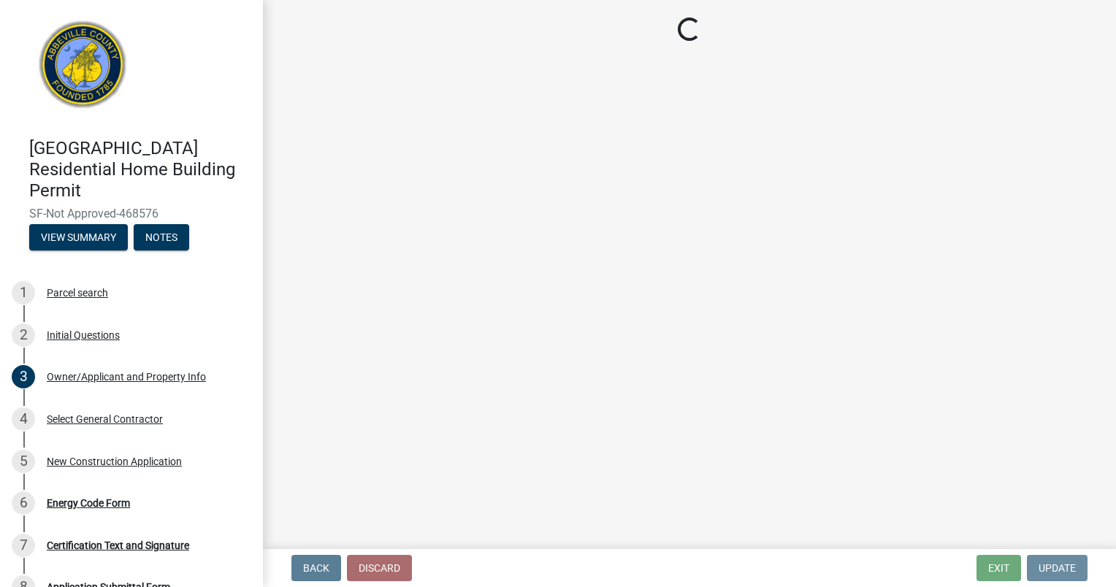
scroll to position [0, 0]
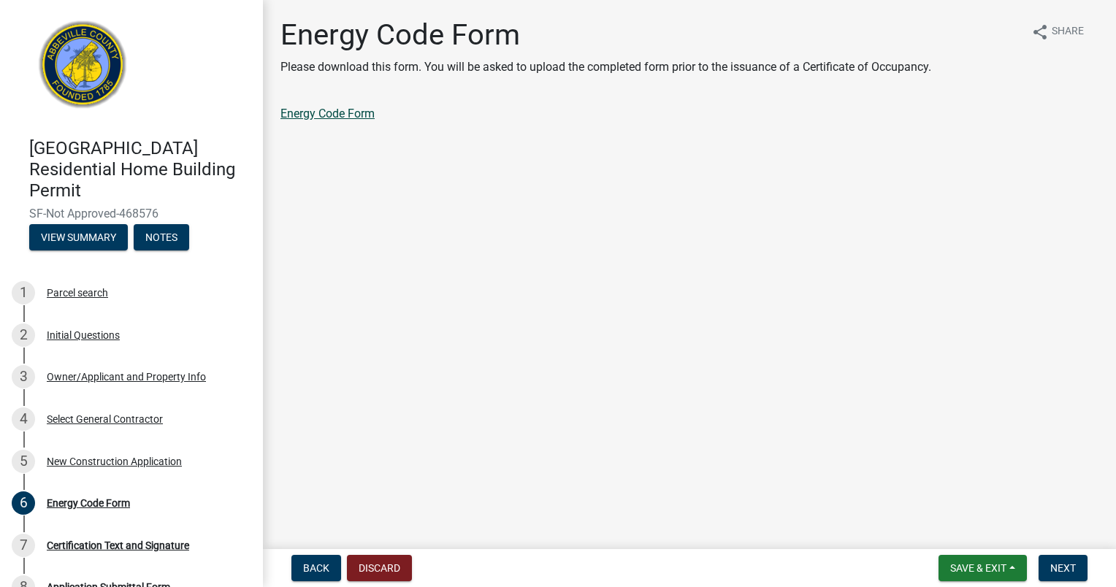
click at [351, 114] on link "Energy Code Form" at bounding box center [327, 114] width 94 height 14
click at [1057, 564] on span "Next" at bounding box center [1063, 568] width 26 height 12
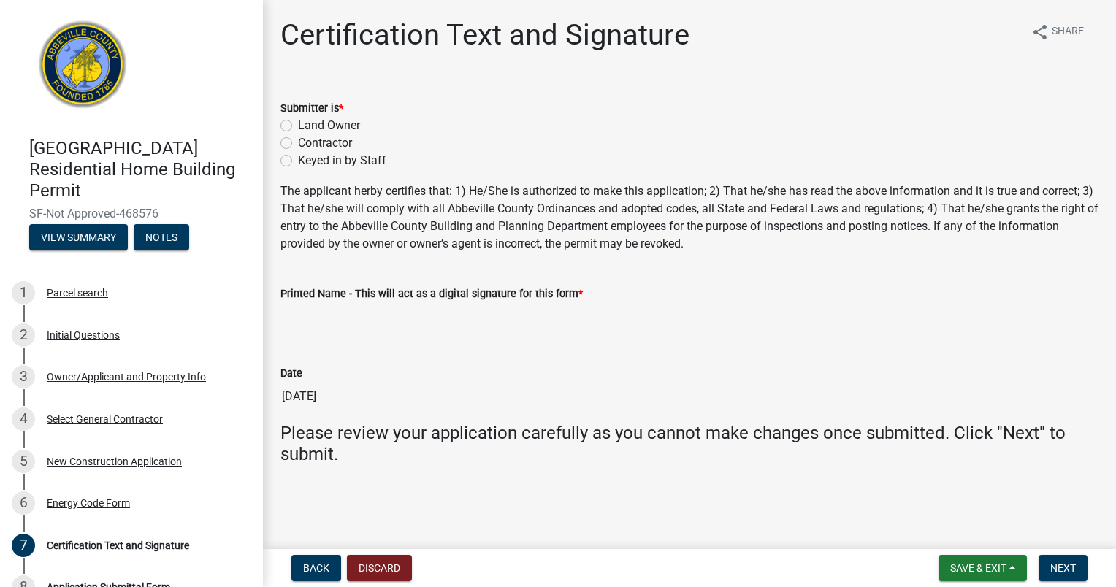
click at [298, 144] on label "Contractor" at bounding box center [325, 143] width 54 height 18
click at [298, 144] on input "Contractor" at bounding box center [302, 138] width 9 height 9
radio input "true"
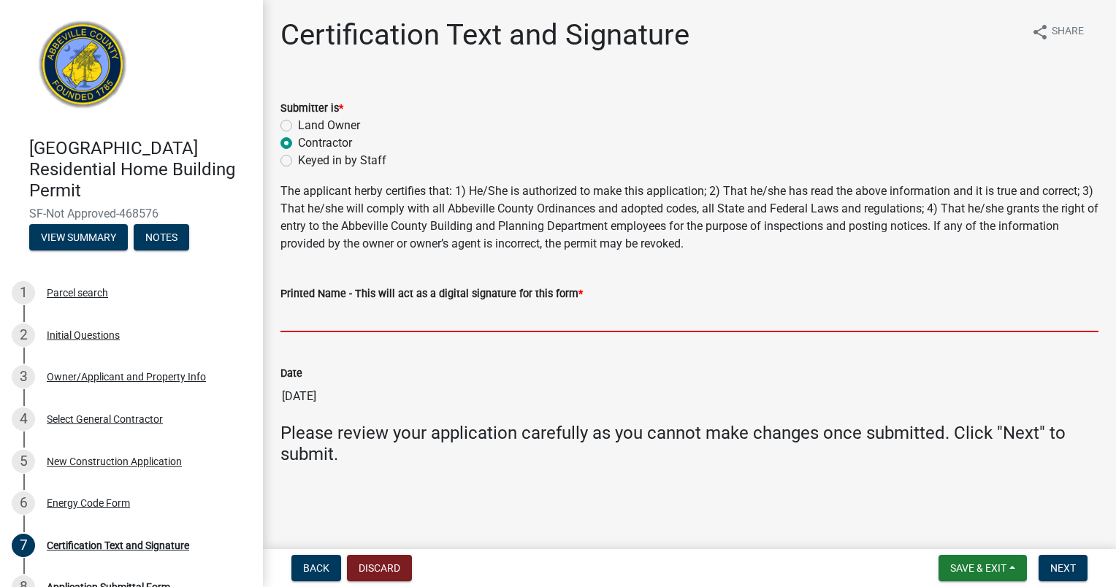
click at [357, 318] on input "Printed Name - This will act as a digital signature for this form *" at bounding box center [689, 317] width 818 height 30
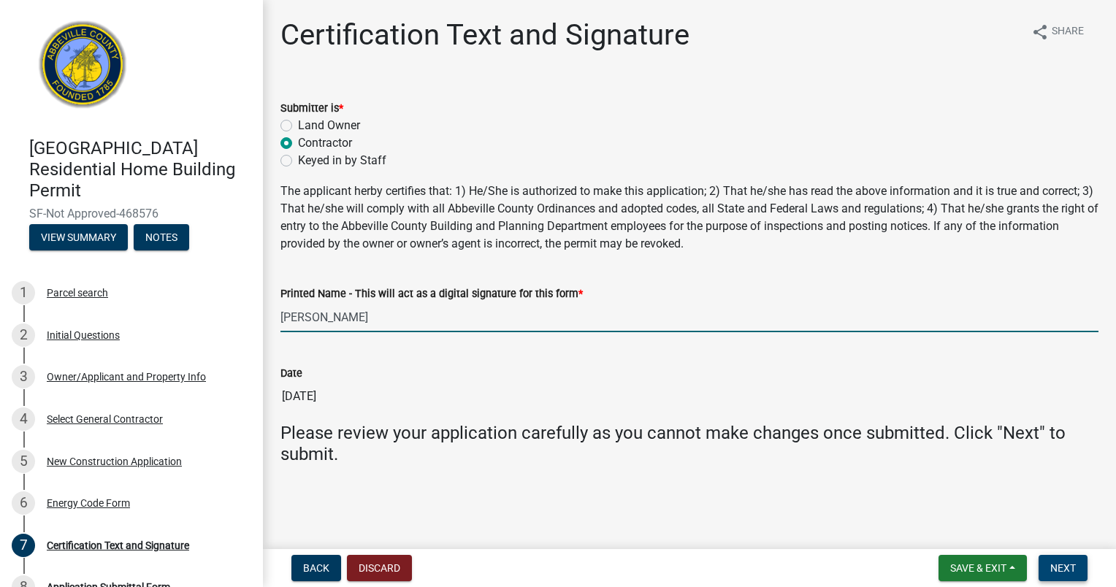
type input "[PERSON_NAME]"
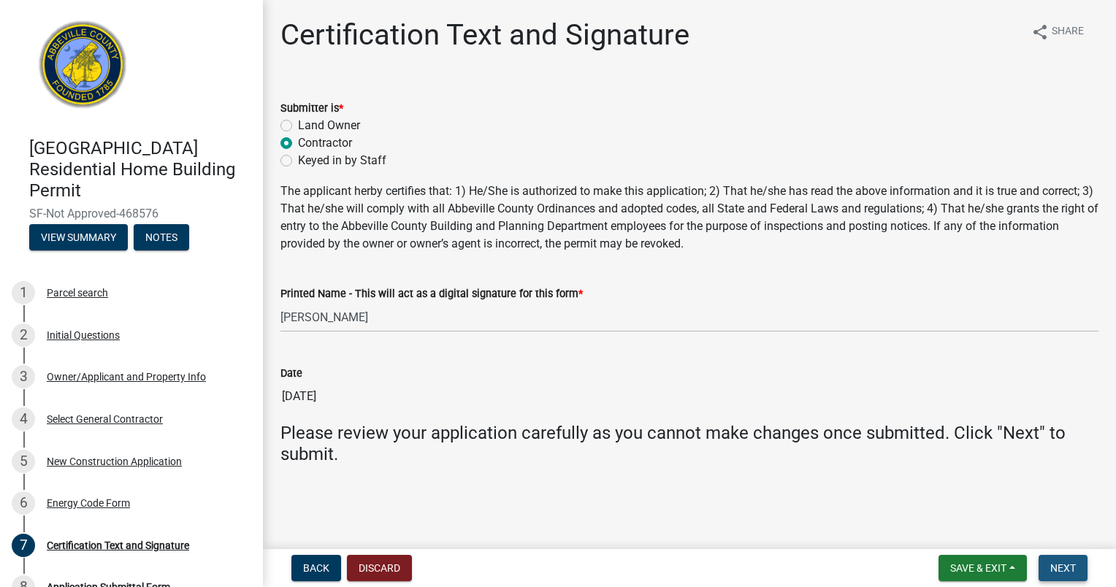
click at [1068, 570] on span "Next" at bounding box center [1063, 568] width 26 height 12
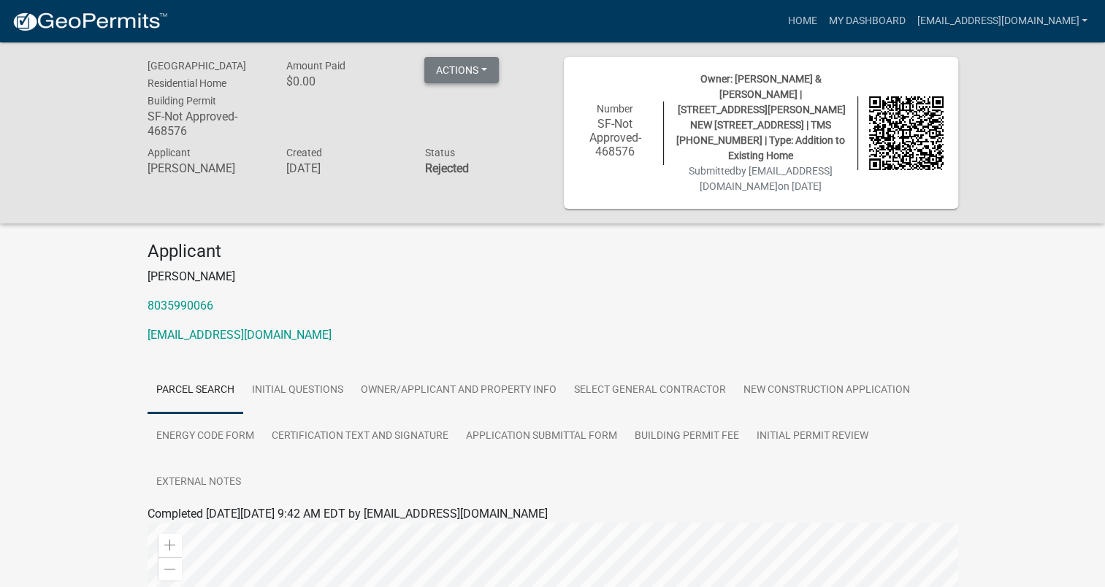
click at [488, 64] on button "Actions" at bounding box center [461, 70] width 74 height 26
click at [477, 105] on link "Printer Friendly" at bounding box center [482, 108] width 117 height 35
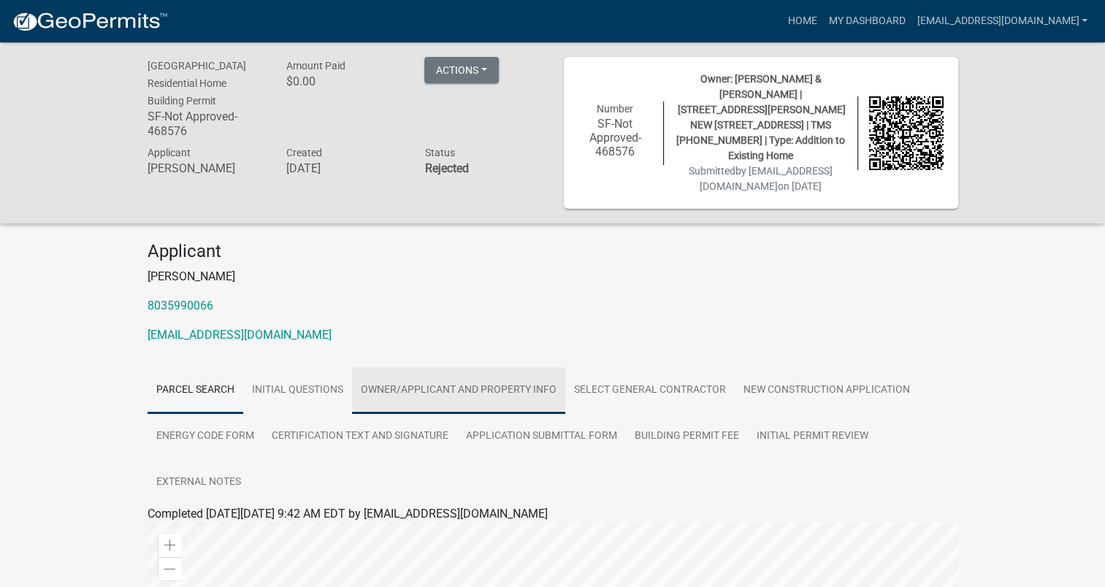
click at [494, 377] on link "Owner/Applicant and Property Info" at bounding box center [458, 390] width 213 height 47
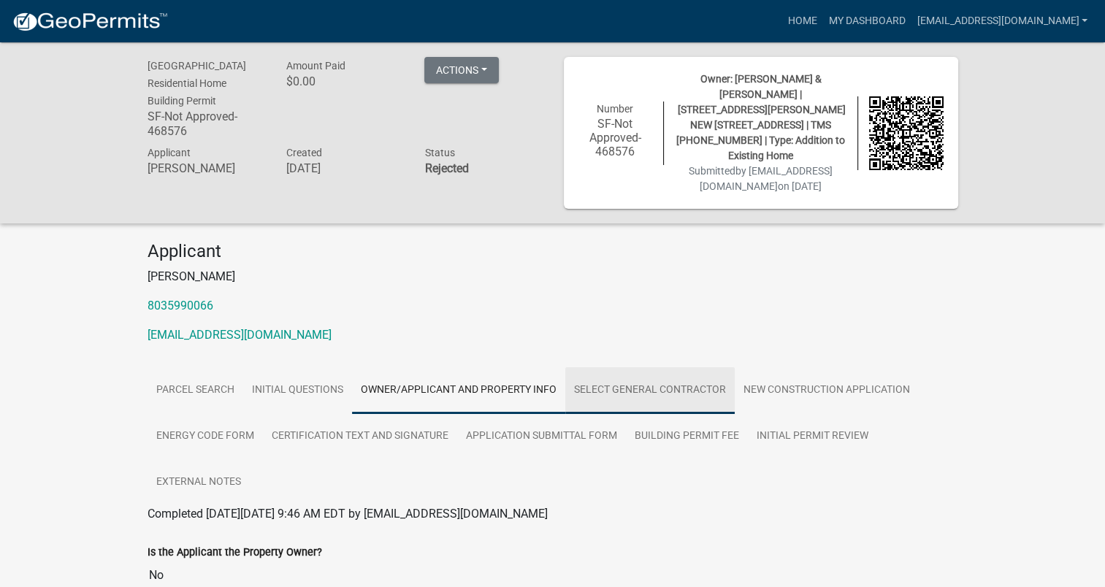
click at [625, 369] on link "Select General Contractor" at bounding box center [649, 390] width 169 height 47
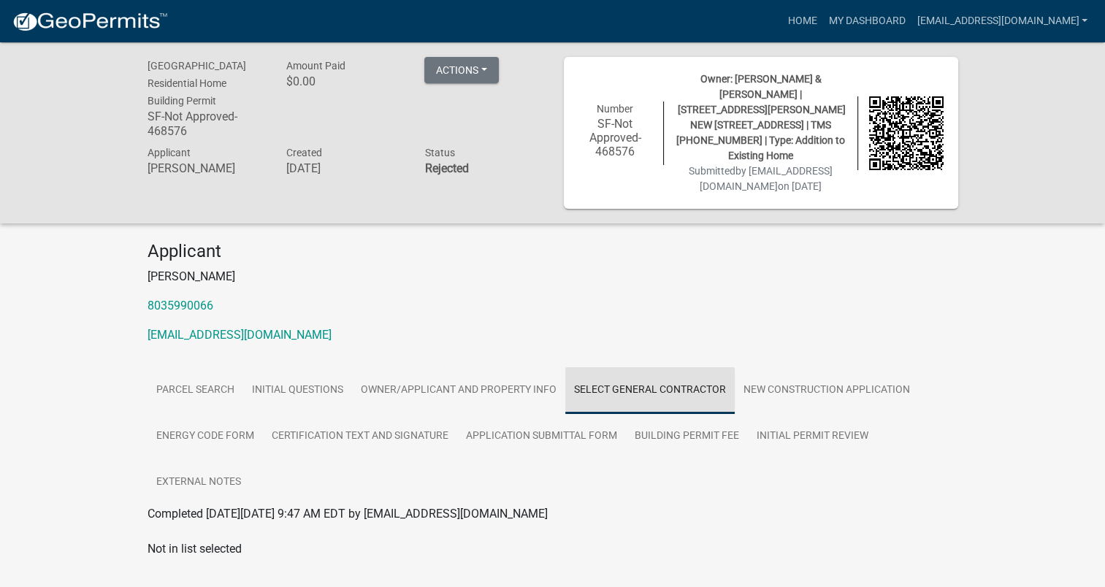
click at [625, 369] on link "Select General Contractor" at bounding box center [649, 390] width 169 height 47
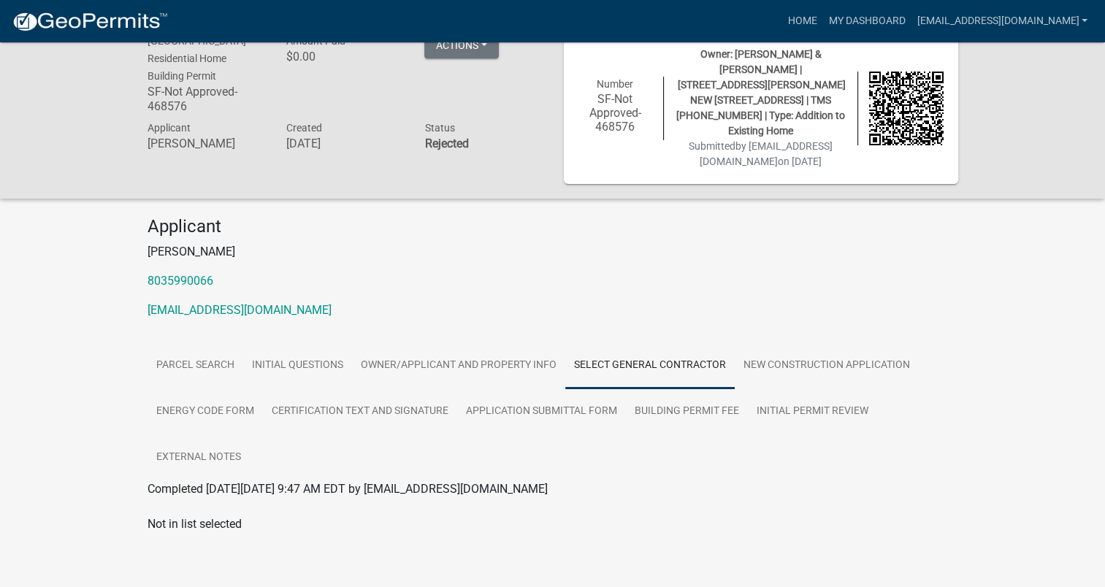
scroll to position [42, 0]
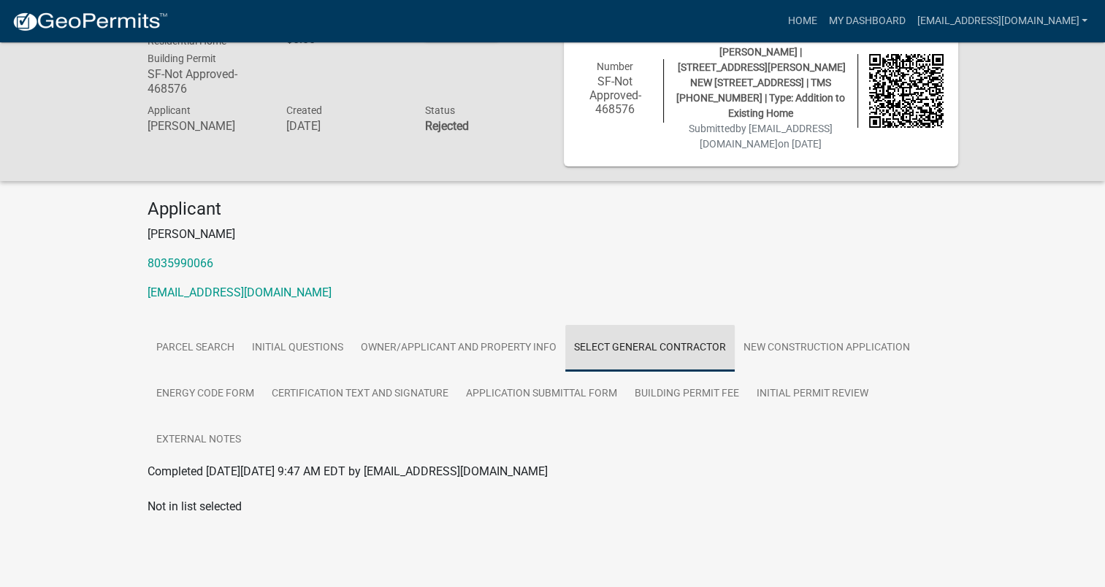
click at [622, 332] on link "Select General Contractor" at bounding box center [649, 348] width 169 height 47
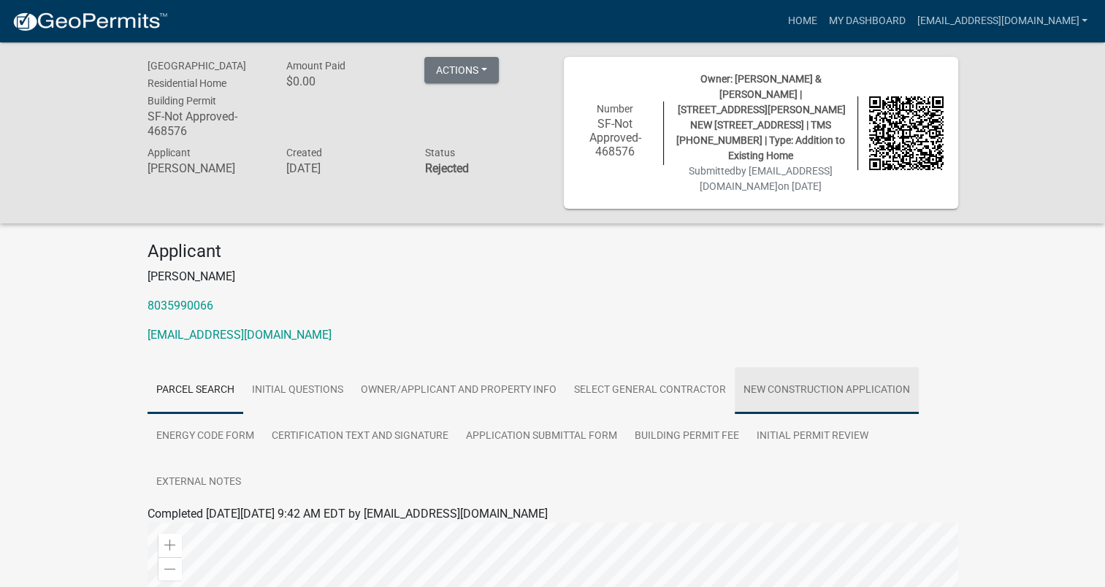
click at [791, 372] on link "New Construction Application" at bounding box center [827, 390] width 184 height 47
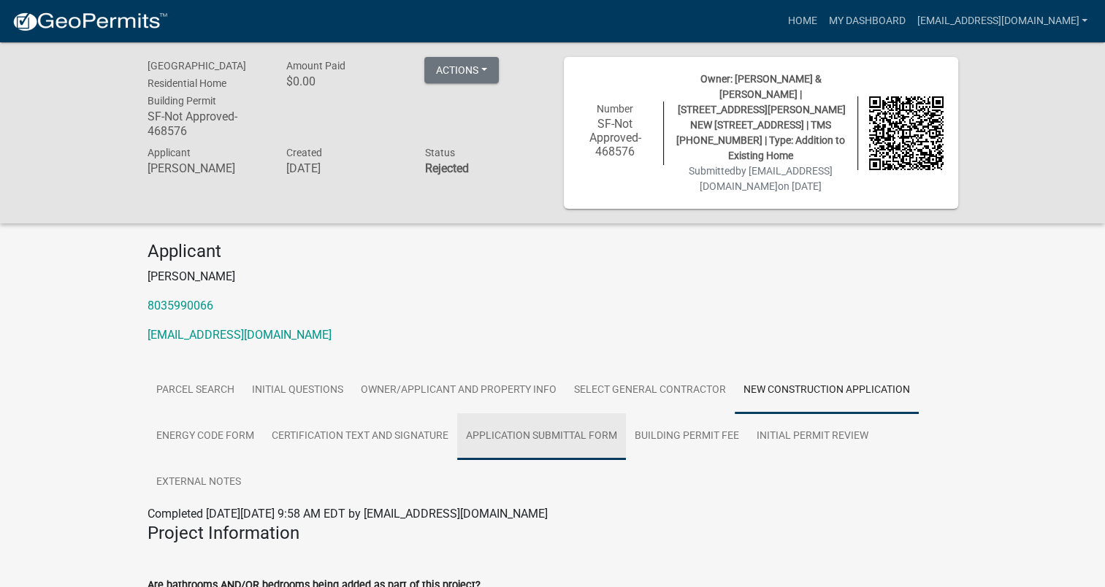
click at [550, 419] on link "Application Submittal Form" at bounding box center [541, 436] width 169 height 47
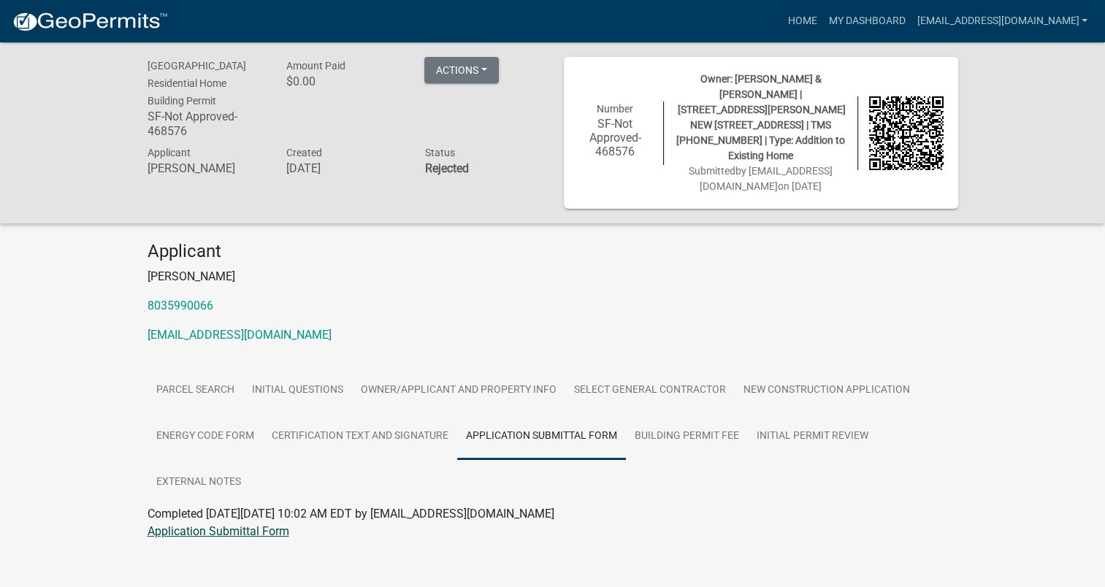
click at [202, 524] on link "Application Submittal Form" at bounding box center [219, 531] width 142 height 14
click at [222, 371] on link "Parcel search" at bounding box center [196, 390] width 96 height 47
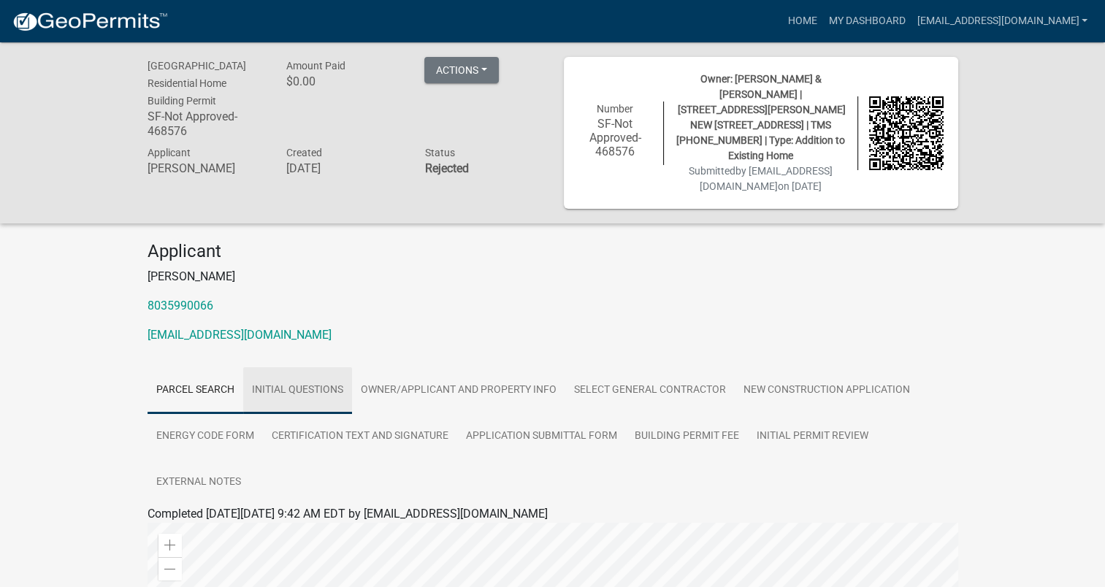
click at [318, 372] on link "Initial Questions" at bounding box center [297, 390] width 109 height 47
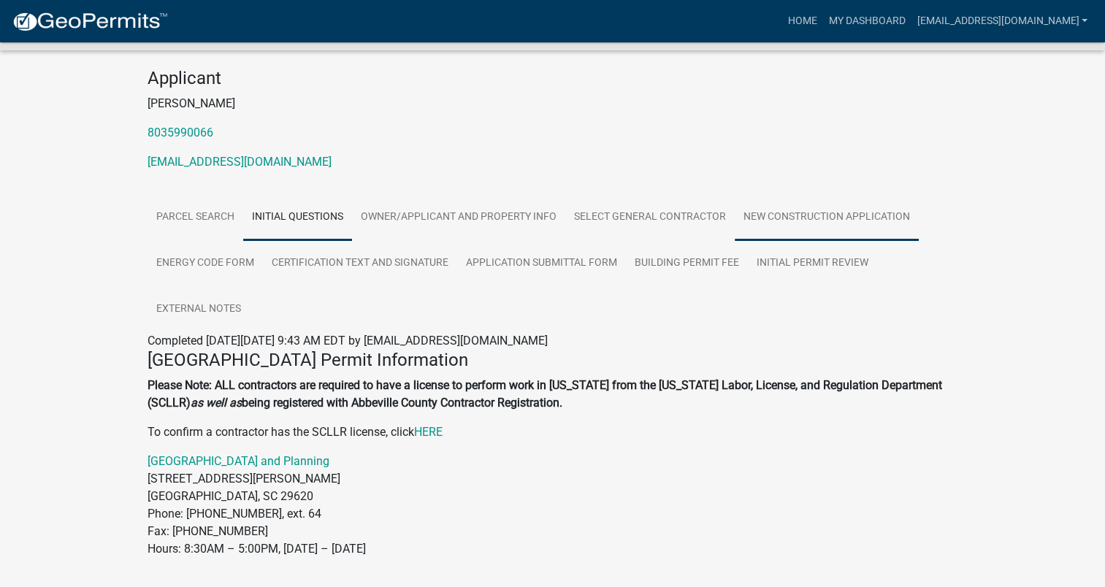
scroll to position [186, 0]
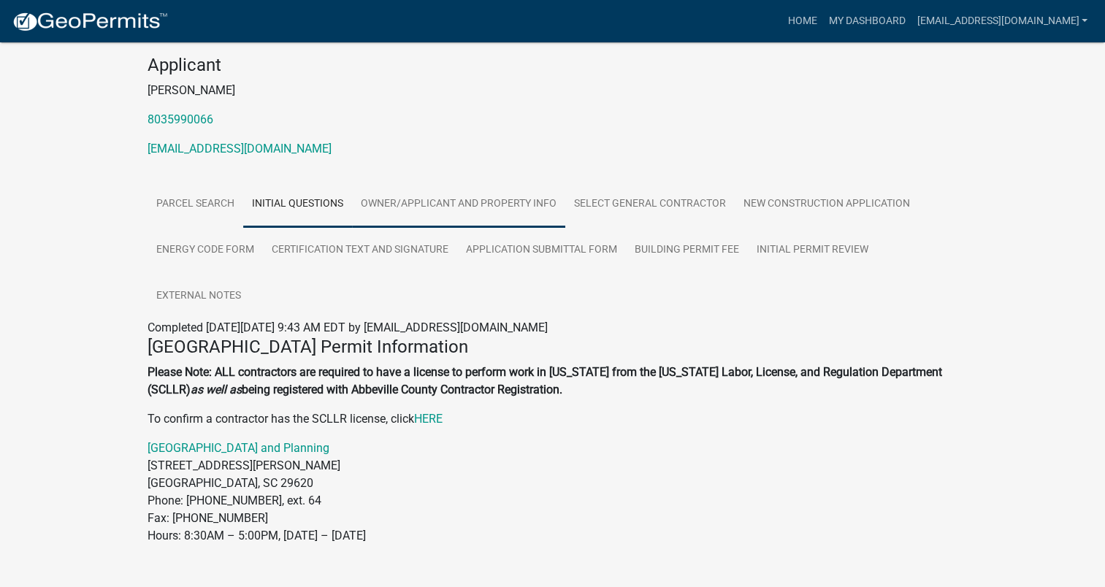
click at [465, 181] on link "Owner/Applicant and Property Info" at bounding box center [458, 204] width 213 height 47
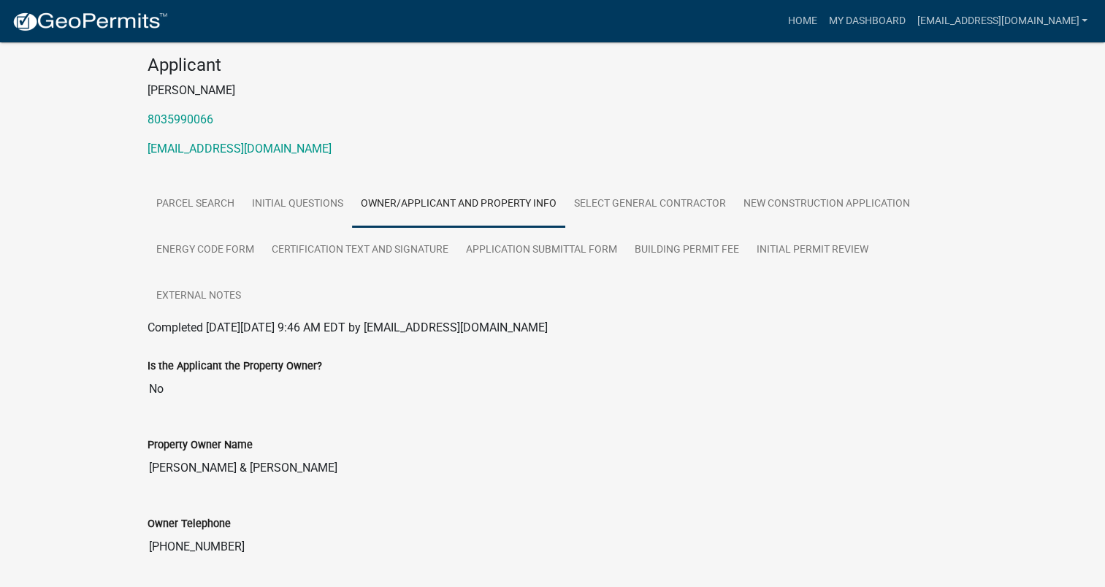
scroll to position [0, 0]
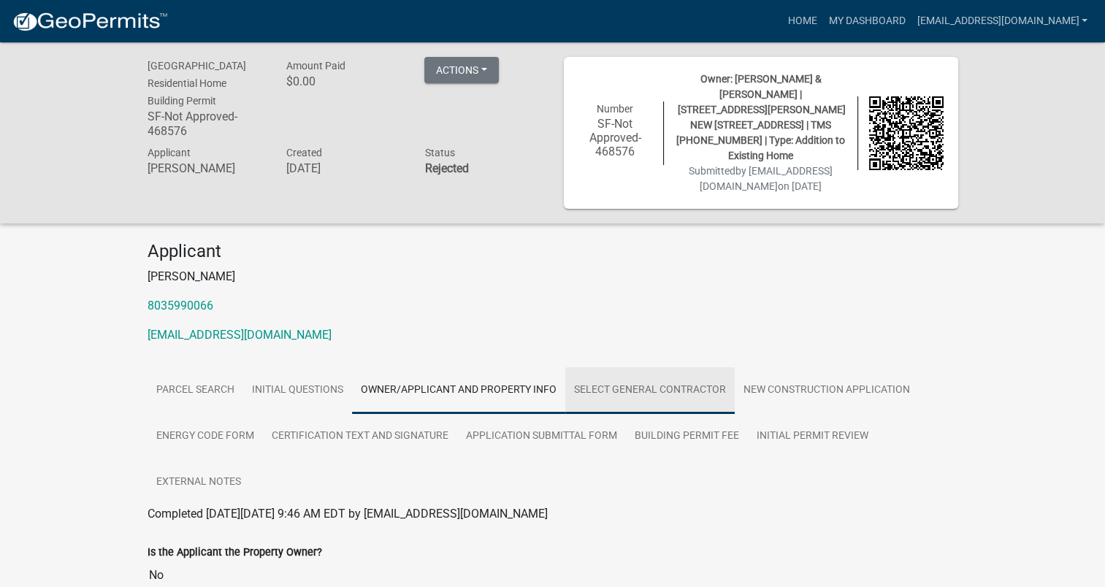
click at [599, 372] on link "Select General Contractor" at bounding box center [649, 390] width 169 height 47
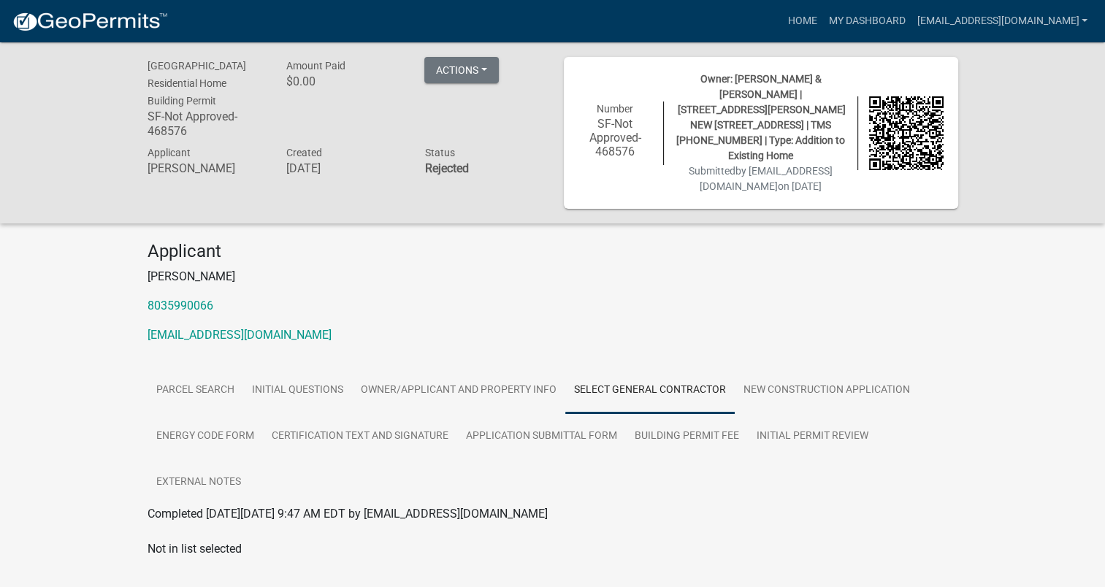
scroll to position [42, 0]
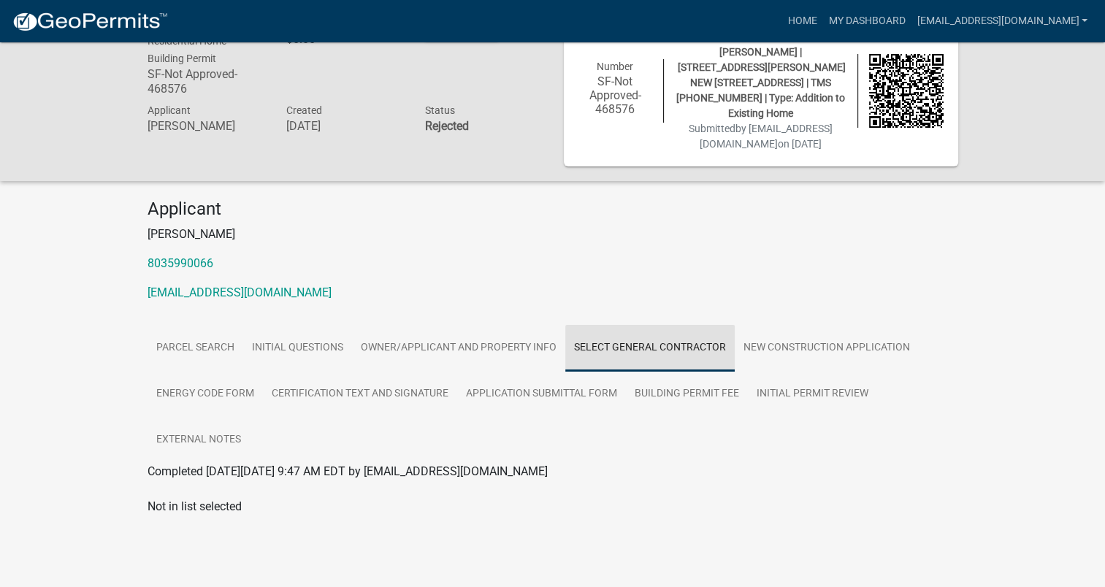
click at [605, 327] on link "Select General Contractor" at bounding box center [649, 348] width 169 height 47
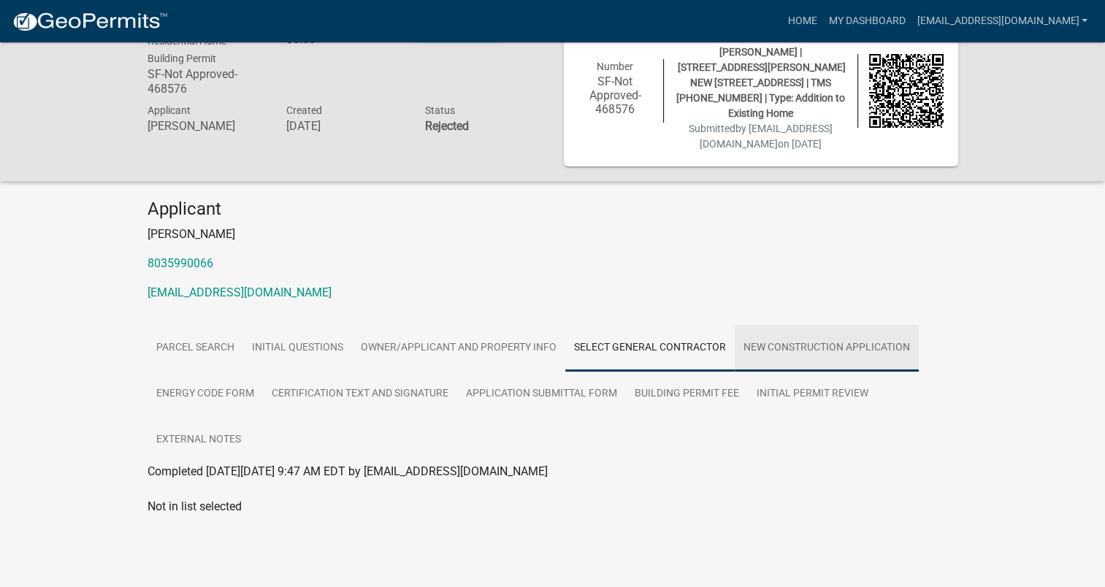
click at [789, 329] on link "New Construction Application" at bounding box center [827, 348] width 184 height 47
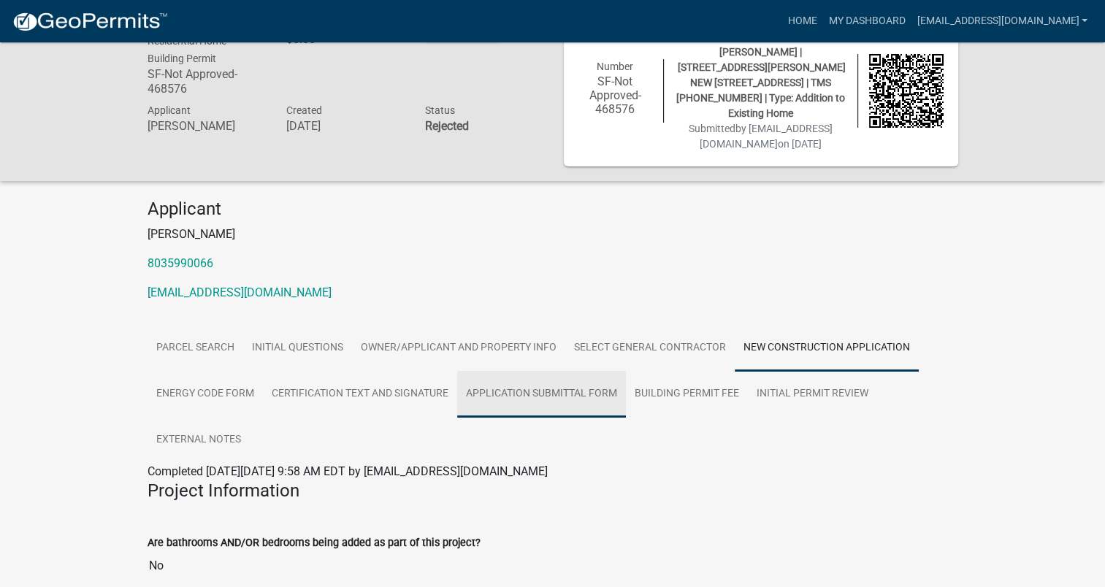
click at [557, 375] on link "Application Submittal Form" at bounding box center [541, 394] width 169 height 47
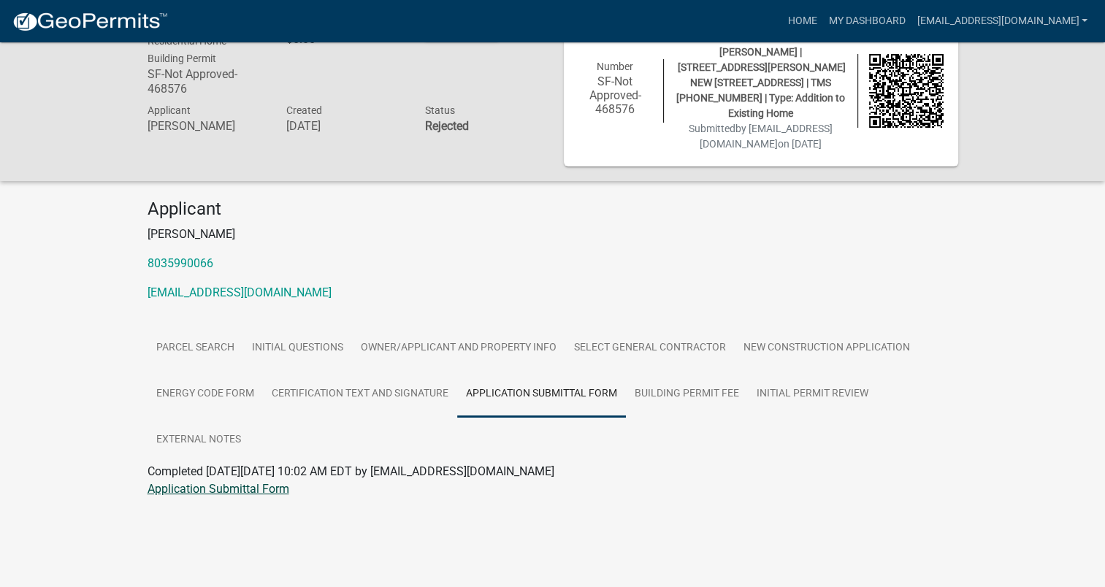
click at [260, 482] on link "Application Submittal Form" at bounding box center [219, 489] width 142 height 14
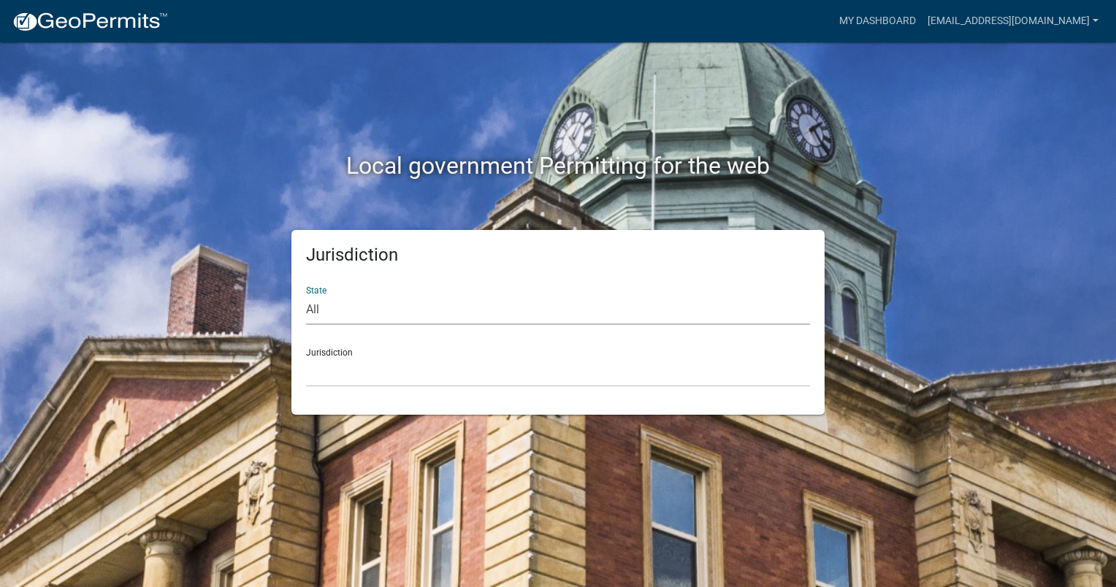
click at [337, 309] on select "All [US_STATE] [US_STATE] [US_STATE] [US_STATE] [US_STATE] [US_STATE] [US_STATE…" at bounding box center [558, 310] width 504 height 30
select select "[US_STATE]"
click at [306, 295] on select "All [US_STATE] [US_STATE] [US_STATE] [US_STATE] [US_STATE] [US_STATE] [US_STATE…" at bounding box center [558, 310] width 504 height 30
click at [331, 369] on select "[GEOGRAPHIC_DATA], [US_STATE] [GEOGRAPHIC_DATA], [US_STATE]" at bounding box center [558, 372] width 504 height 30
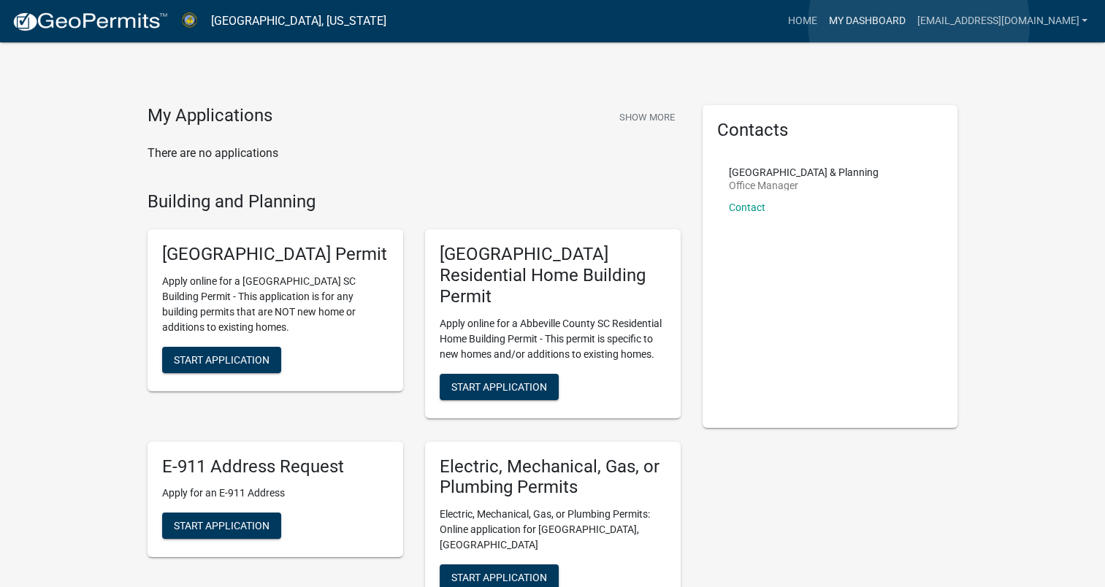
click at [911, 23] on link "My Dashboard" at bounding box center [866, 21] width 88 height 28
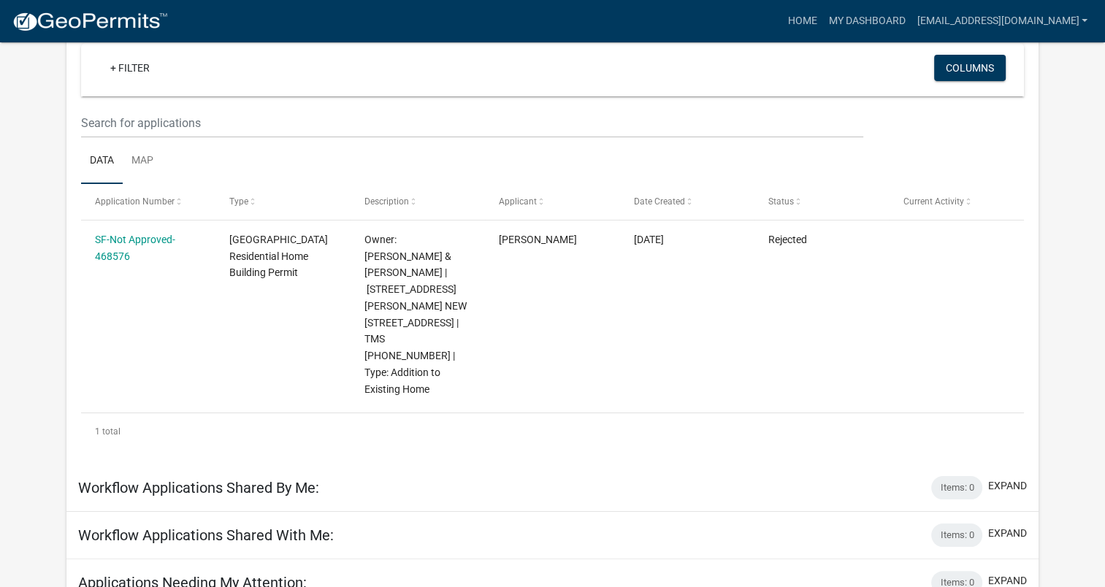
scroll to position [158, 0]
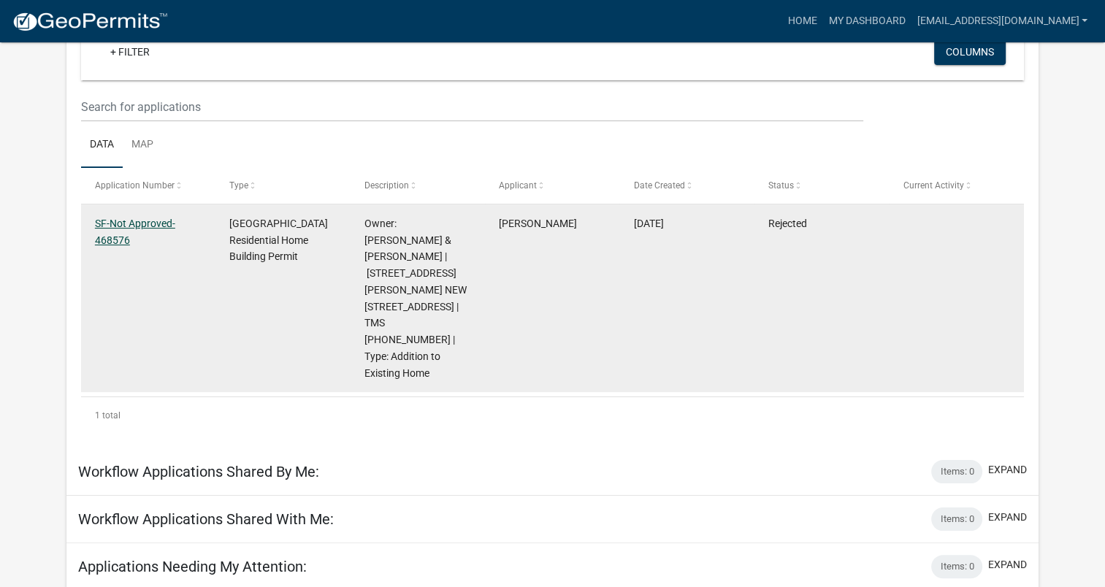
click at [107, 223] on link "SF-Not Approved-468576" at bounding box center [135, 232] width 80 height 28
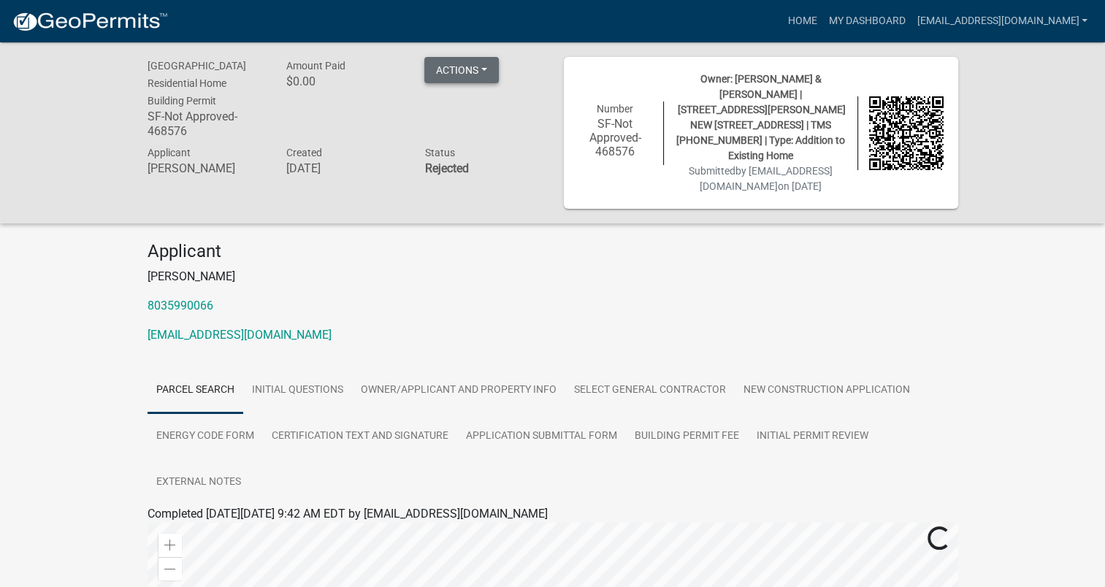
click at [476, 69] on button "Actions" at bounding box center [461, 70] width 74 height 26
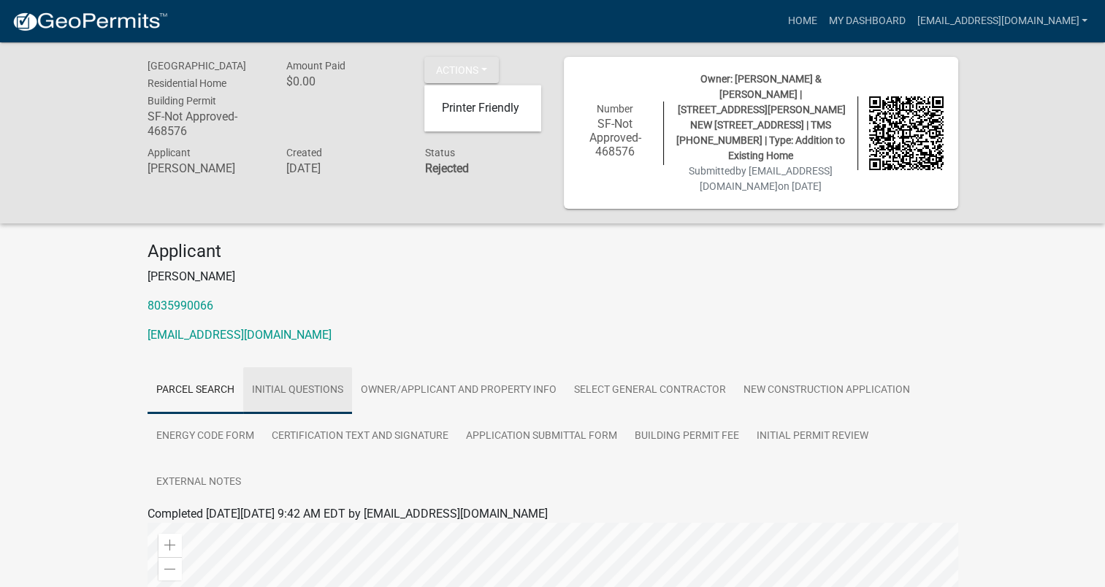
click at [295, 375] on link "Initial Questions" at bounding box center [297, 390] width 109 height 47
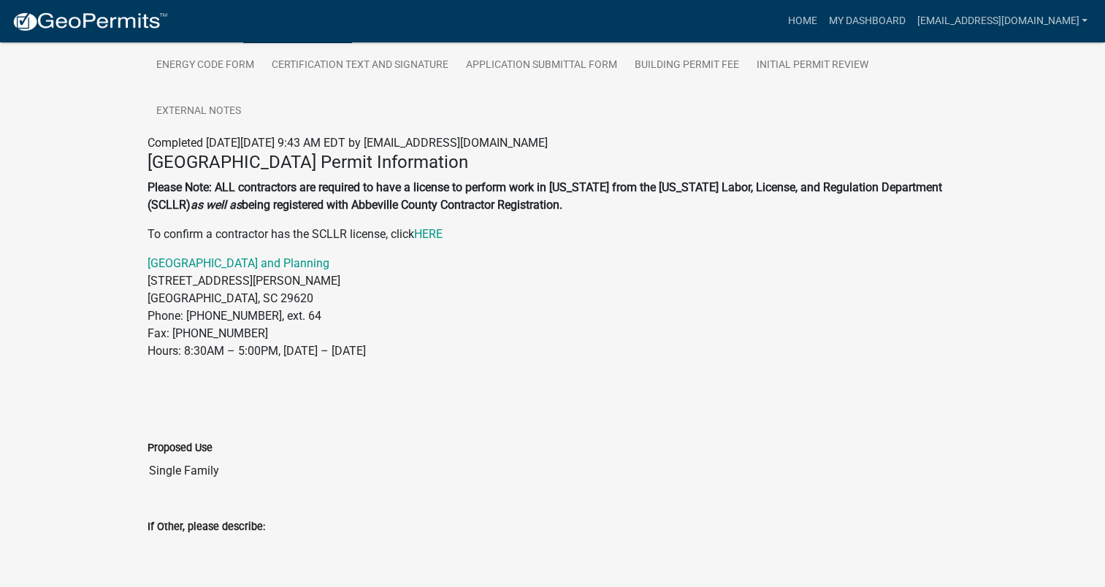
scroll to position [374, 0]
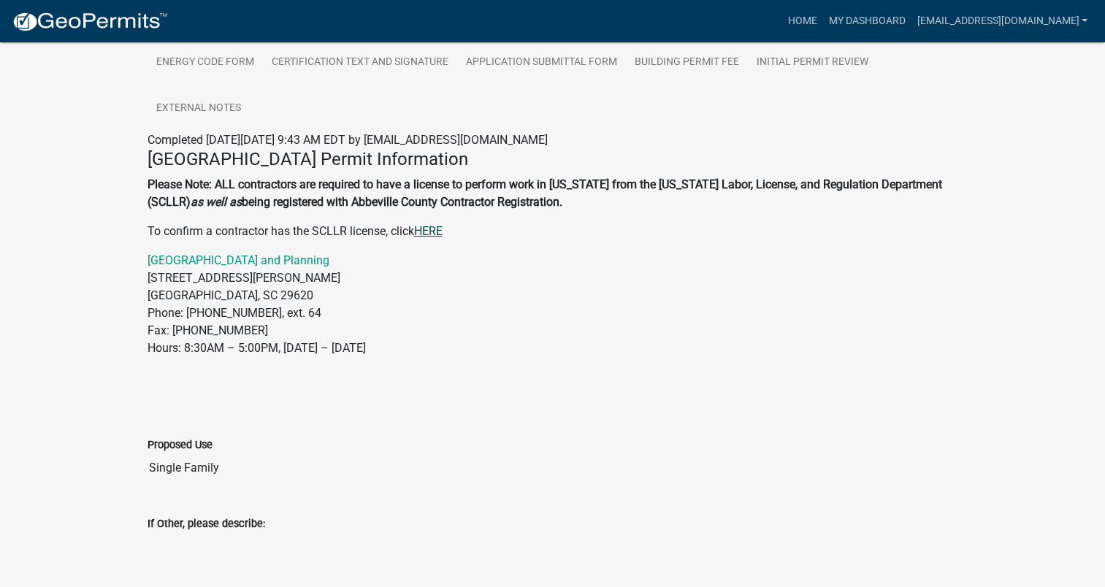
click at [435, 224] on link "HERE" at bounding box center [428, 231] width 28 height 14
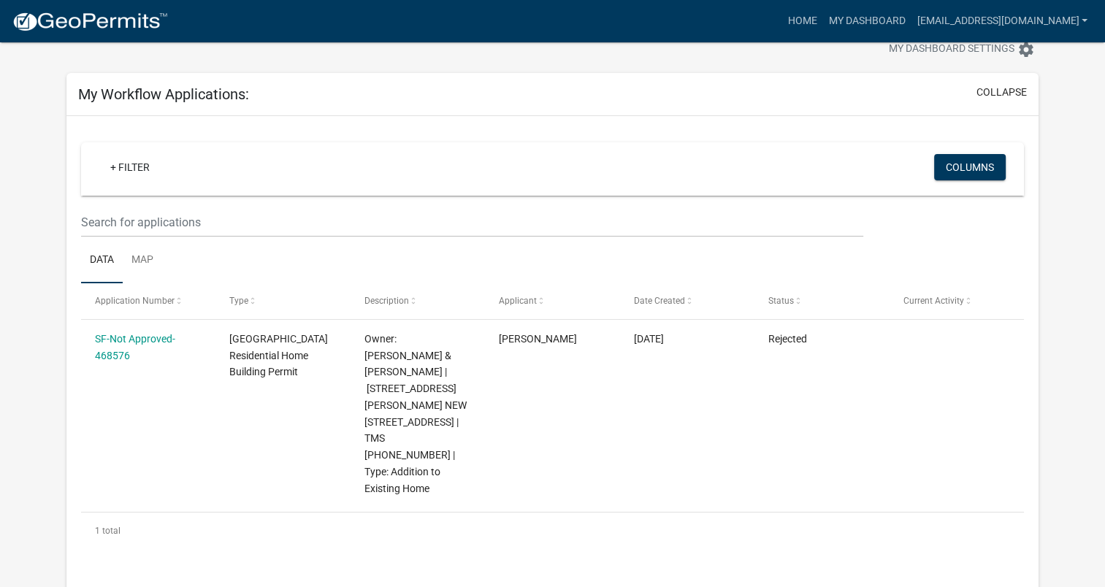
scroll to position [158, 0]
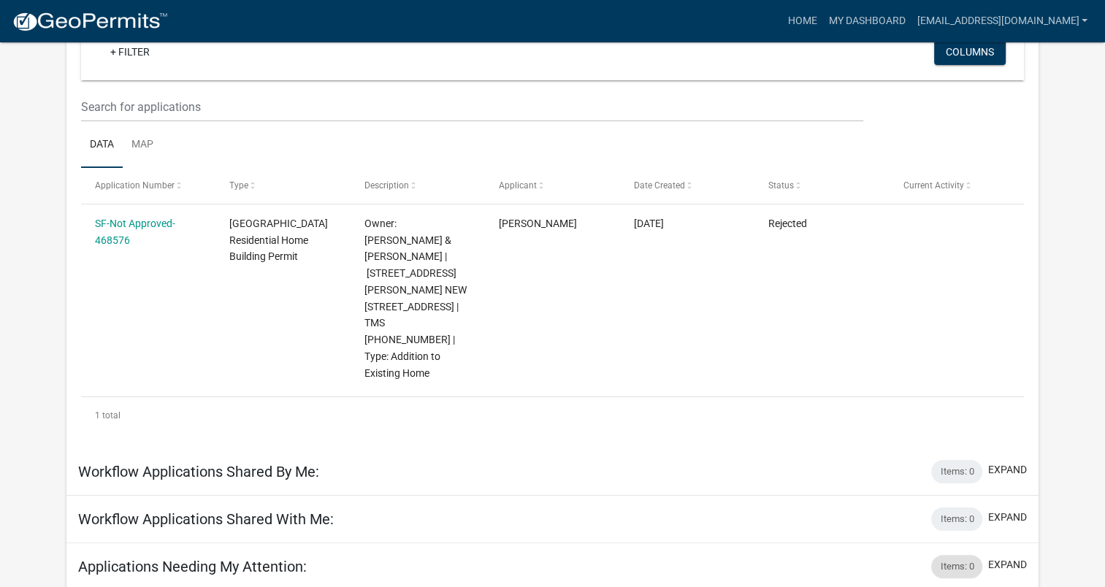
click at [943, 555] on div "Items: 0" at bounding box center [956, 566] width 51 height 23
click at [1016, 557] on button "expand" at bounding box center [1007, 564] width 39 height 15
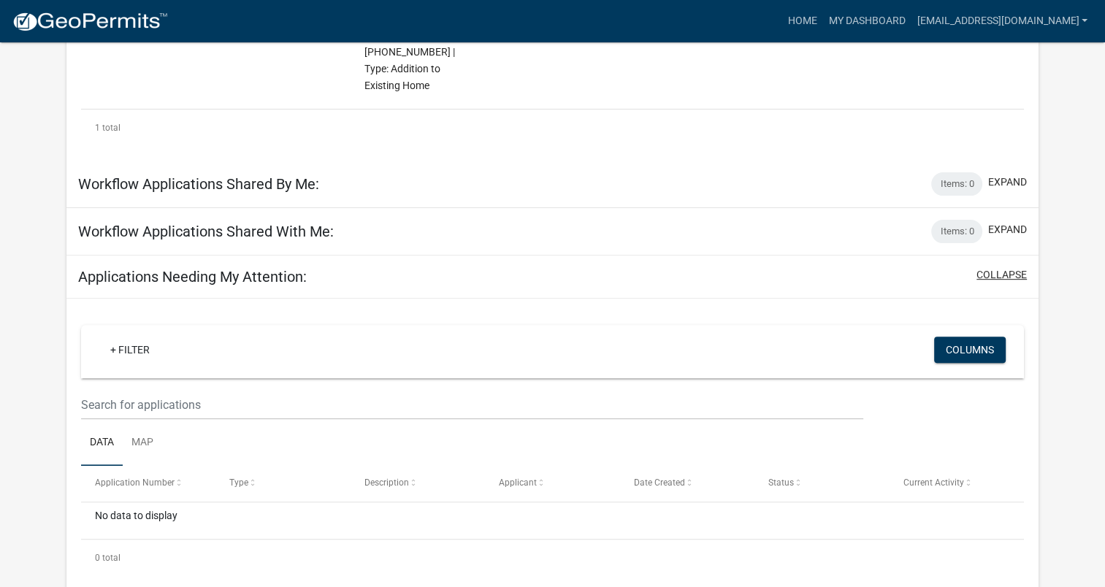
scroll to position [0, 0]
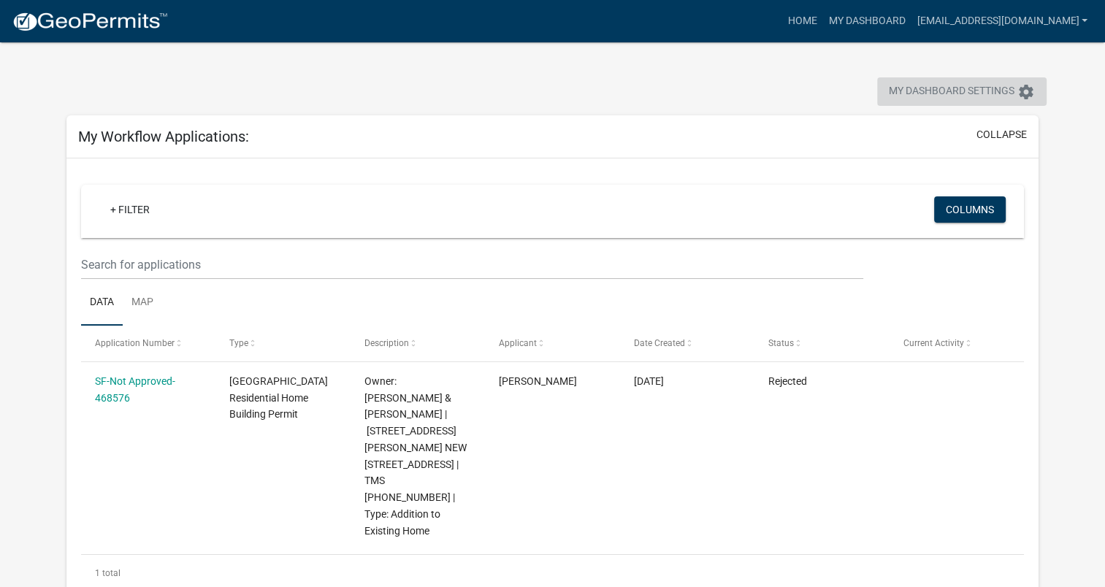
click at [967, 93] on span "My Dashboard Settings" at bounding box center [952, 92] width 126 height 18
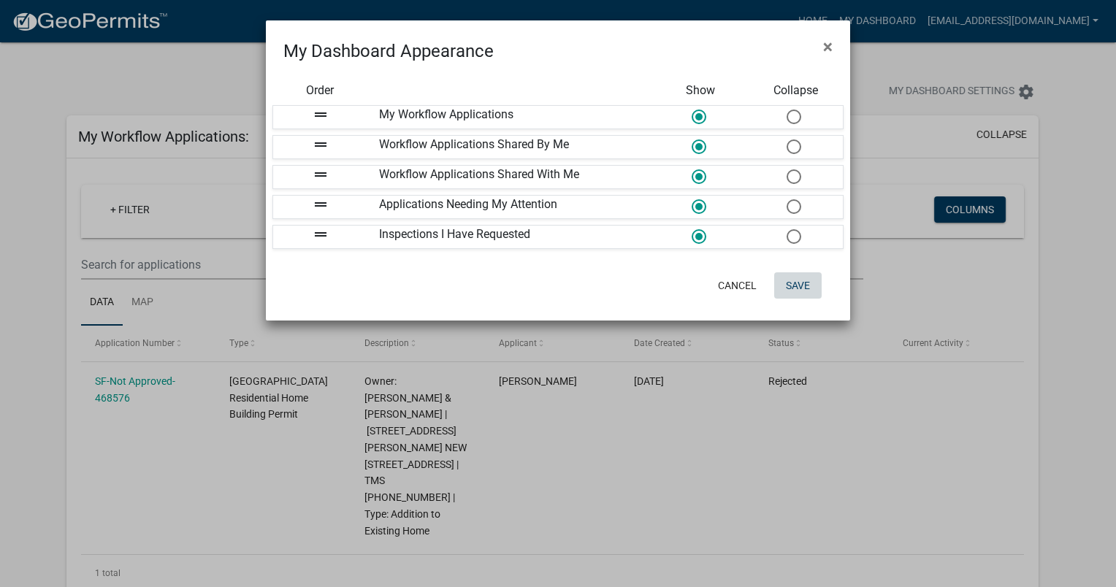
click at [798, 283] on button "Save" at bounding box center [797, 285] width 47 height 26
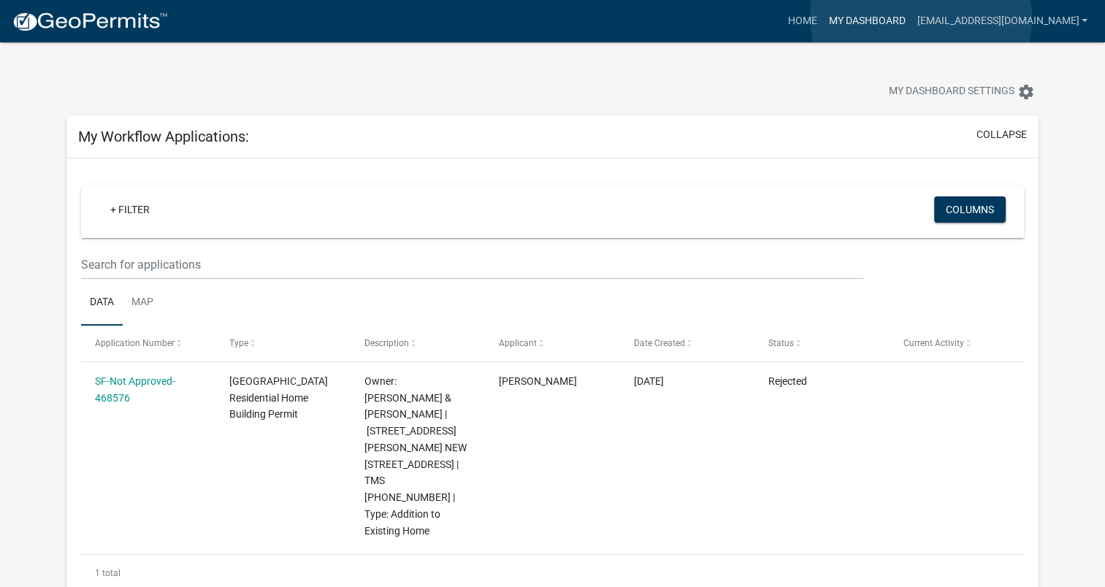
click at [911, 18] on link "My Dashboard" at bounding box center [866, 21] width 88 height 28
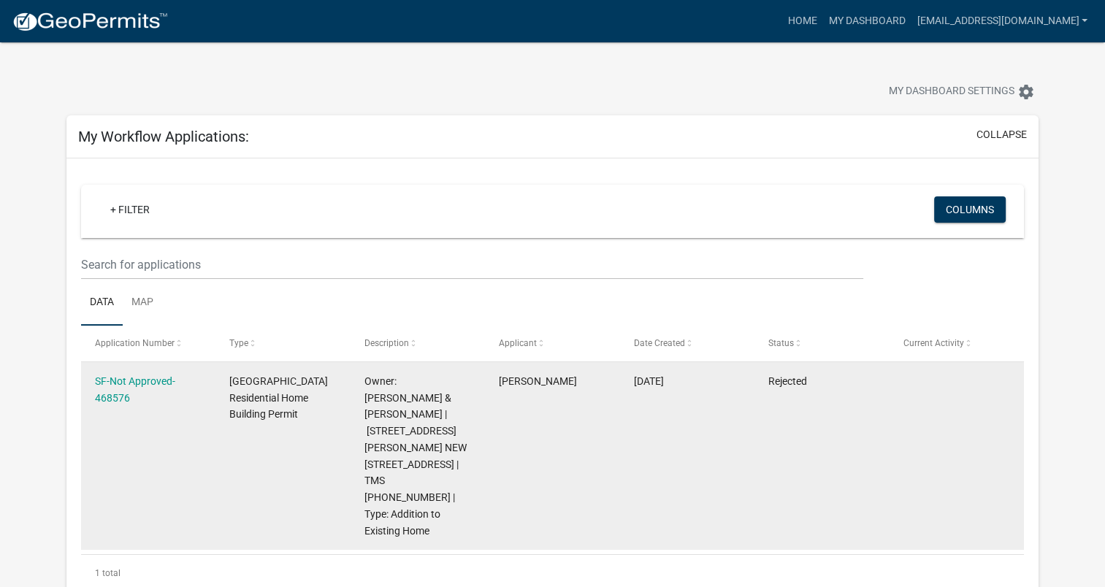
click at [126, 389] on div "SF-Not Approved-468576" at bounding box center [148, 390] width 107 height 34
click at [110, 383] on link "SF-Not Approved-468576" at bounding box center [135, 389] width 80 height 28
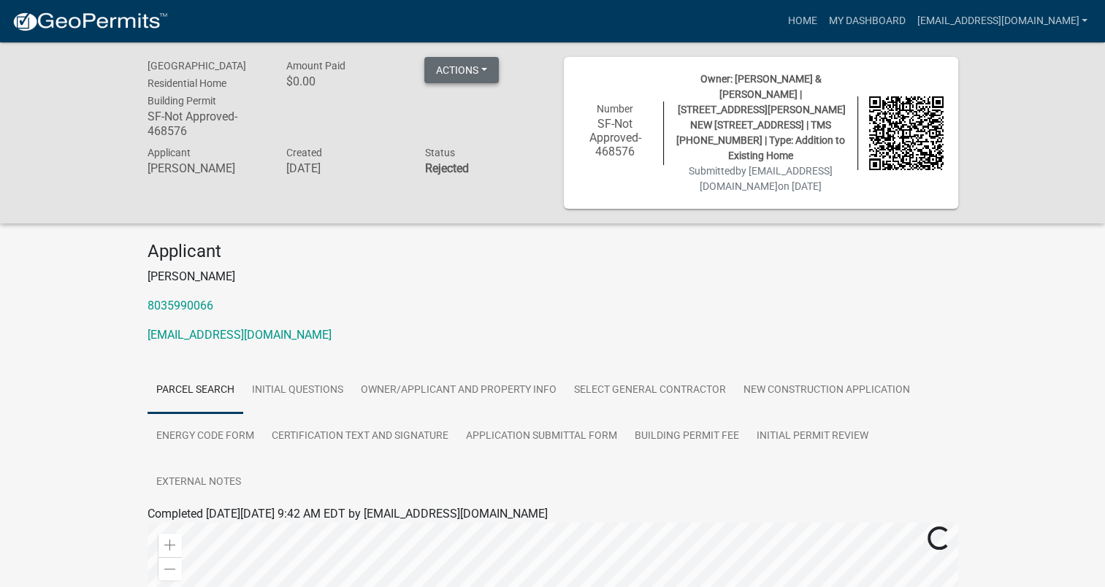
click at [450, 67] on button "Actions" at bounding box center [461, 70] width 74 height 26
click at [197, 463] on link "External Notes" at bounding box center [199, 482] width 102 height 47
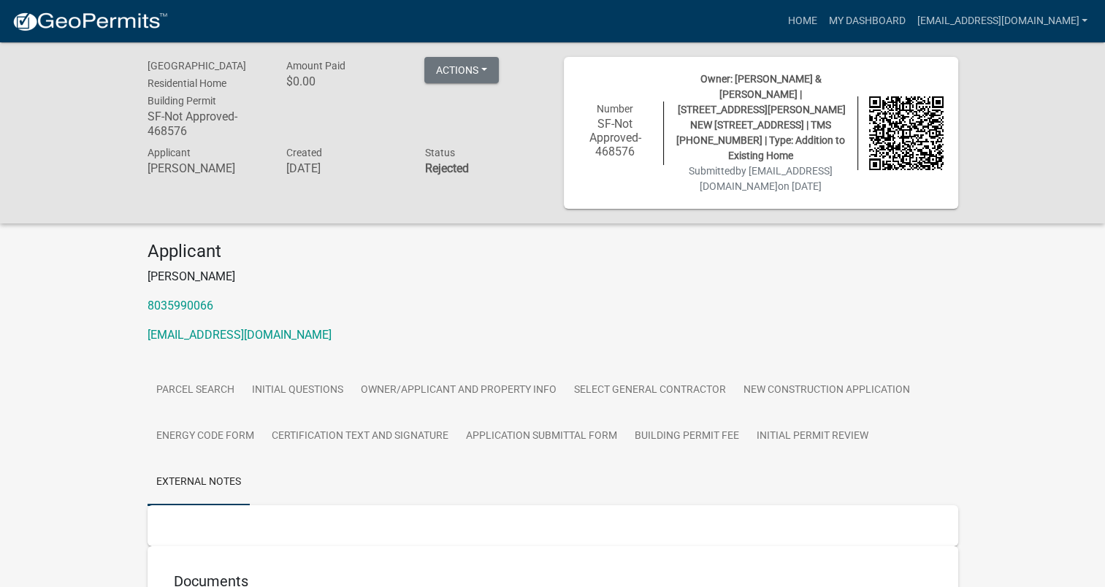
scroll to position [120, 0]
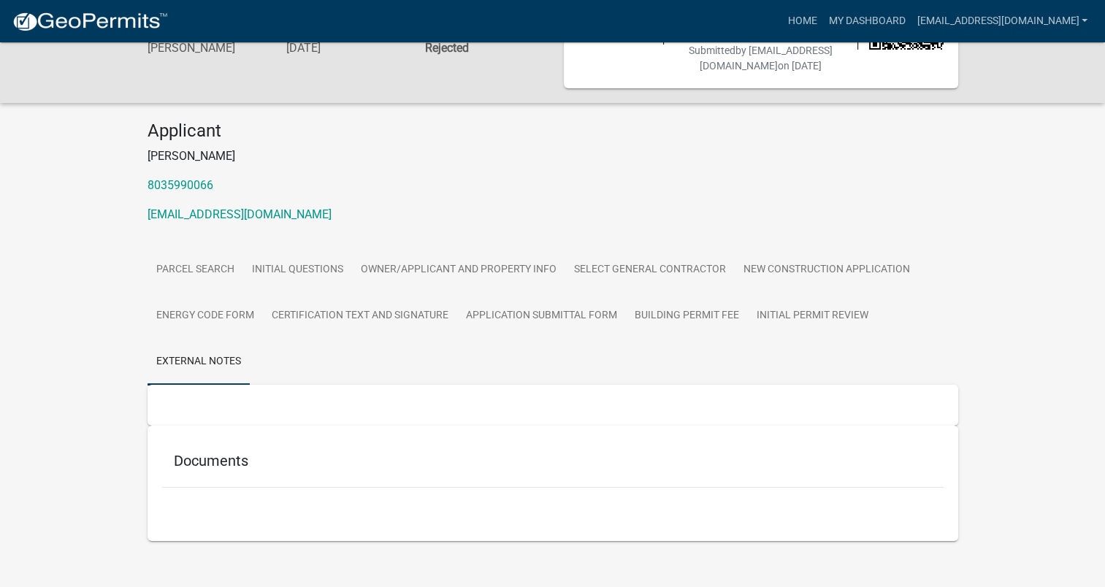
click at [193, 452] on h5 "Documents" at bounding box center [553, 461] width 758 height 18
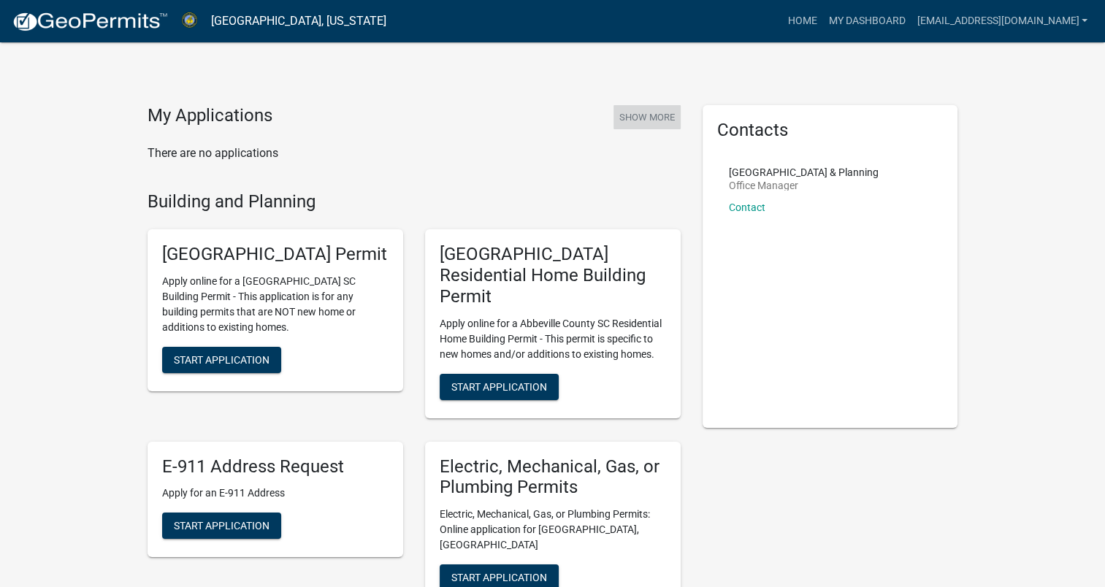
click at [654, 113] on button "Show More" at bounding box center [646, 117] width 67 height 24
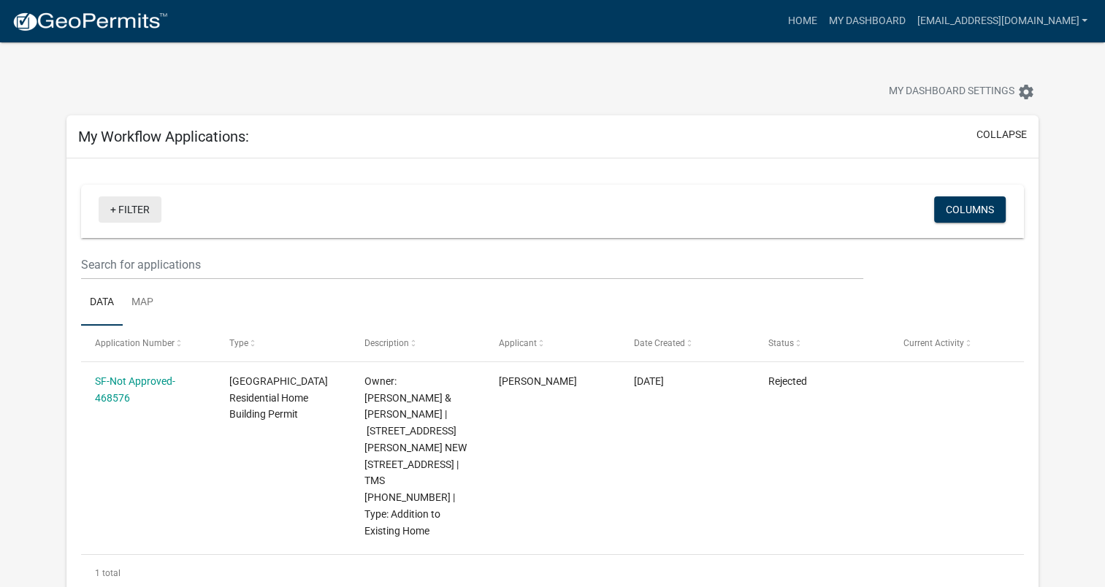
click at [112, 205] on link "+ Filter" at bounding box center [130, 209] width 63 height 26
click at [822, 21] on link "Home" at bounding box center [801, 21] width 41 height 28
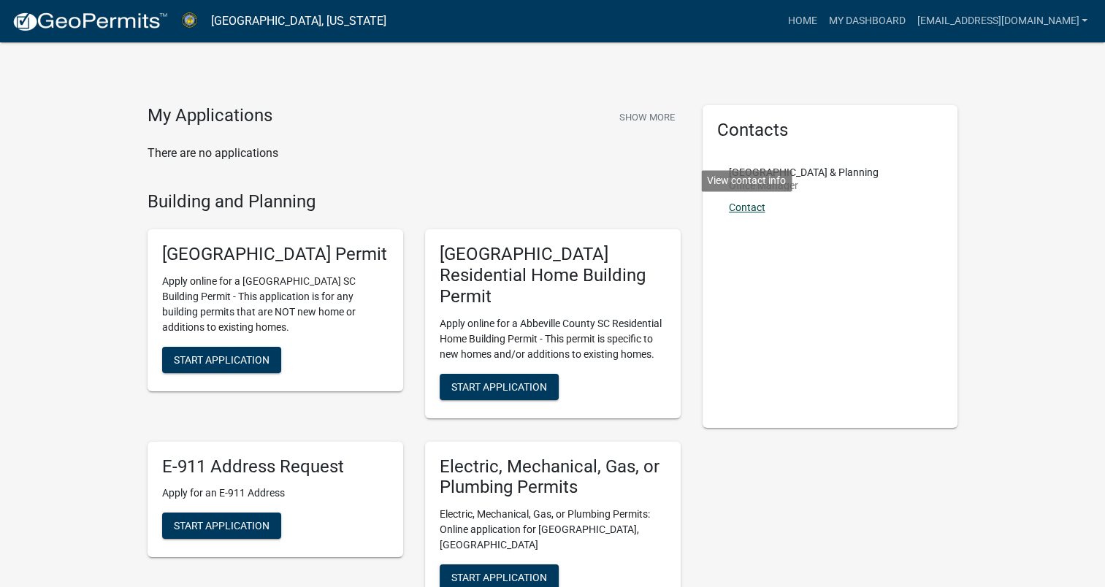
click at [751, 208] on link "Contact" at bounding box center [747, 208] width 37 height 12
